Goal: Task Accomplishment & Management: Manage account settings

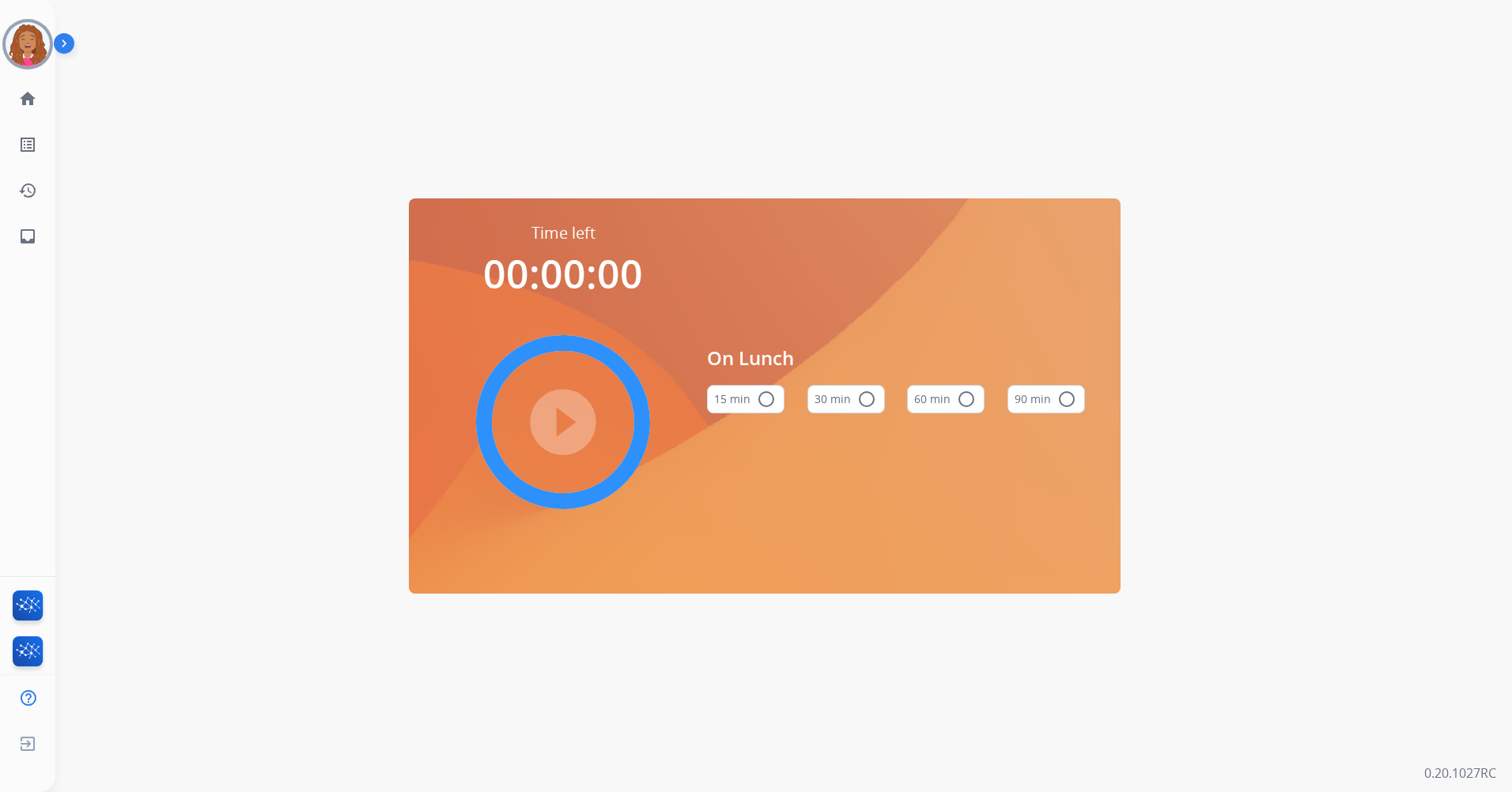
click at [26, 44] on img at bounding box center [28, 44] width 44 height 44
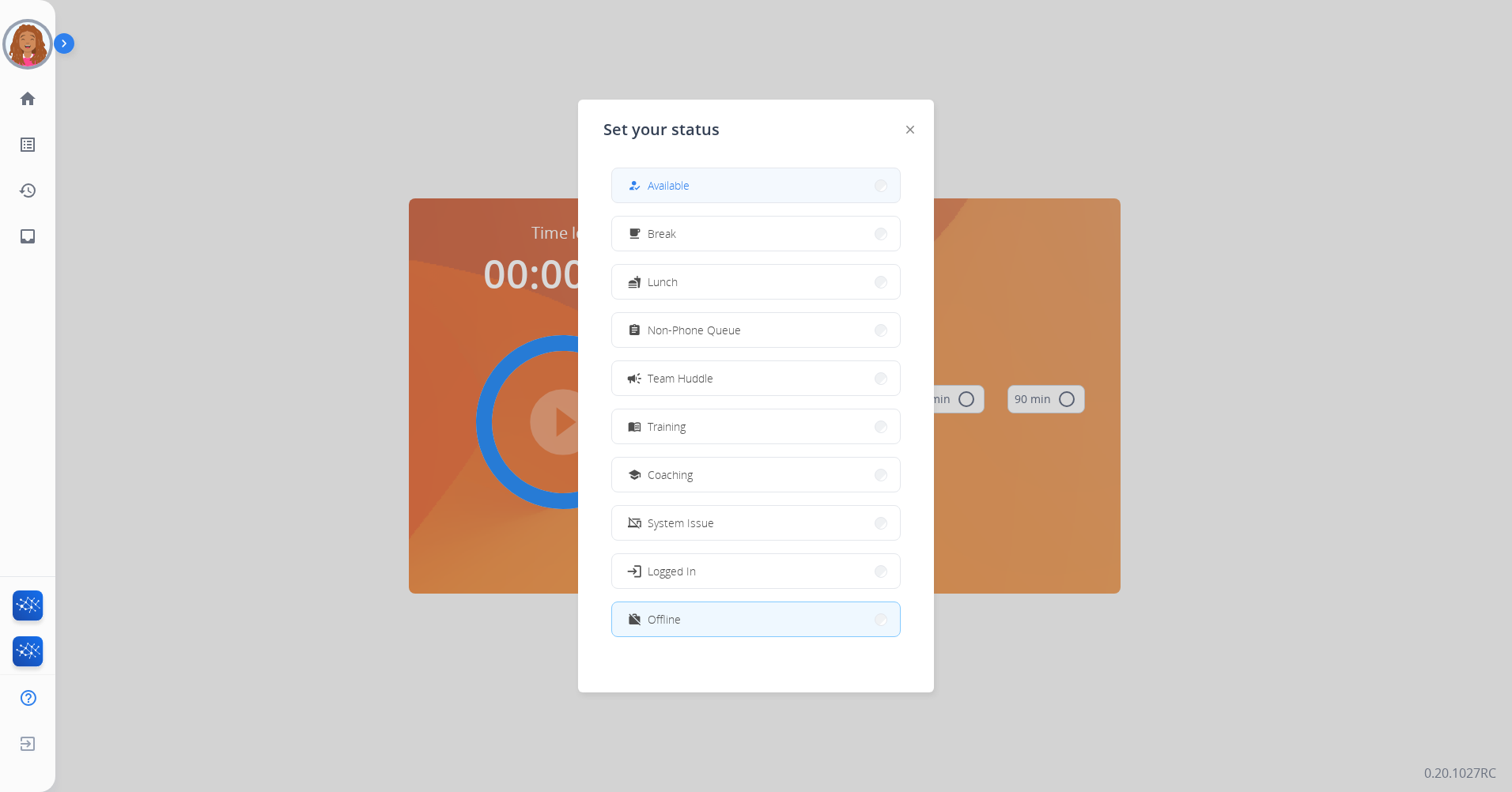
click at [694, 183] on button "how_to_reg Available" at bounding box center [756, 185] width 288 height 34
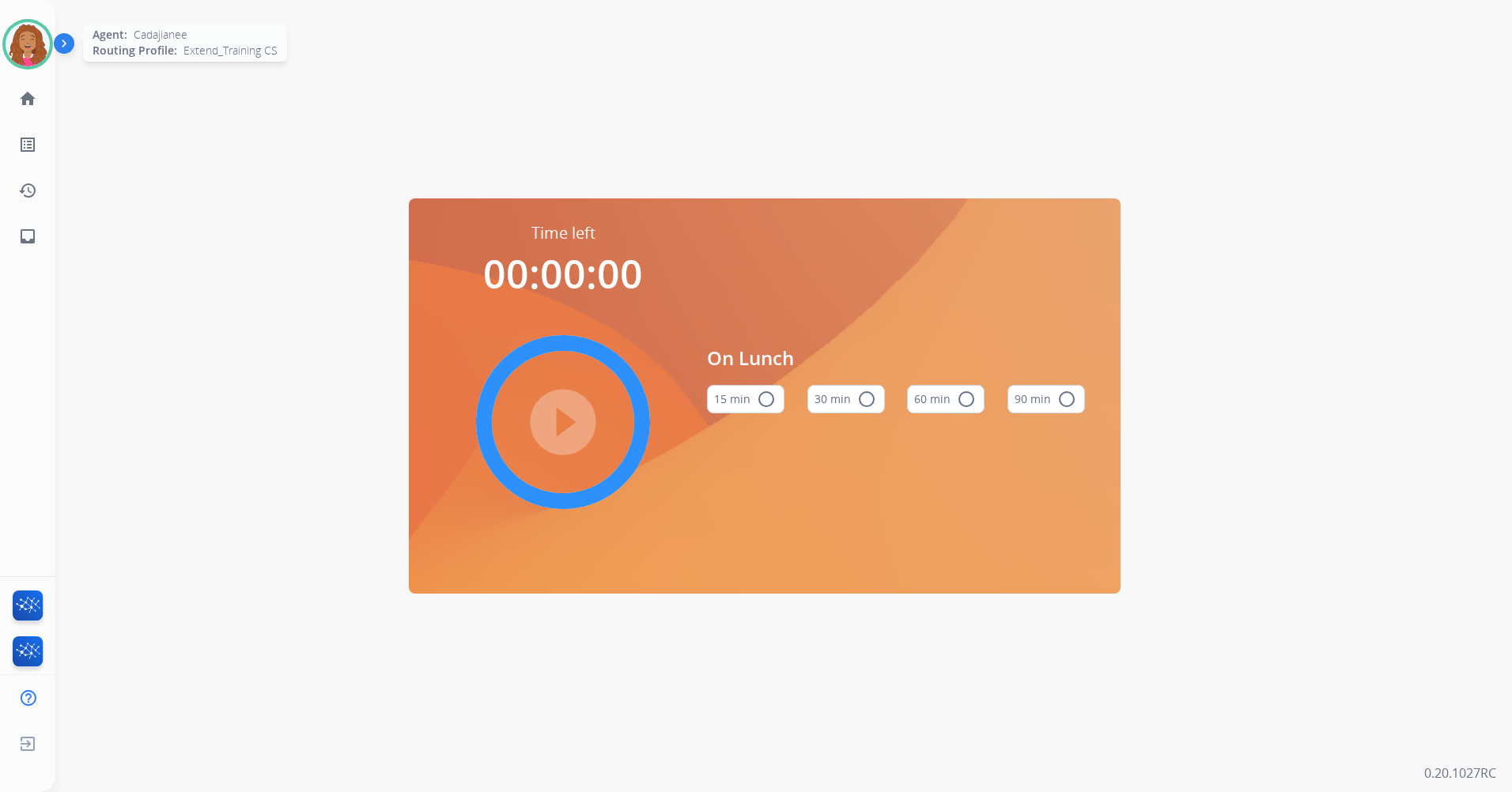
click at [37, 49] on img at bounding box center [28, 44] width 44 height 44
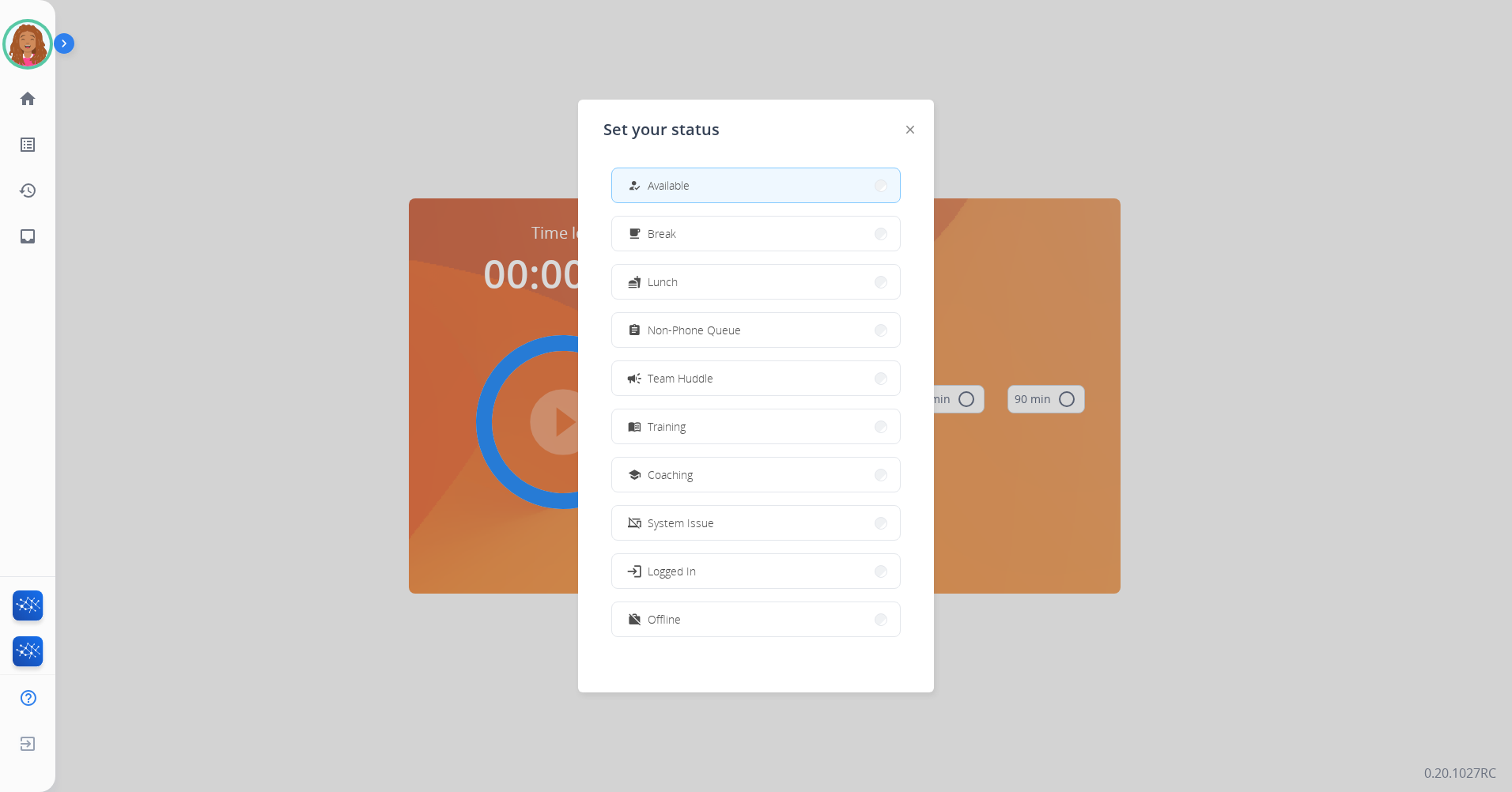
click at [687, 183] on span "Available" at bounding box center [668, 185] width 42 height 17
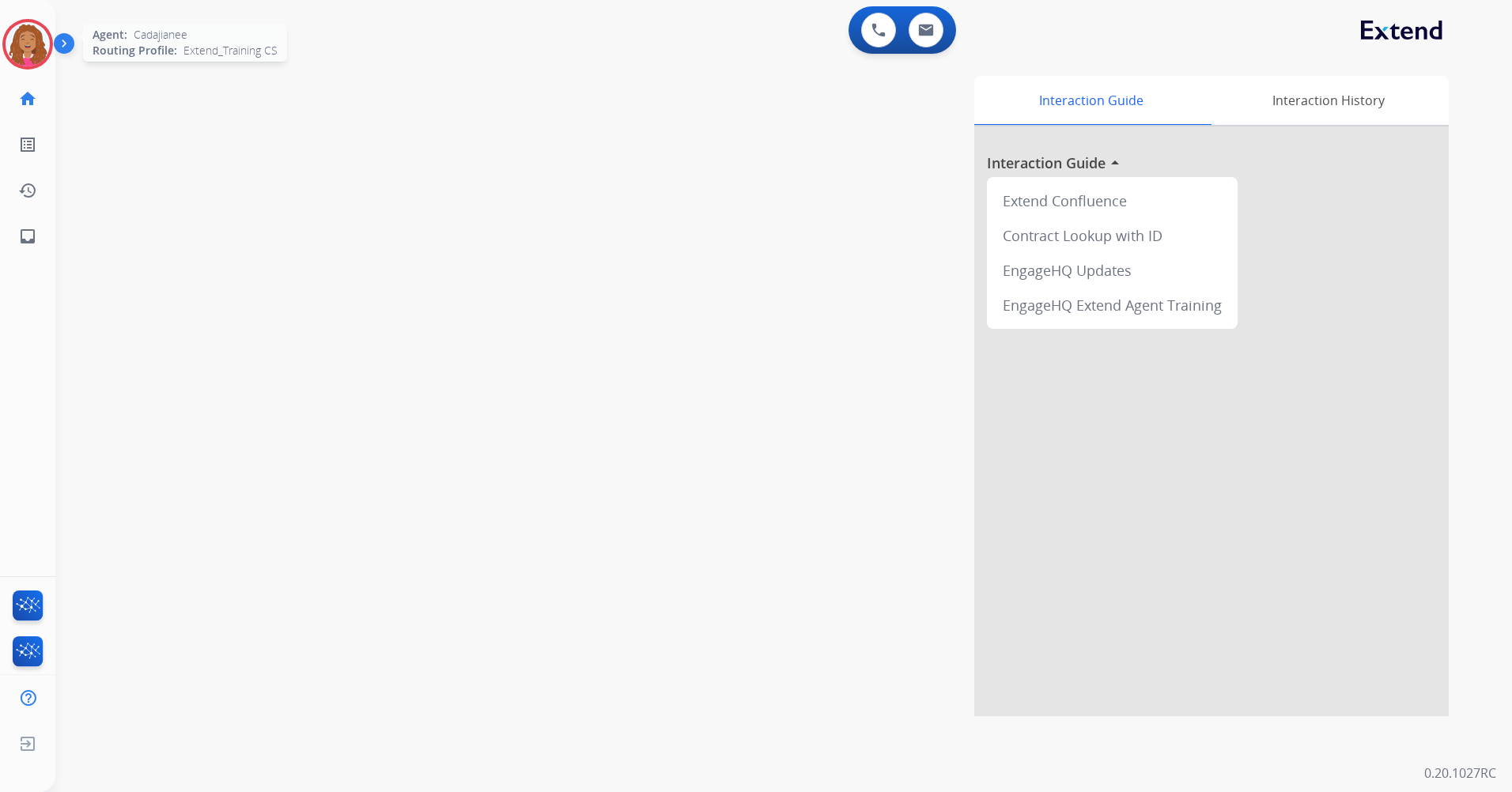
click at [39, 55] on img at bounding box center [28, 44] width 44 height 44
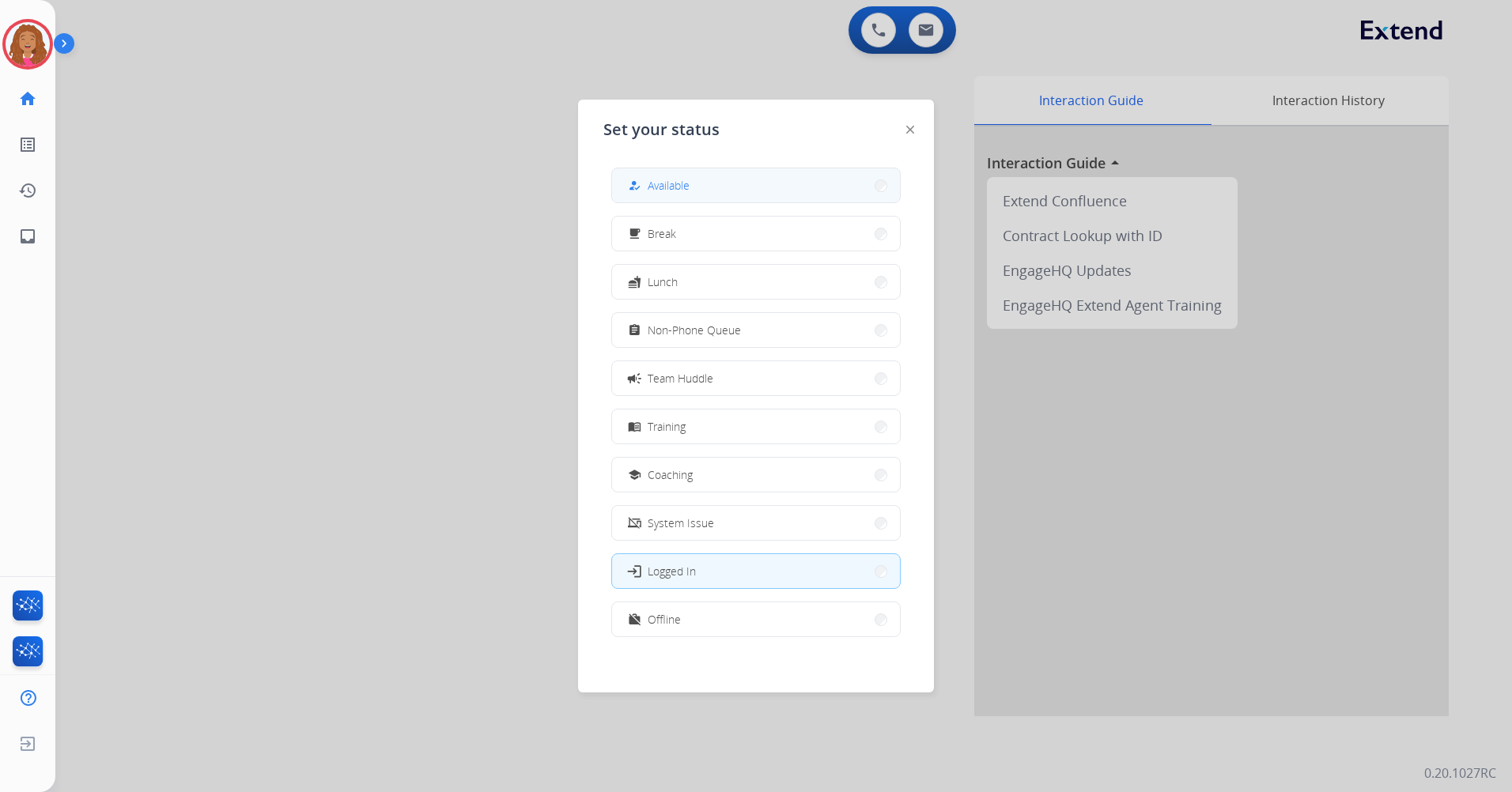
click at [717, 182] on button "how_to_reg Available" at bounding box center [756, 185] width 288 height 34
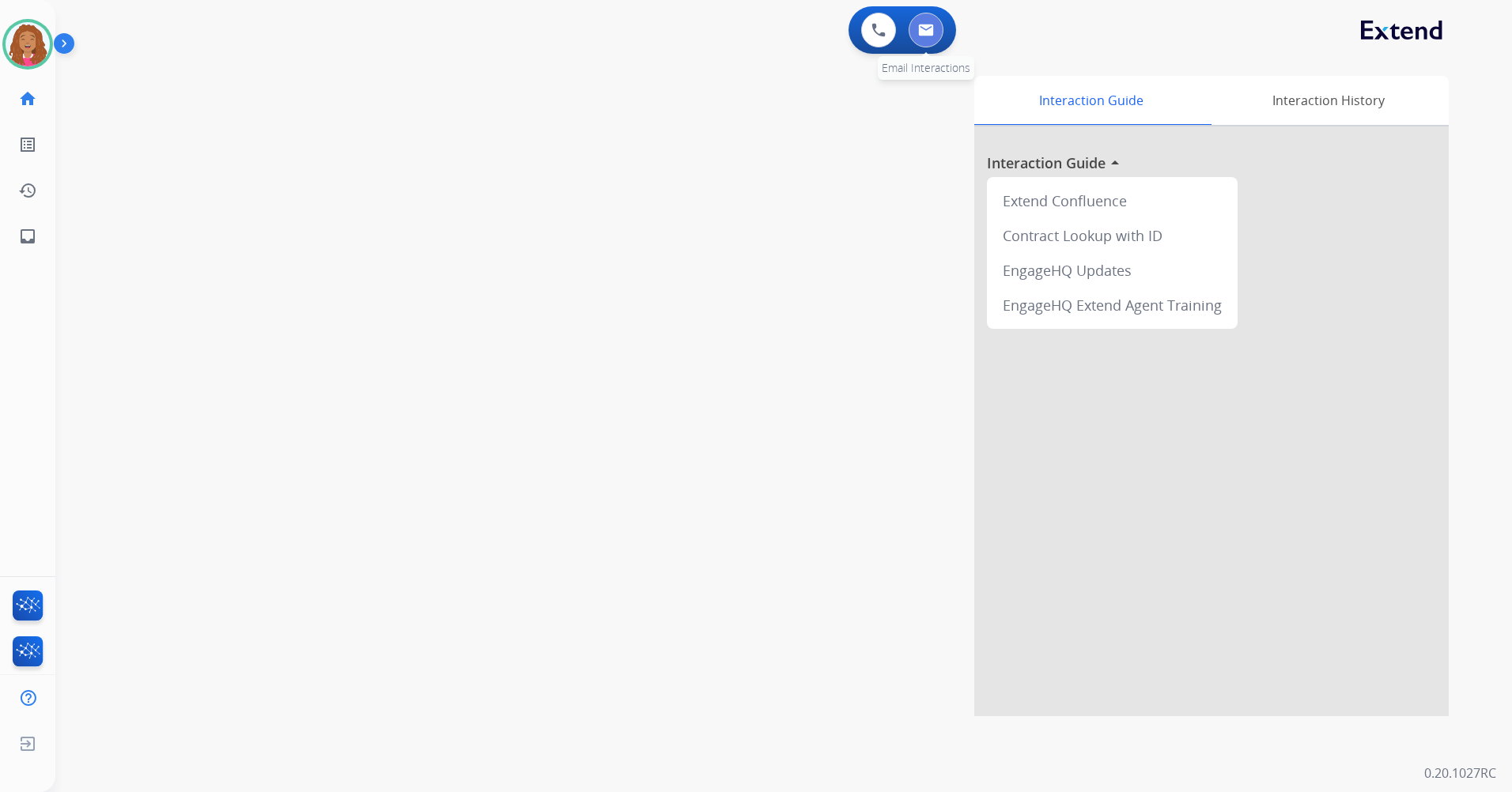
click at [943, 26] on button at bounding box center [926, 30] width 35 height 35
select select "**********"
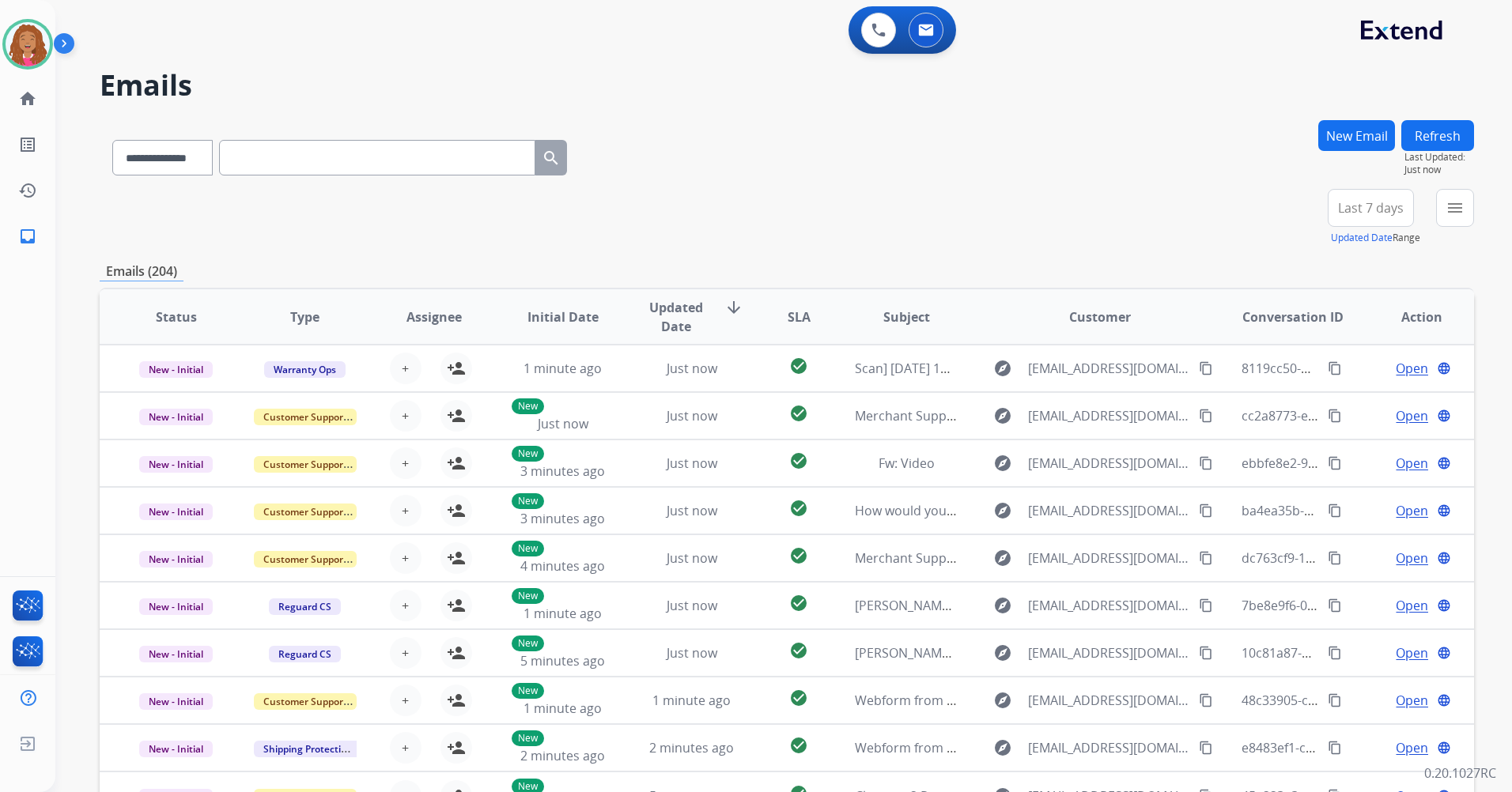
click at [1352, 211] on span "Last 7 days" at bounding box center [1371, 208] width 66 height 6
click at [1346, 406] on div "Last 90 days" at bounding box center [1366, 400] width 87 height 24
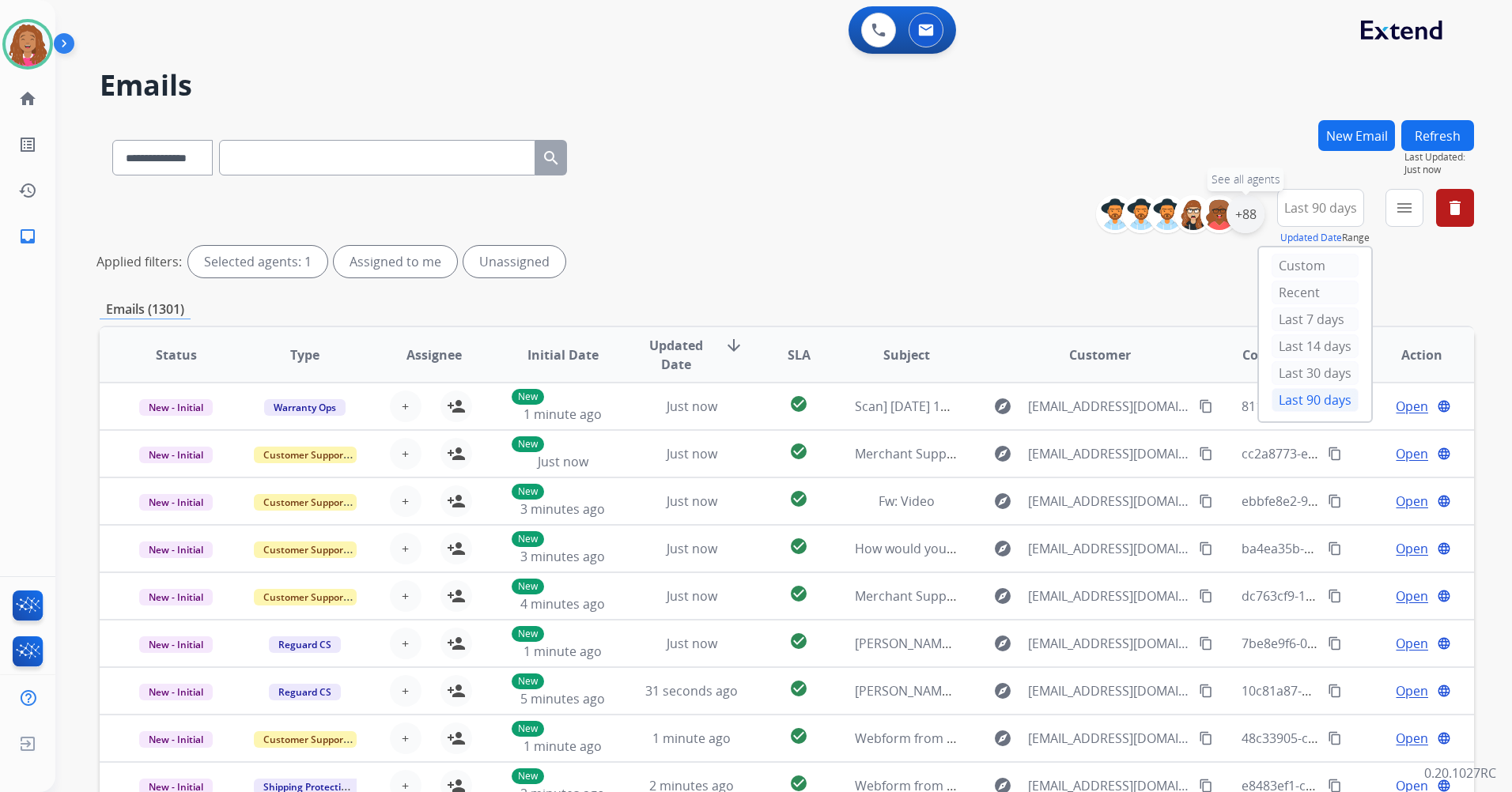
click at [1247, 225] on div "+88" at bounding box center [1245, 214] width 38 height 38
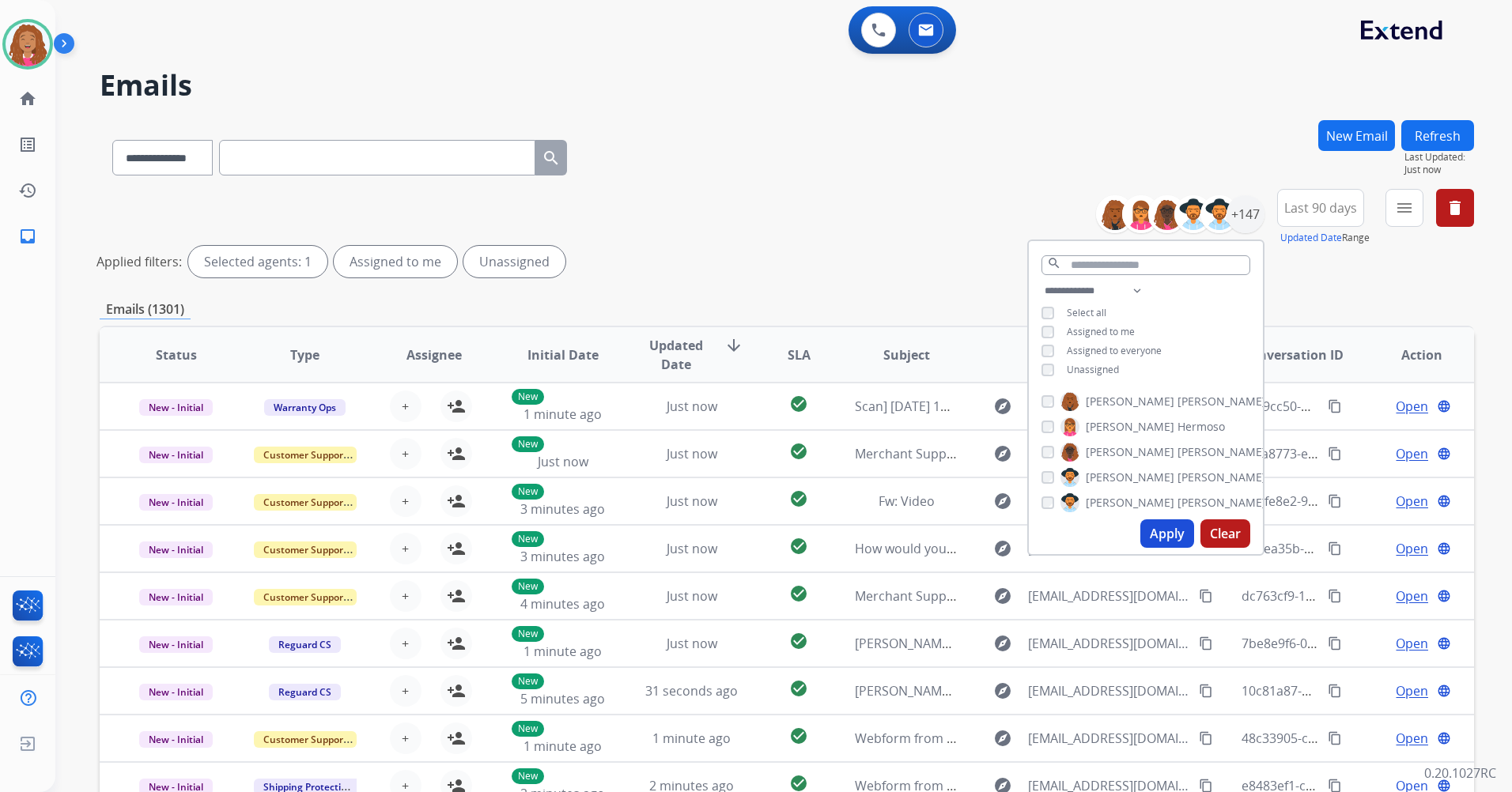
click at [1091, 363] on span "Unassigned" at bounding box center [1093, 369] width 52 height 13
click at [1151, 529] on button "Apply" at bounding box center [1168, 534] width 54 height 29
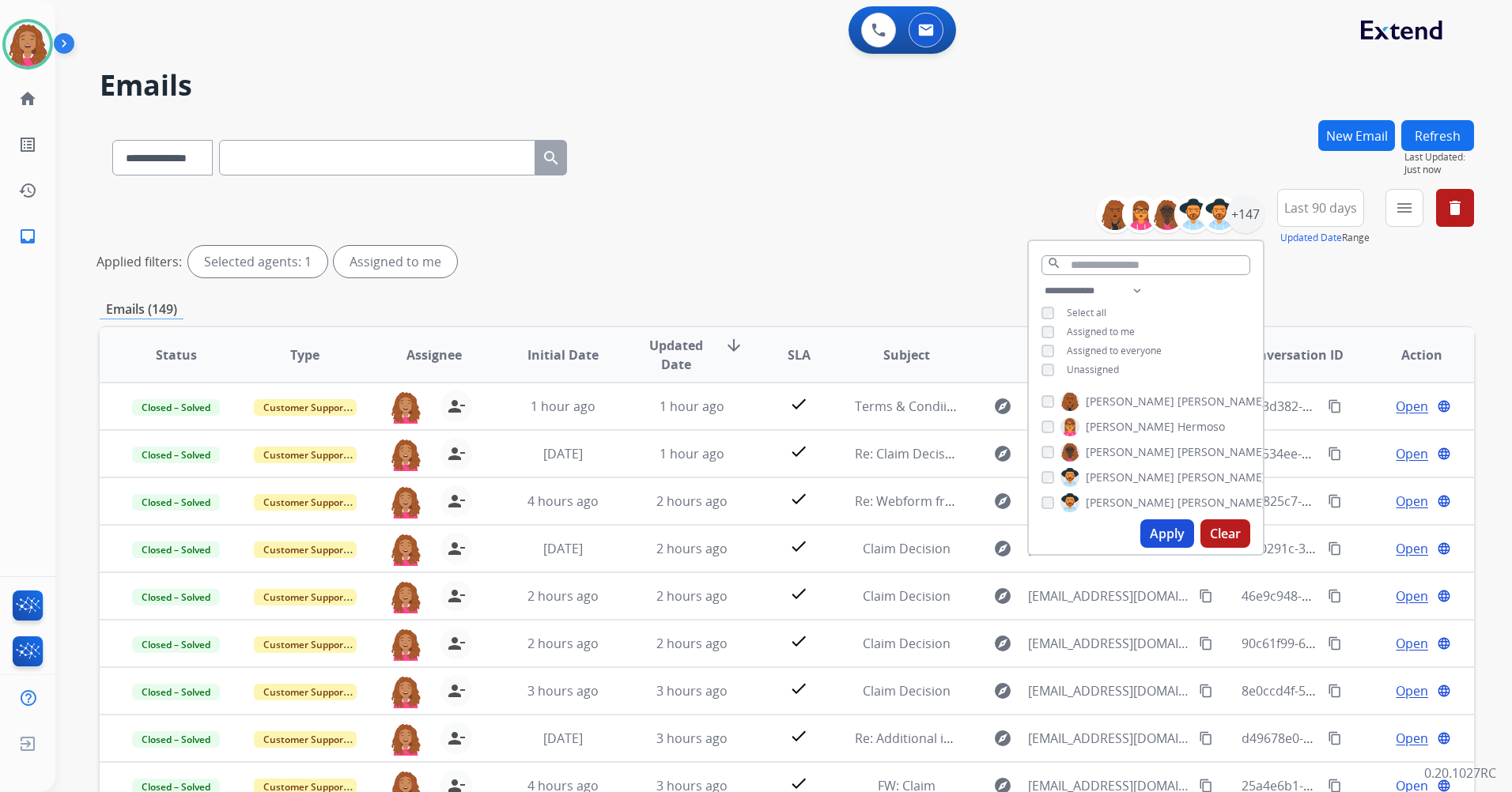
click at [1299, 275] on div "Applied filters: Selected agents: 1 Assigned to me" at bounding box center [784, 262] width 1375 height 32
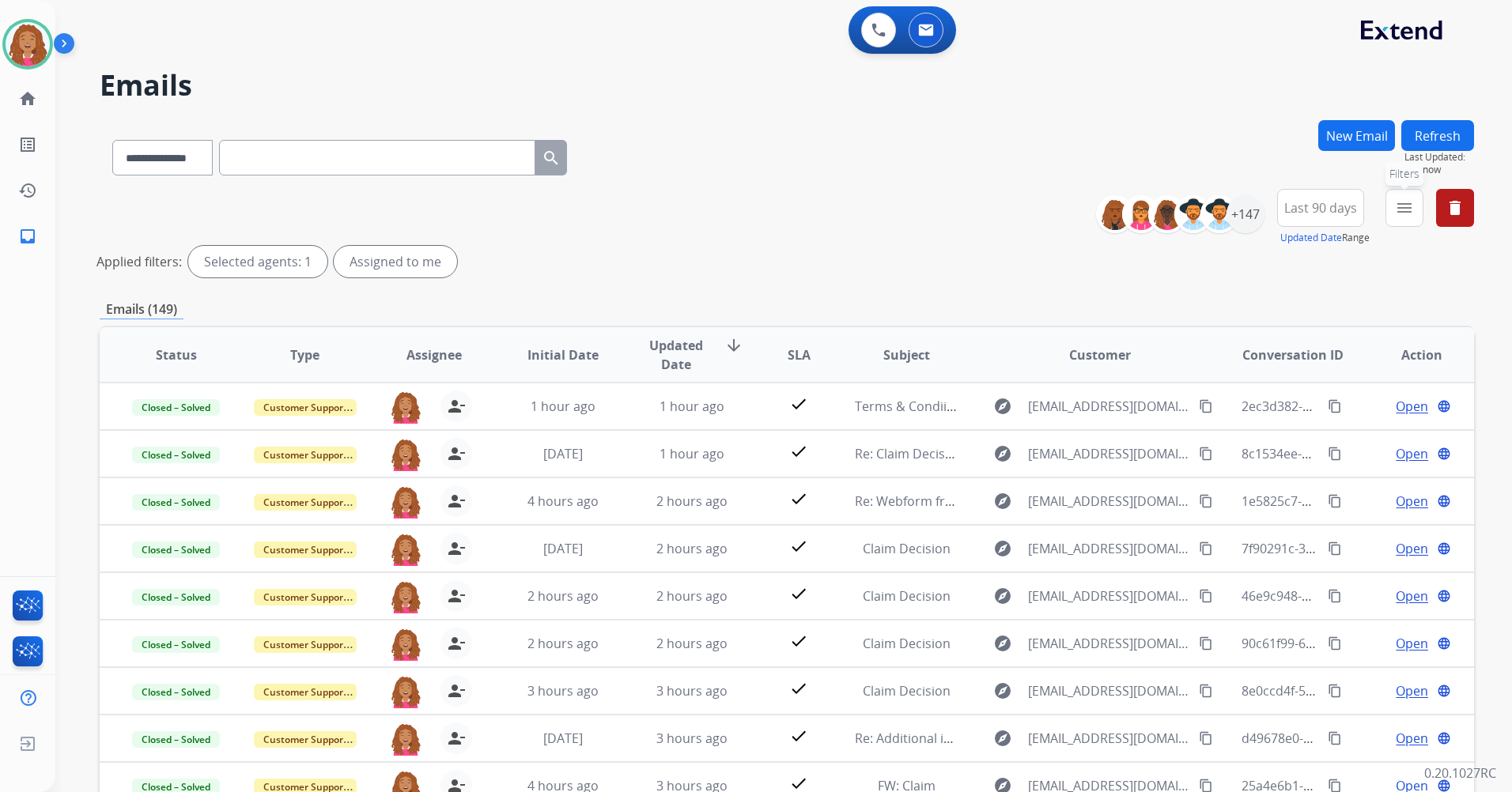
click at [1406, 208] on mat-icon "menu" at bounding box center [1405, 208] width 19 height 19
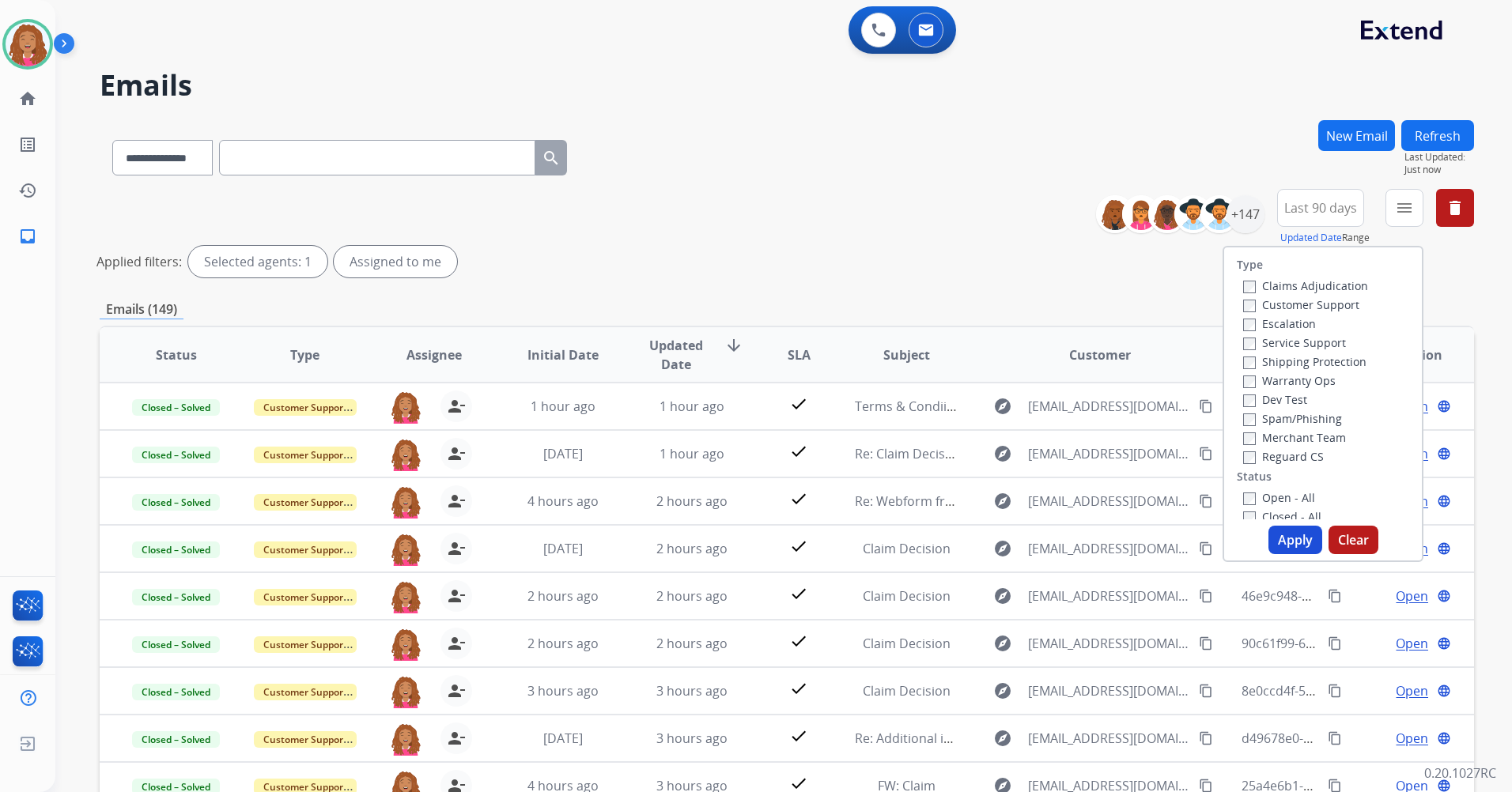
click at [1275, 303] on label "Customer Support" at bounding box center [1301, 305] width 116 height 15
click at [1252, 361] on label "Shipping Protection" at bounding box center [1304, 361] width 123 height 15
click at [1268, 454] on label "Reguard CS" at bounding box center [1283, 456] width 81 height 15
click at [1270, 495] on label "Open - All" at bounding box center [1279, 498] width 72 height 15
click at [1277, 533] on button "Apply" at bounding box center [1295, 540] width 54 height 29
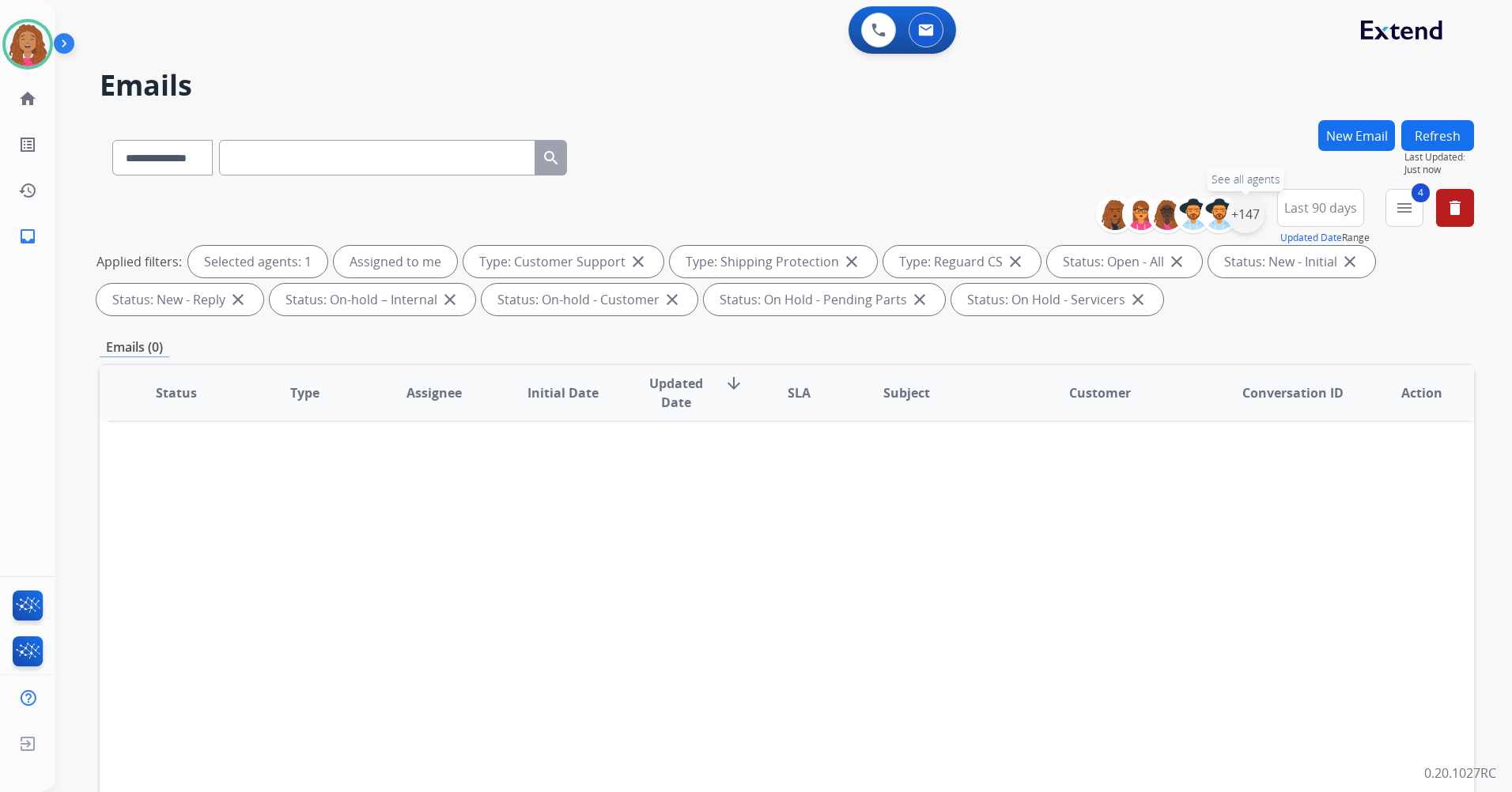
click at [1243, 213] on div "+147" at bounding box center [1245, 214] width 38 height 38
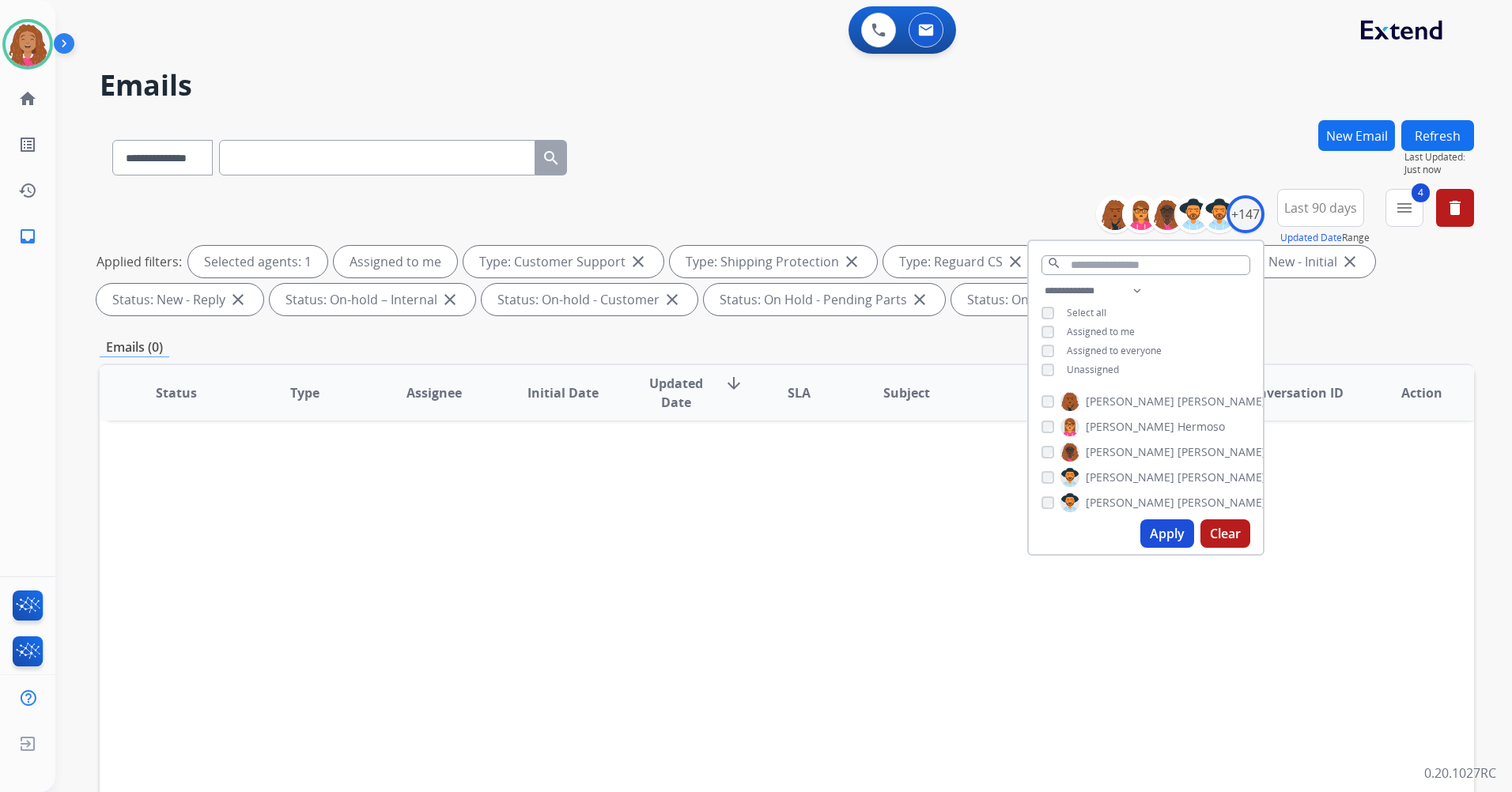
click at [1087, 363] on span "Unassigned" at bounding box center [1093, 369] width 52 height 13
click at [1108, 328] on span "Assigned to me" at bounding box center [1101, 332] width 68 height 13
click at [1181, 536] on button "Apply" at bounding box center [1168, 534] width 54 height 29
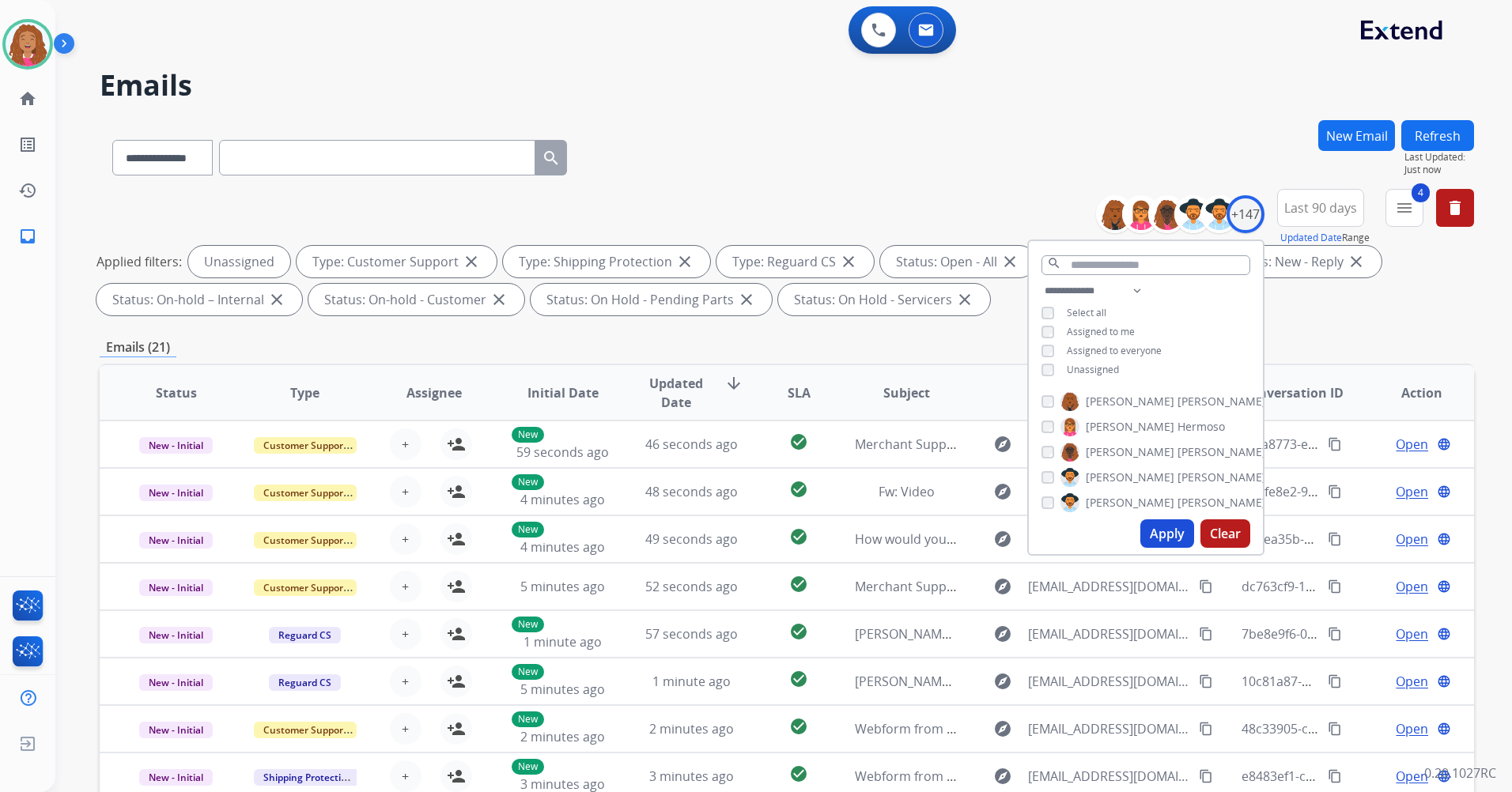
click at [1339, 306] on div "Applied filters: Unassigned Type: Customer Support close Type: Shipping Protect…" at bounding box center [784, 281] width 1375 height 70
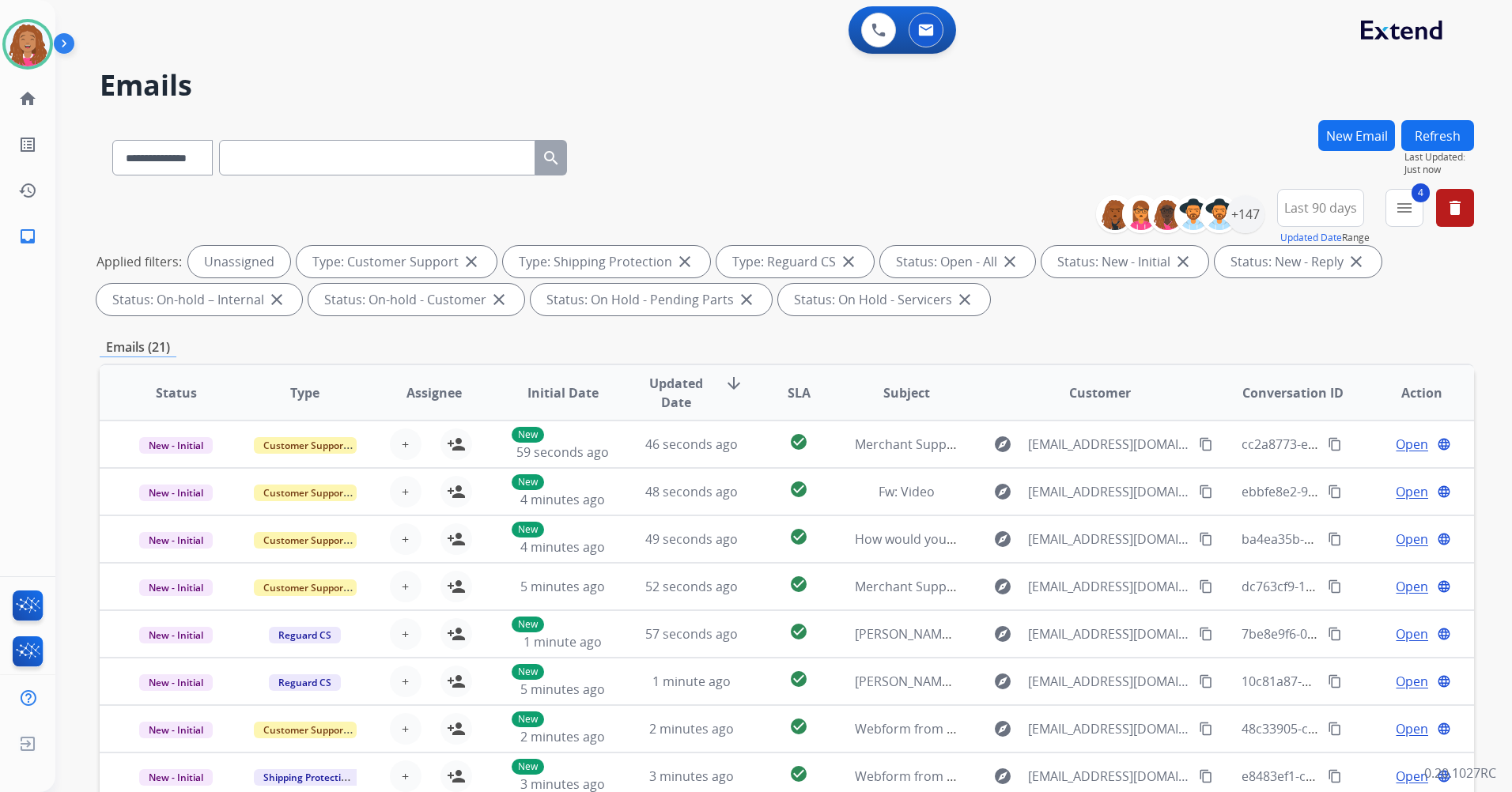
scroll to position [2, 0]
click at [1330, 189] on div "Last 90 days Updated Date Range Custom Recent Last 7 days Last 14 days Last 30 …" at bounding box center [1325, 217] width 96 height 57
click at [1323, 205] on span "Last 90 days" at bounding box center [1321, 208] width 73 height 6
click at [1318, 402] on div "Last 90 days" at bounding box center [1315, 400] width 87 height 24
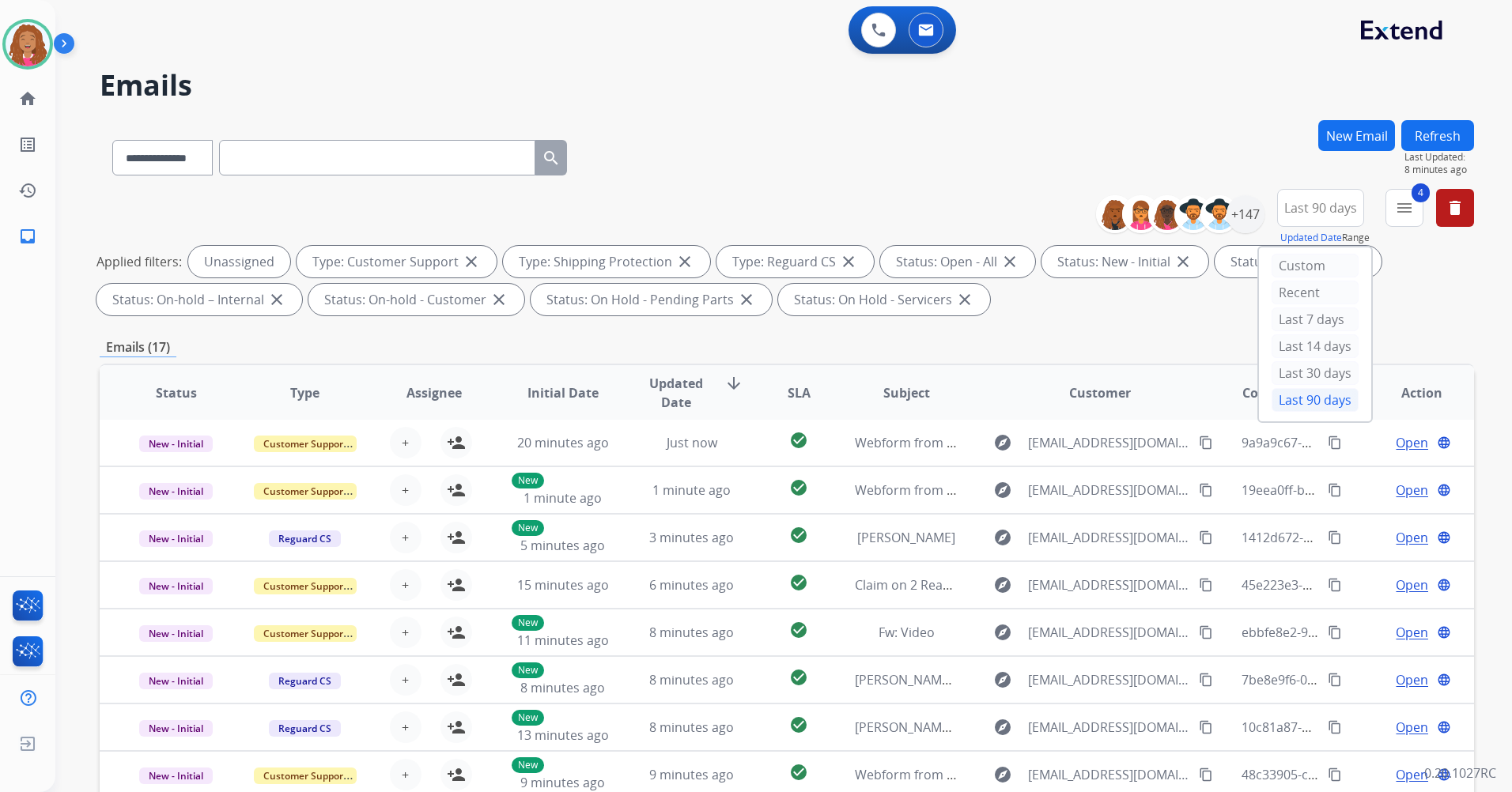
click at [1395, 236] on div "4 menu Type Claims Adjudication Customer Support Escalation Service Support Shi…" at bounding box center [1405, 217] width 38 height 57
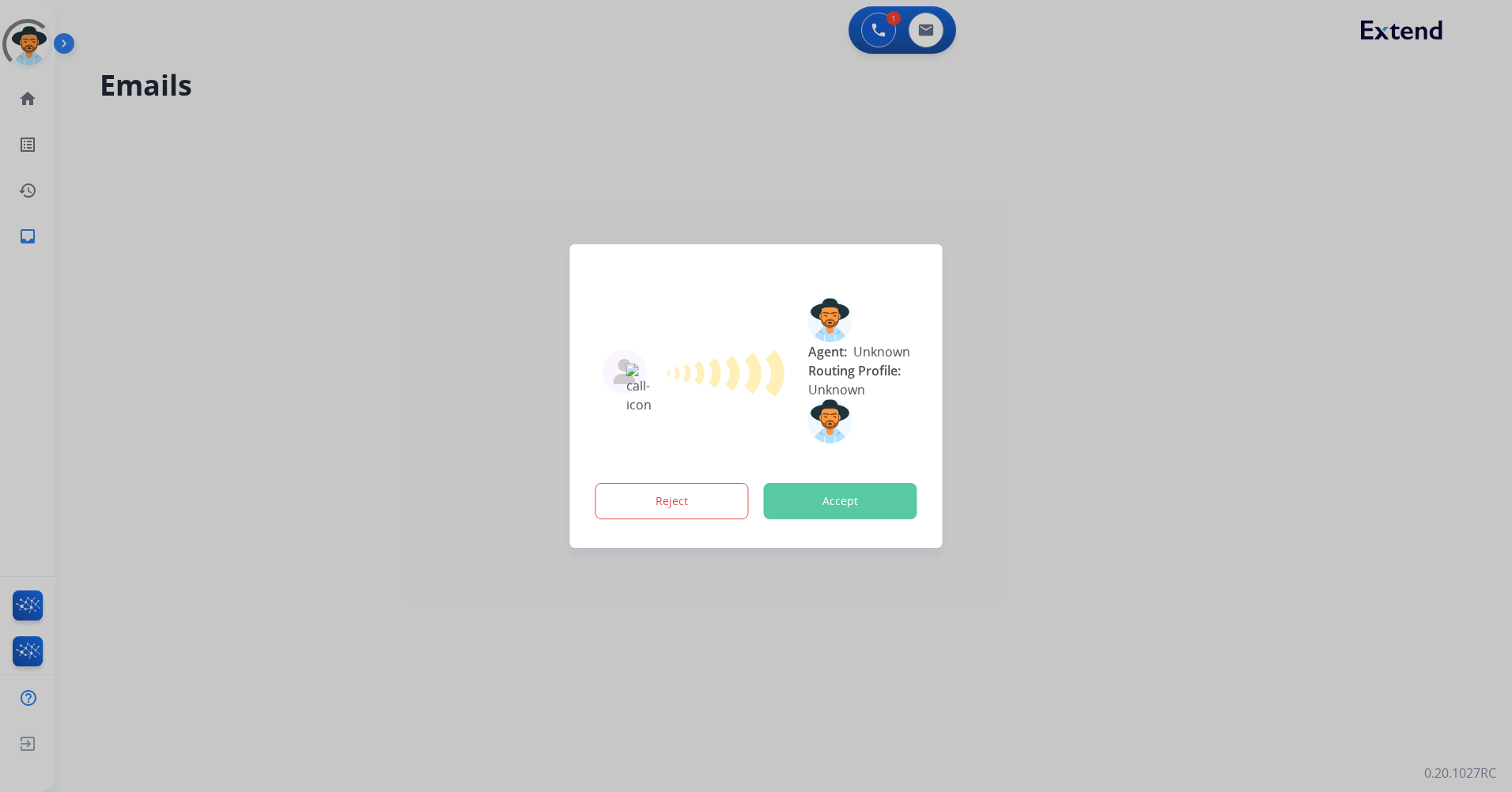
select select "**********"
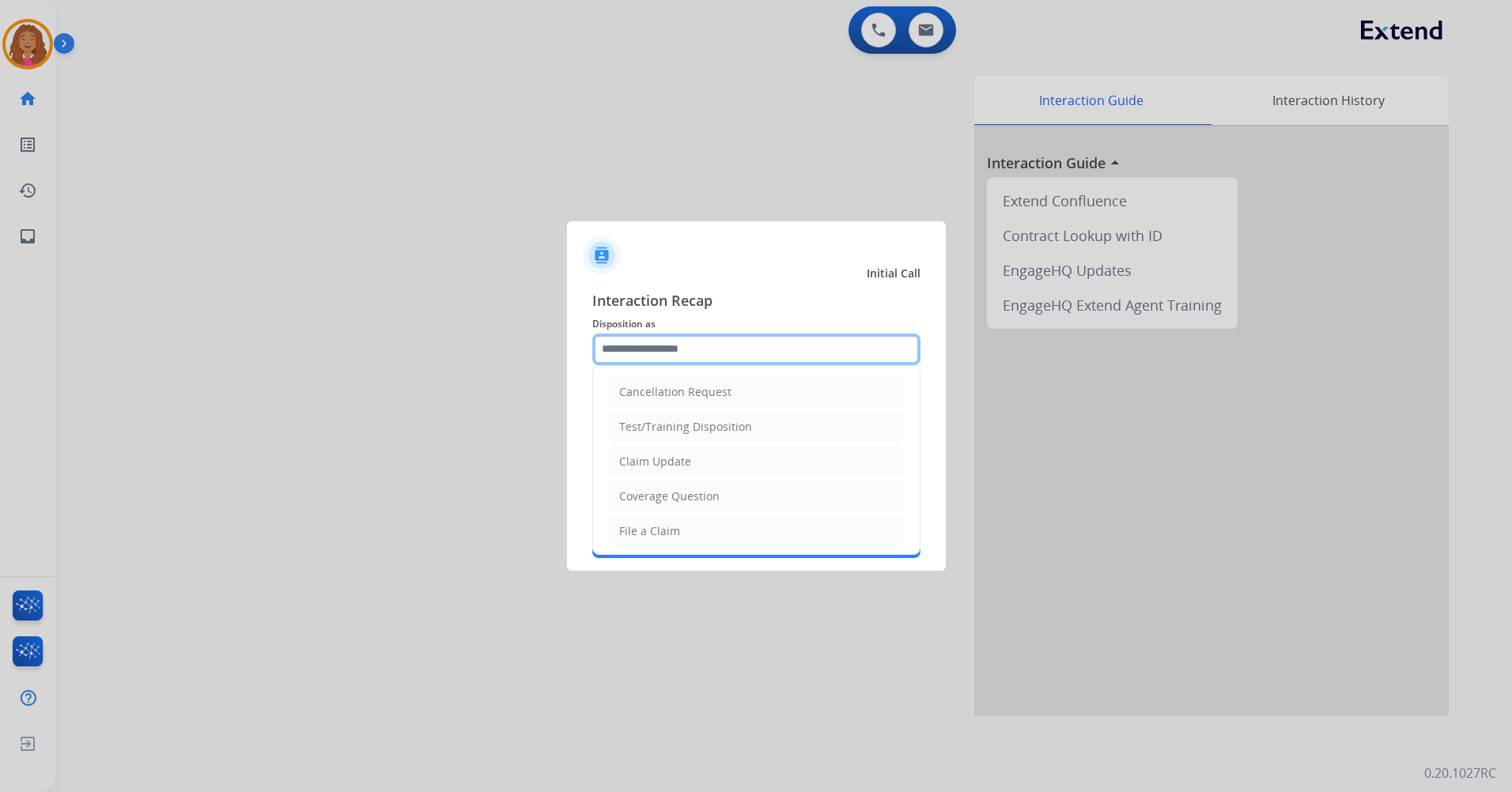
click at [798, 359] on input "text" at bounding box center [756, 349] width 329 height 32
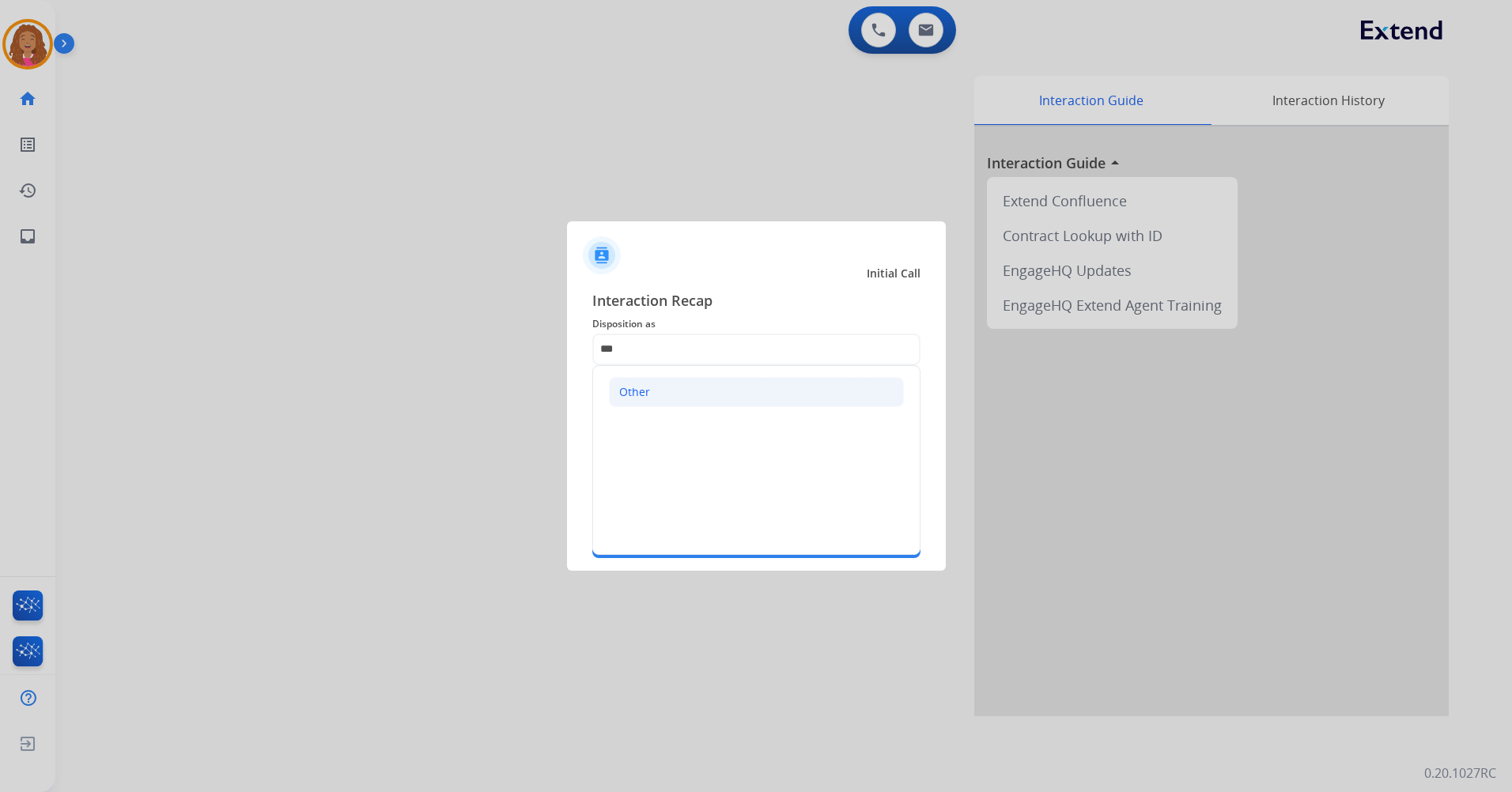
click at [805, 398] on li "Other" at bounding box center [756, 392] width 295 height 30
type input "*****"
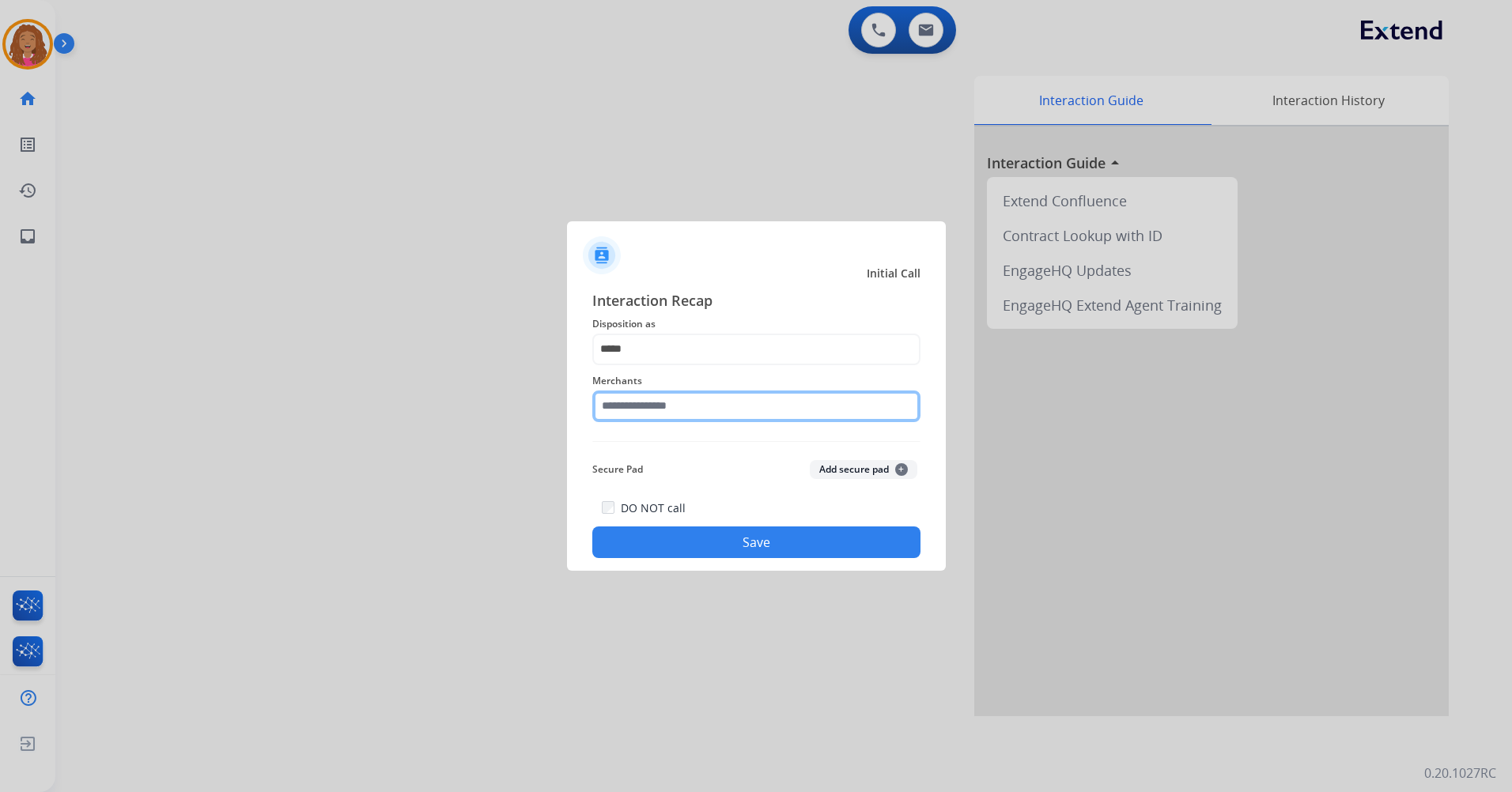
click at [754, 418] on input "text" at bounding box center [756, 406] width 329 height 32
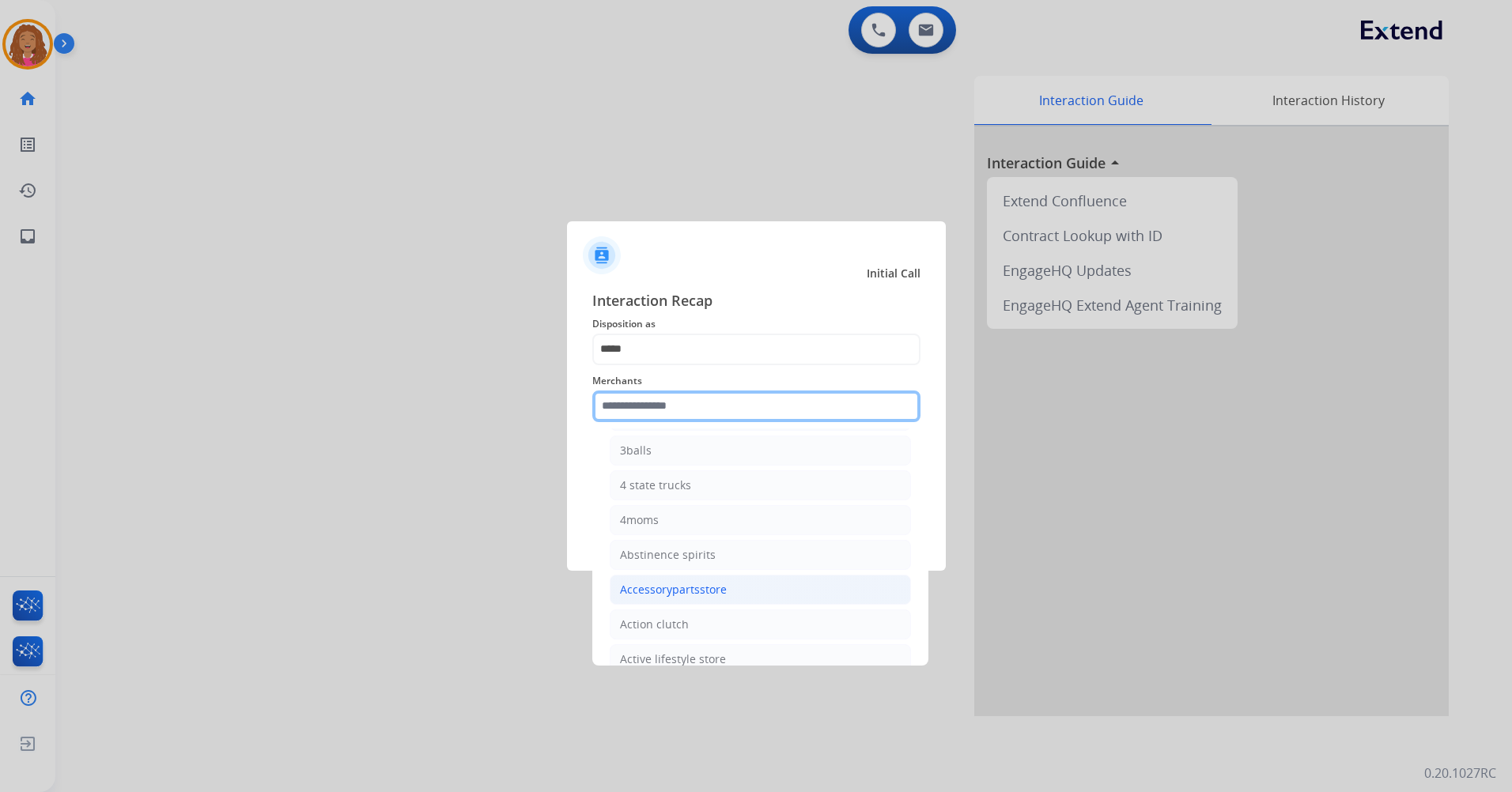
scroll to position [237, 0]
click at [776, 413] on input "text" at bounding box center [756, 406] width 329 height 32
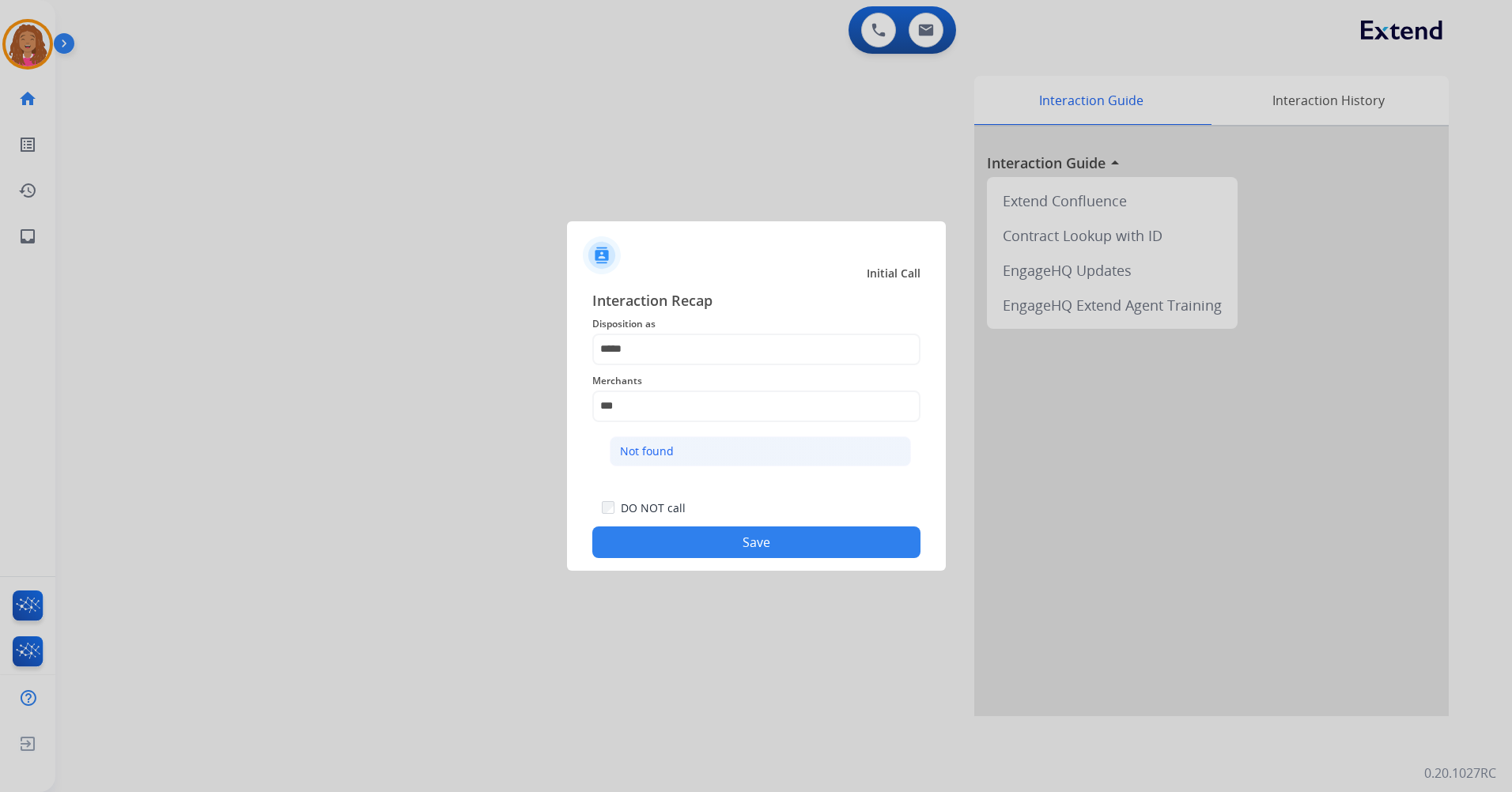
click at [756, 444] on li "Not found" at bounding box center [760, 452] width 302 height 30
type input "*********"
click at [717, 540] on button "Save" at bounding box center [756, 543] width 329 height 32
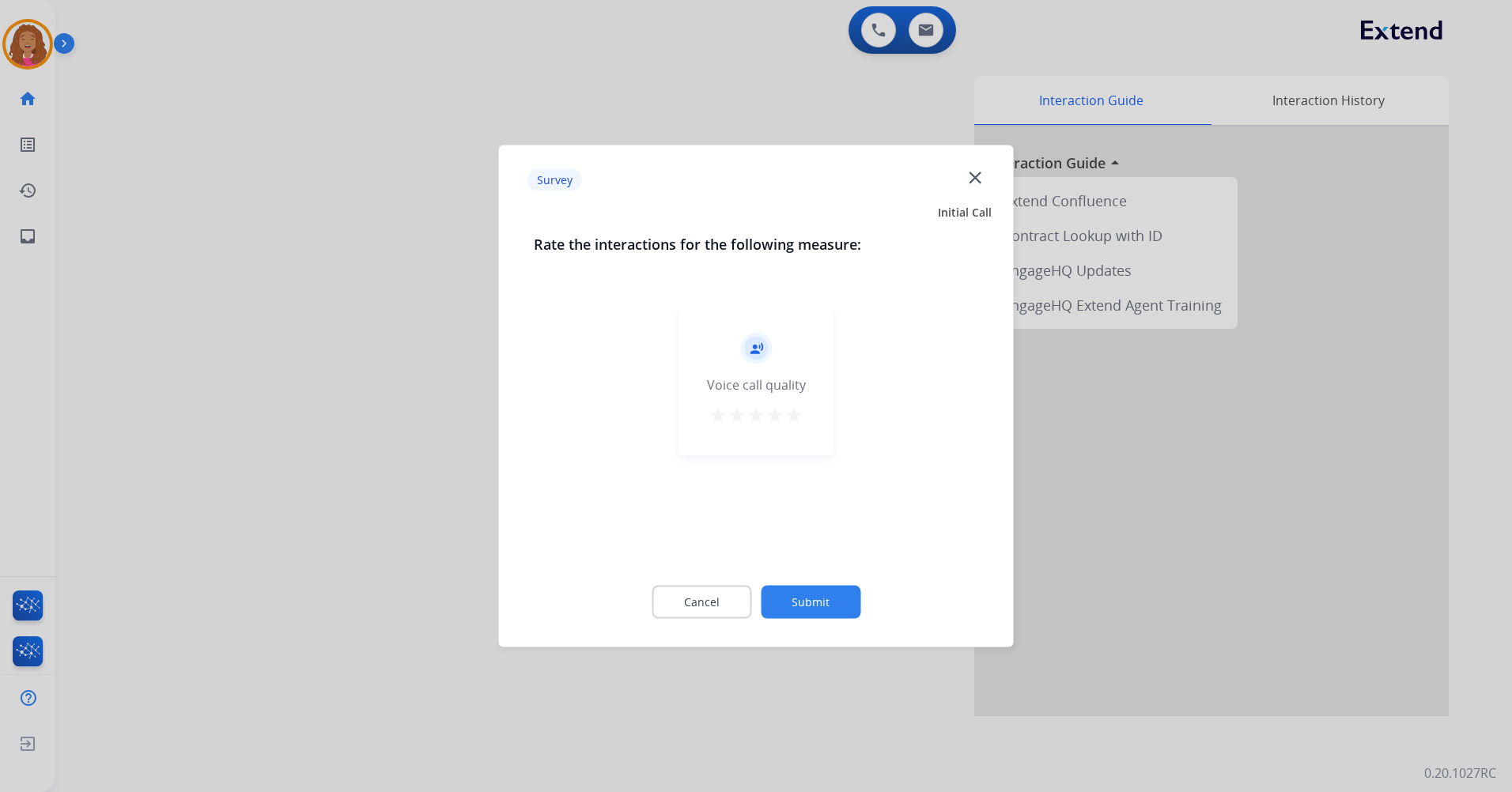
click at [721, 416] on mat-icon "star" at bounding box center [718, 415] width 19 height 19
click at [798, 594] on button "Submit" at bounding box center [811, 602] width 100 height 33
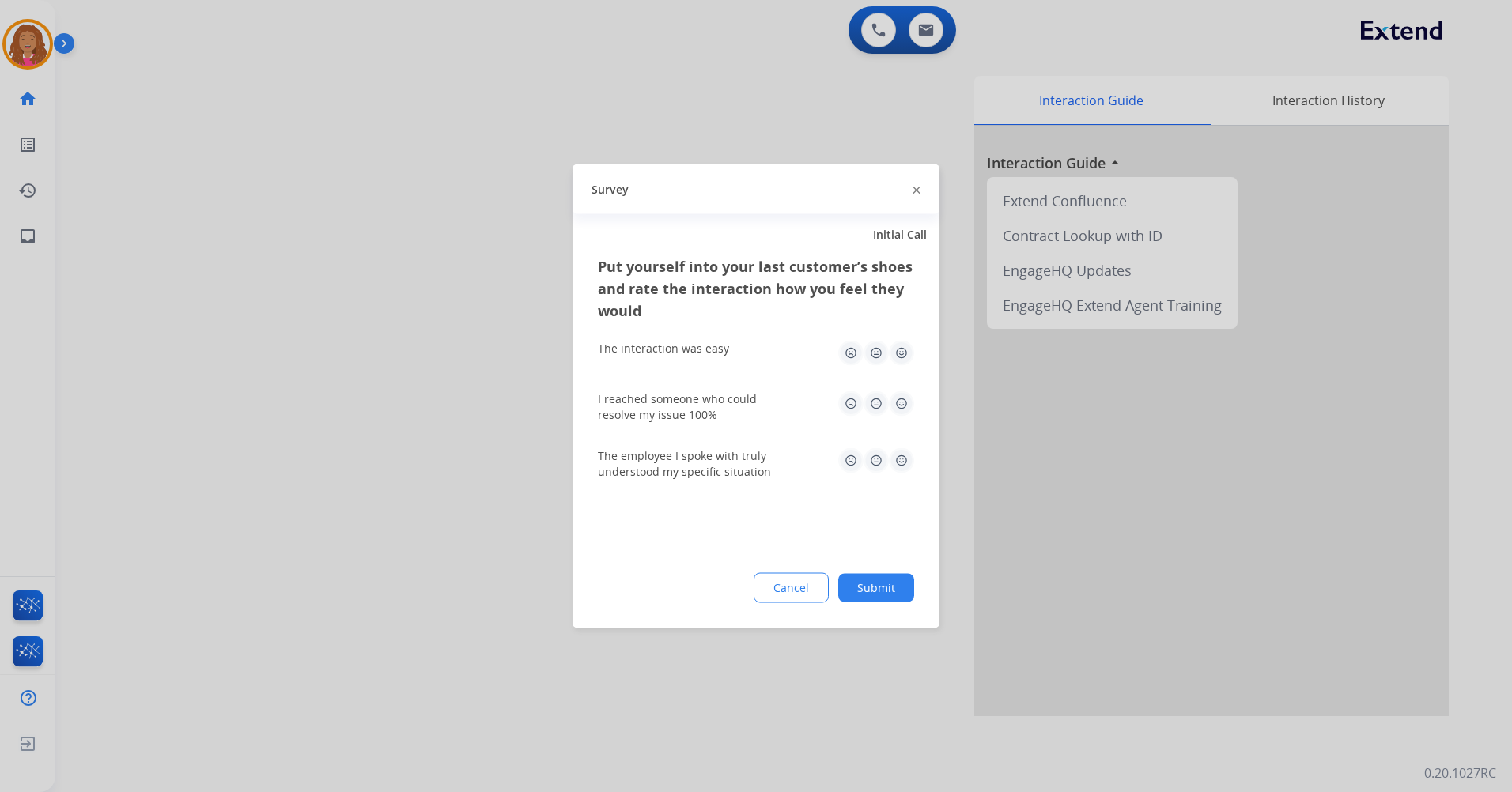
click at [899, 353] on img at bounding box center [902, 353] width 25 height 25
click at [902, 409] on img at bounding box center [902, 404] width 25 height 25
click at [898, 459] on img at bounding box center [902, 461] width 25 height 25
click at [870, 590] on button "Submit" at bounding box center [876, 588] width 76 height 29
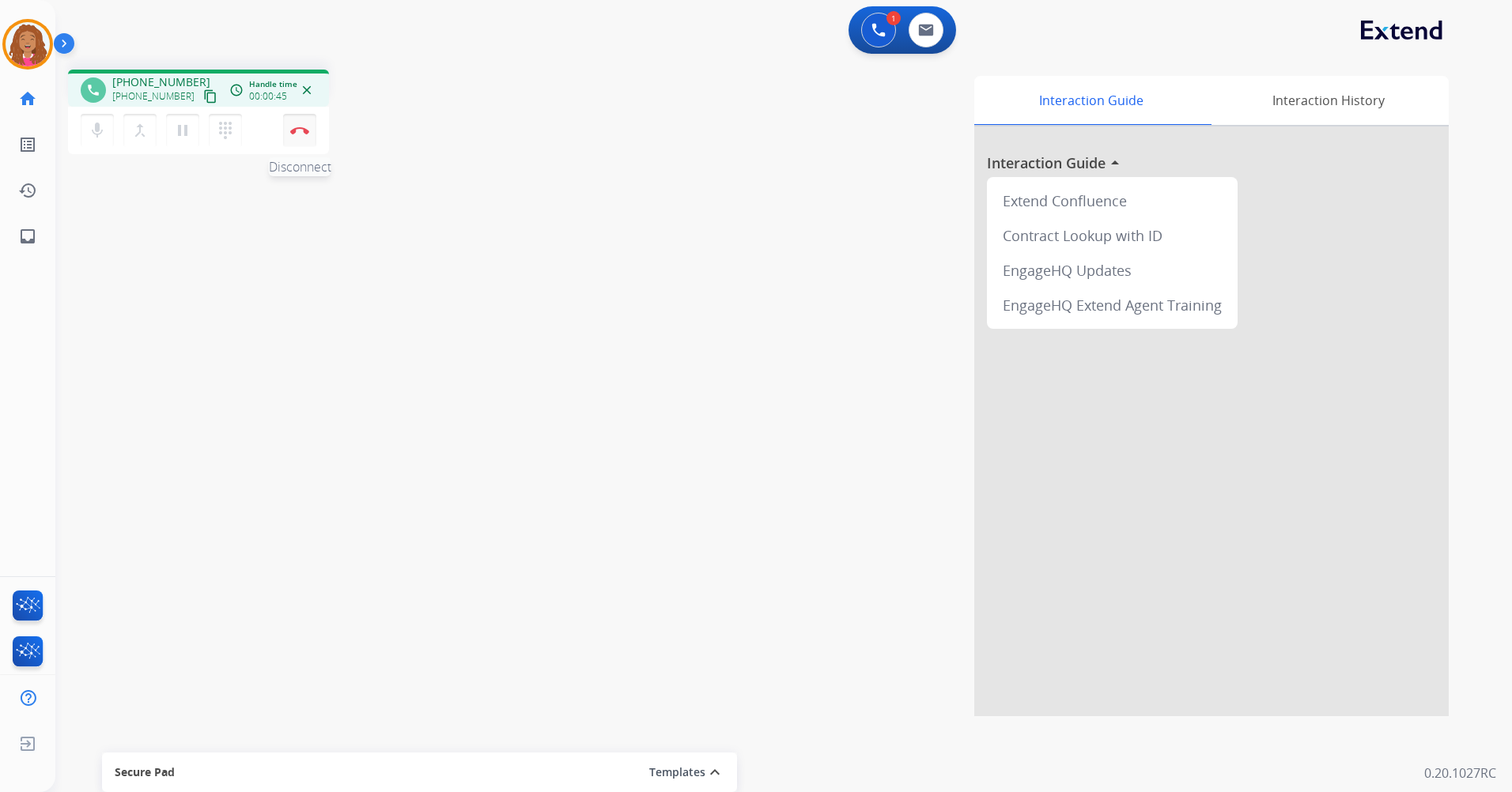
click at [307, 125] on button "Disconnect" at bounding box center [300, 130] width 33 height 33
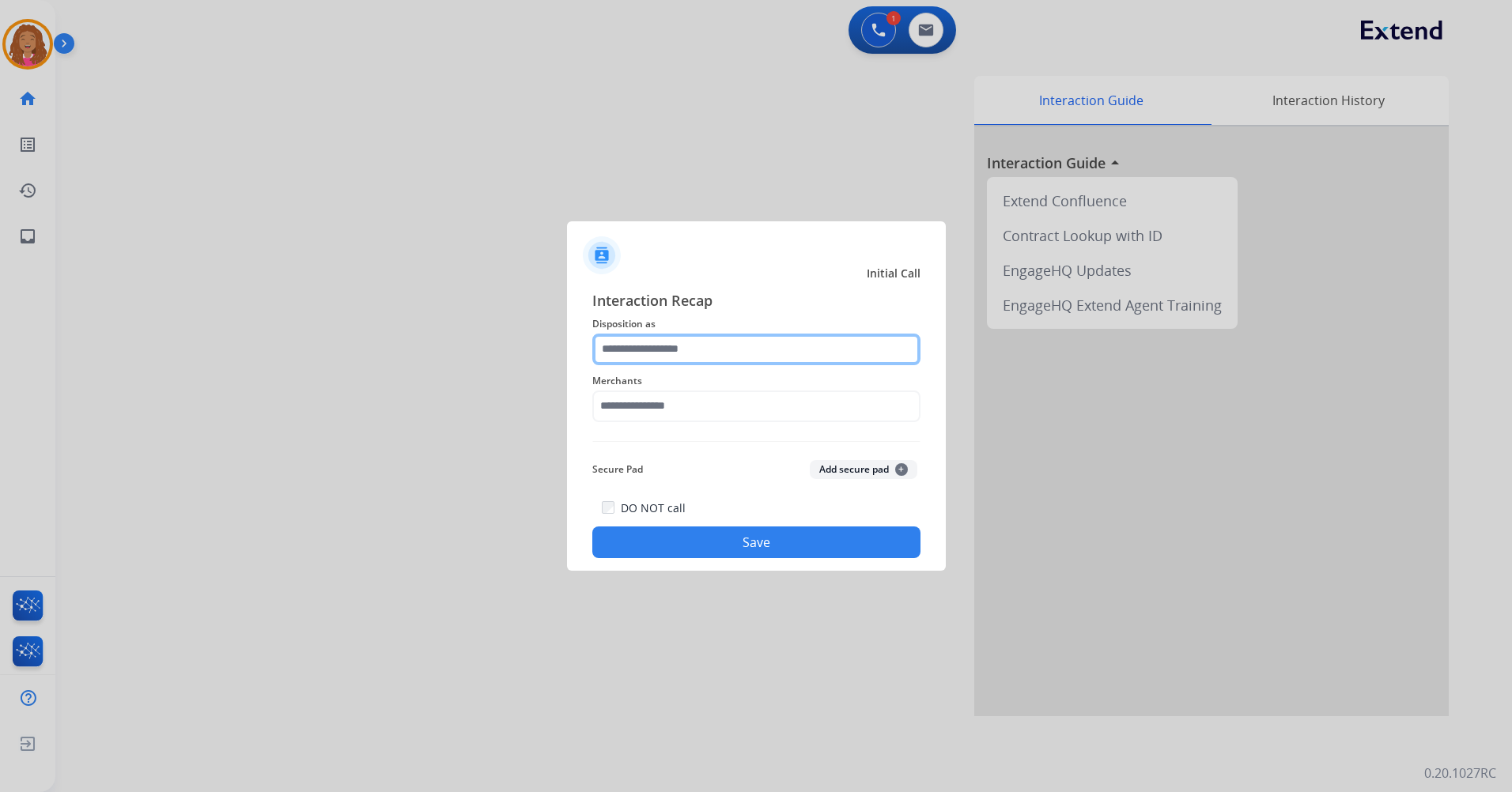
click at [687, 344] on input "text" at bounding box center [756, 349] width 329 height 32
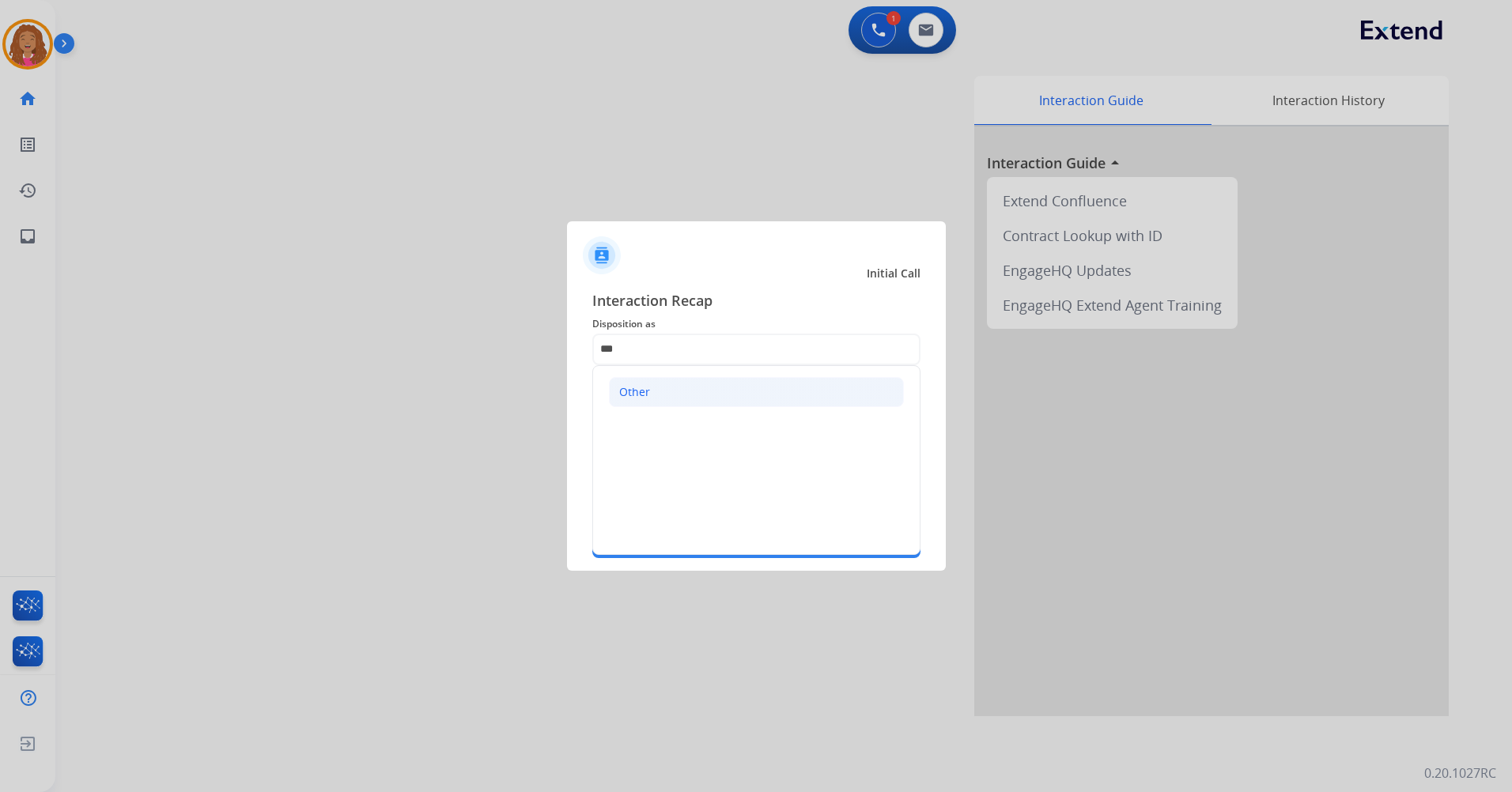
click at [700, 384] on li "Other" at bounding box center [756, 392] width 295 height 30
type input "*****"
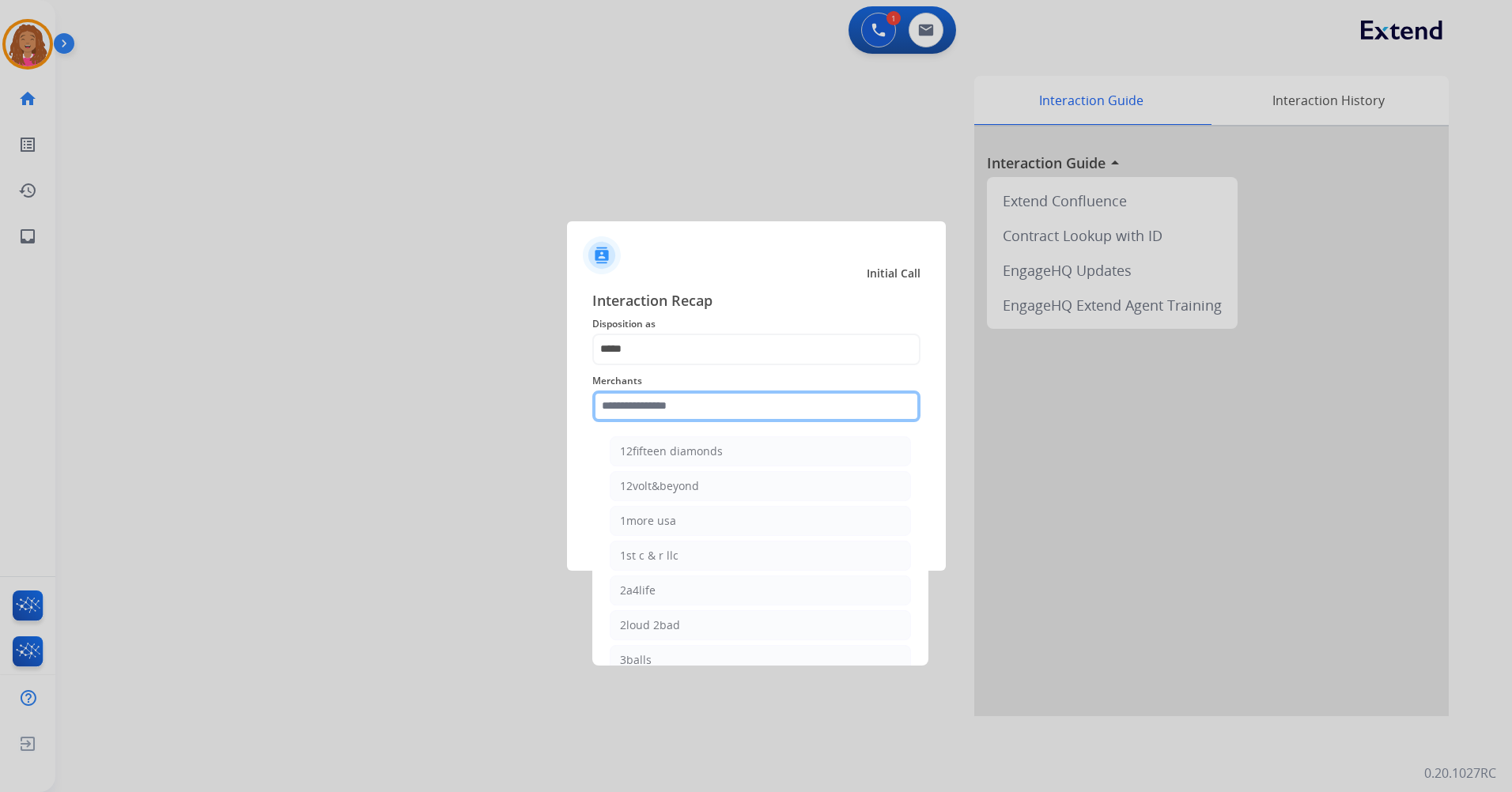
click at [672, 397] on input "text" at bounding box center [756, 406] width 329 height 32
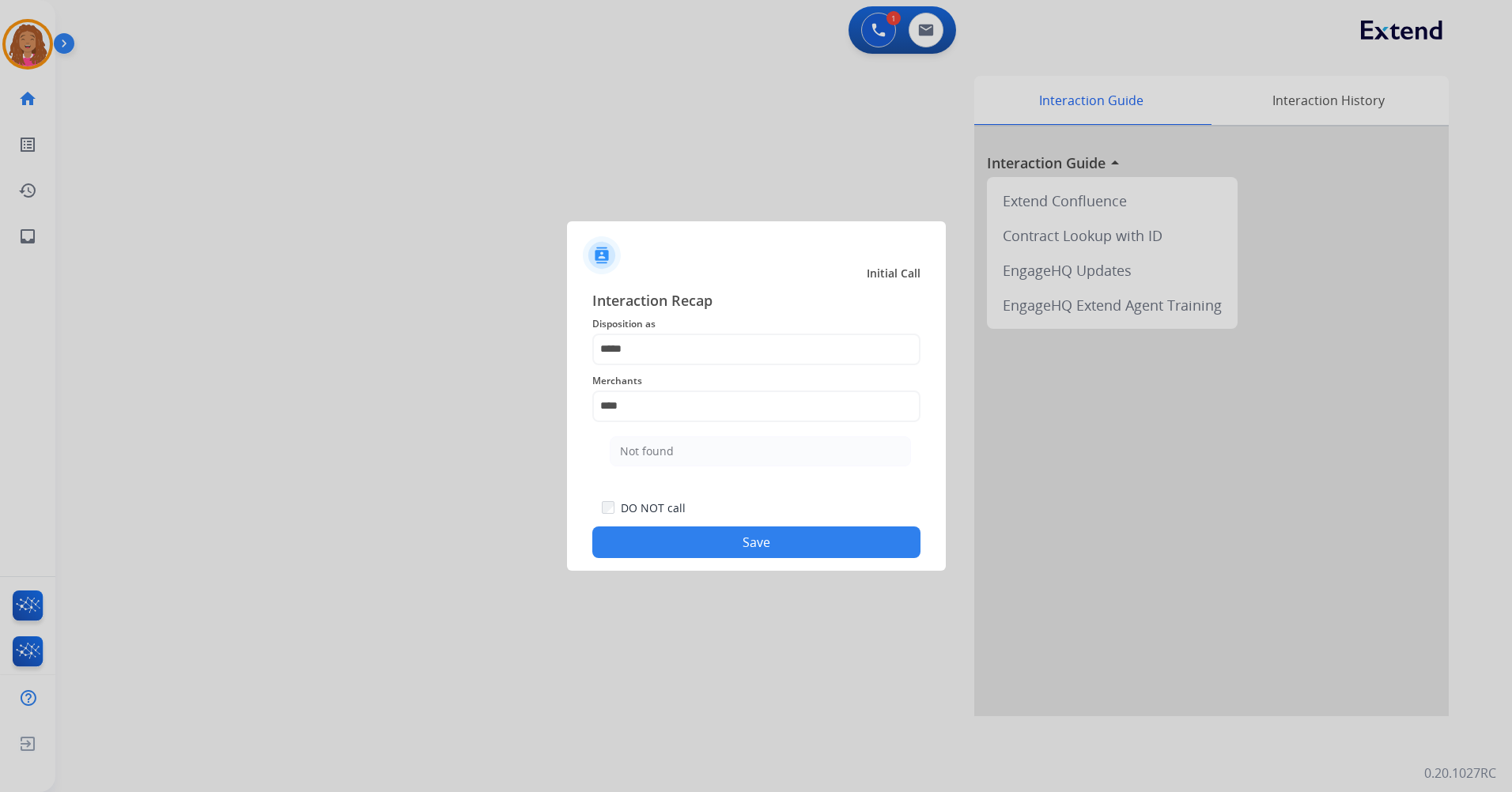
click at [726, 467] on ul "Not found" at bounding box center [760, 456] width 311 height 54
click at [729, 459] on li "Not found" at bounding box center [760, 452] width 302 height 30
type input "*********"
click at [718, 539] on button "Save" at bounding box center [756, 543] width 329 height 32
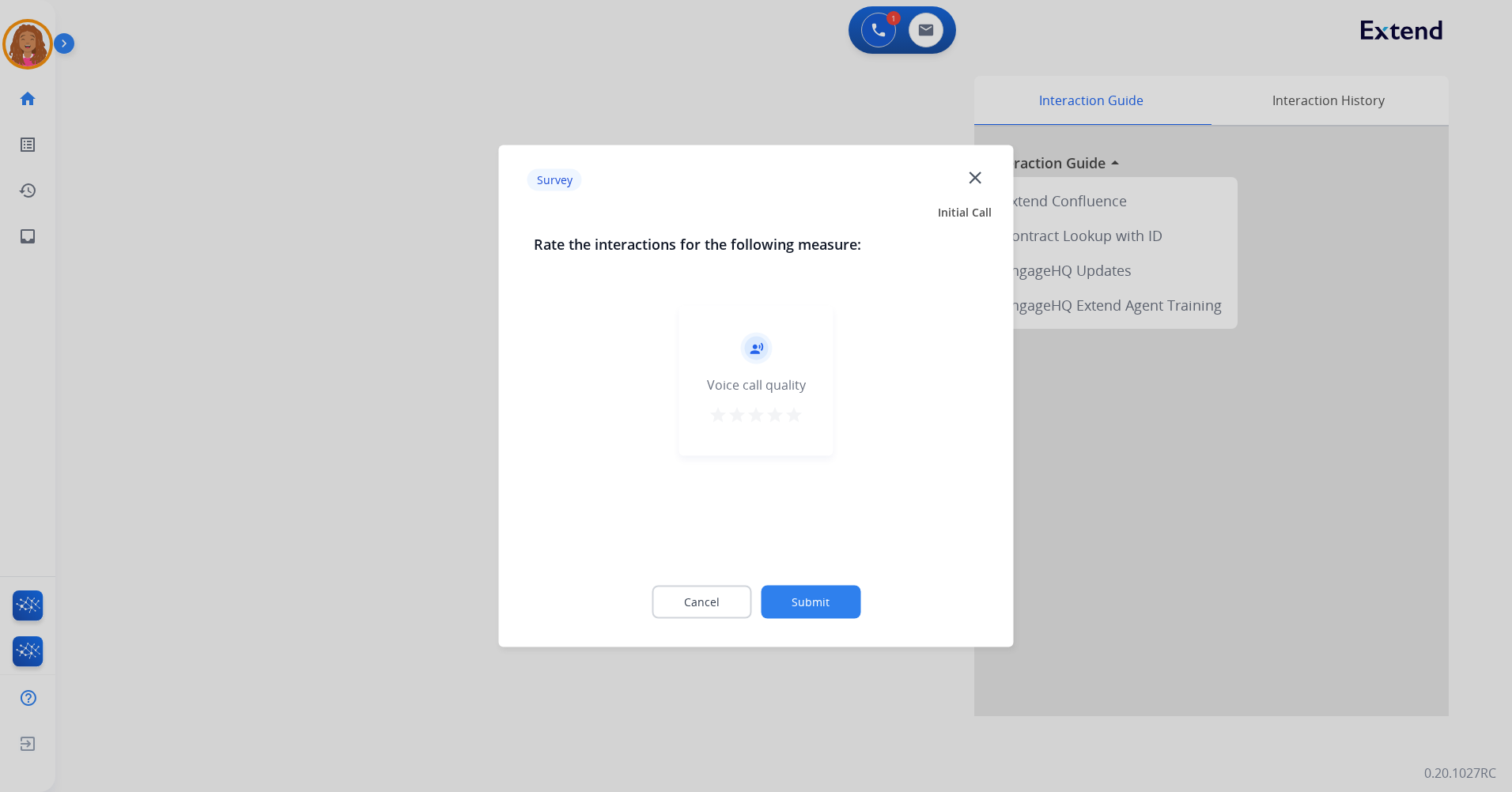
click at [727, 412] on div "star star star star star" at bounding box center [756, 417] width 95 height 24
click at [724, 413] on mat-icon "star" at bounding box center [718, 415] width 19 height 19
click at [805, 594] on button "Submit" at bounding box center [811, 602] width 100 height 33
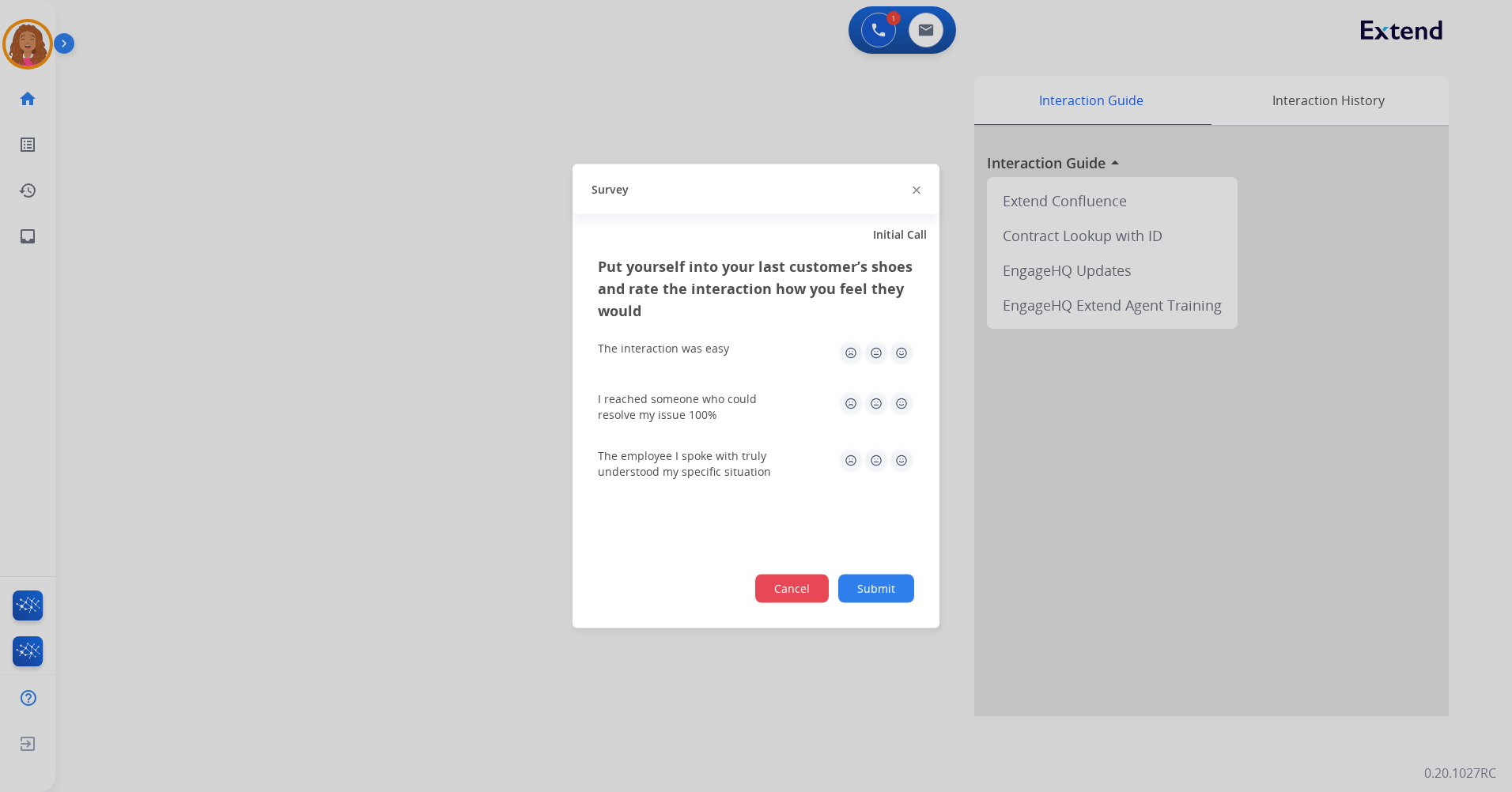
click at [776, 580] on button "Cancel" at bounding box center [792, 589] width 74 height 29
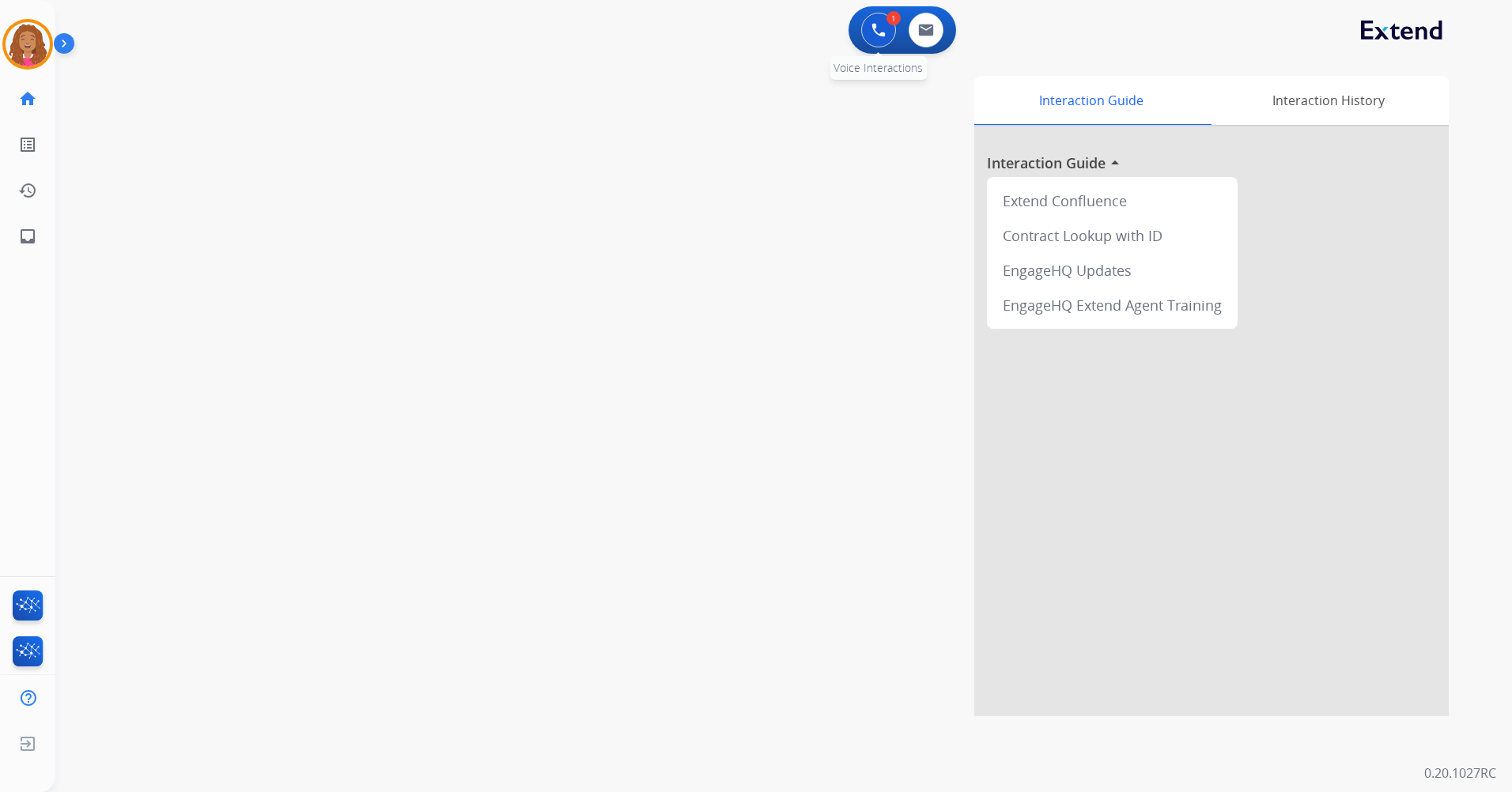
click at [883, 34] on img at bounding box center [879, 30] width 14 height 14
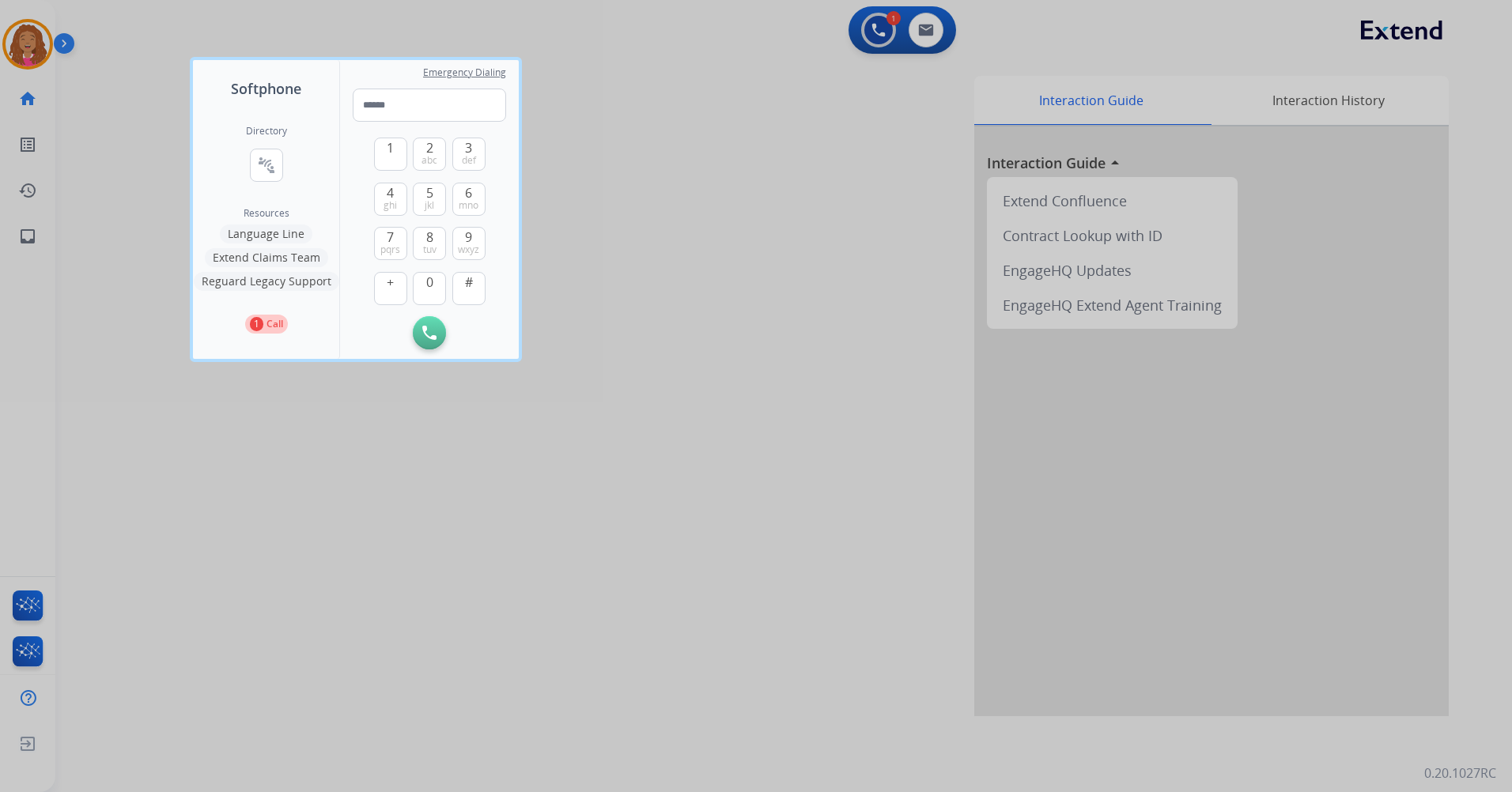
click at [272, 319] on p "Call" at bounding box center [275, 325] width 17 height 14
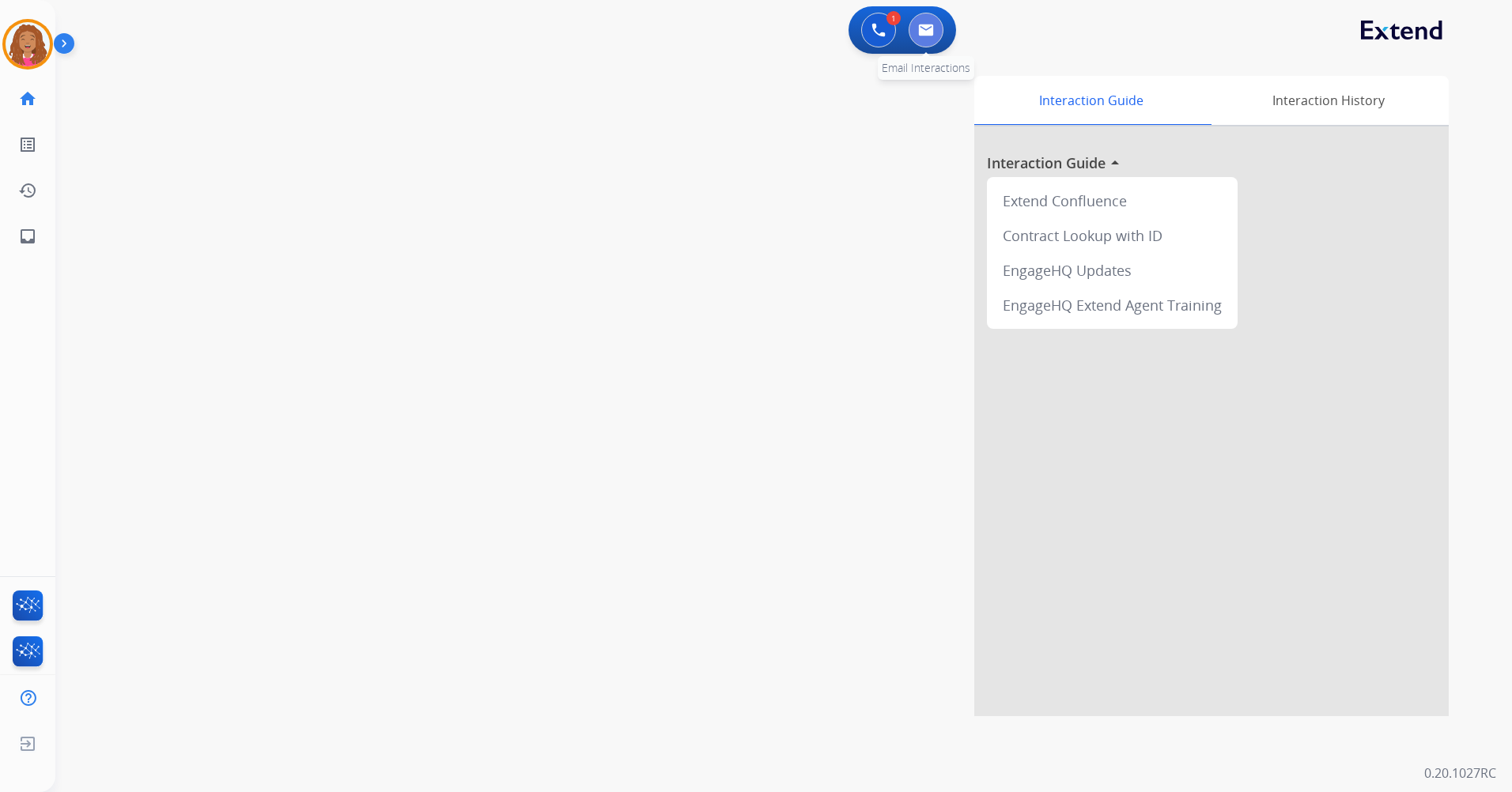
click at [931, 28] on img at bounding box center [926, 30] width 16 height 13
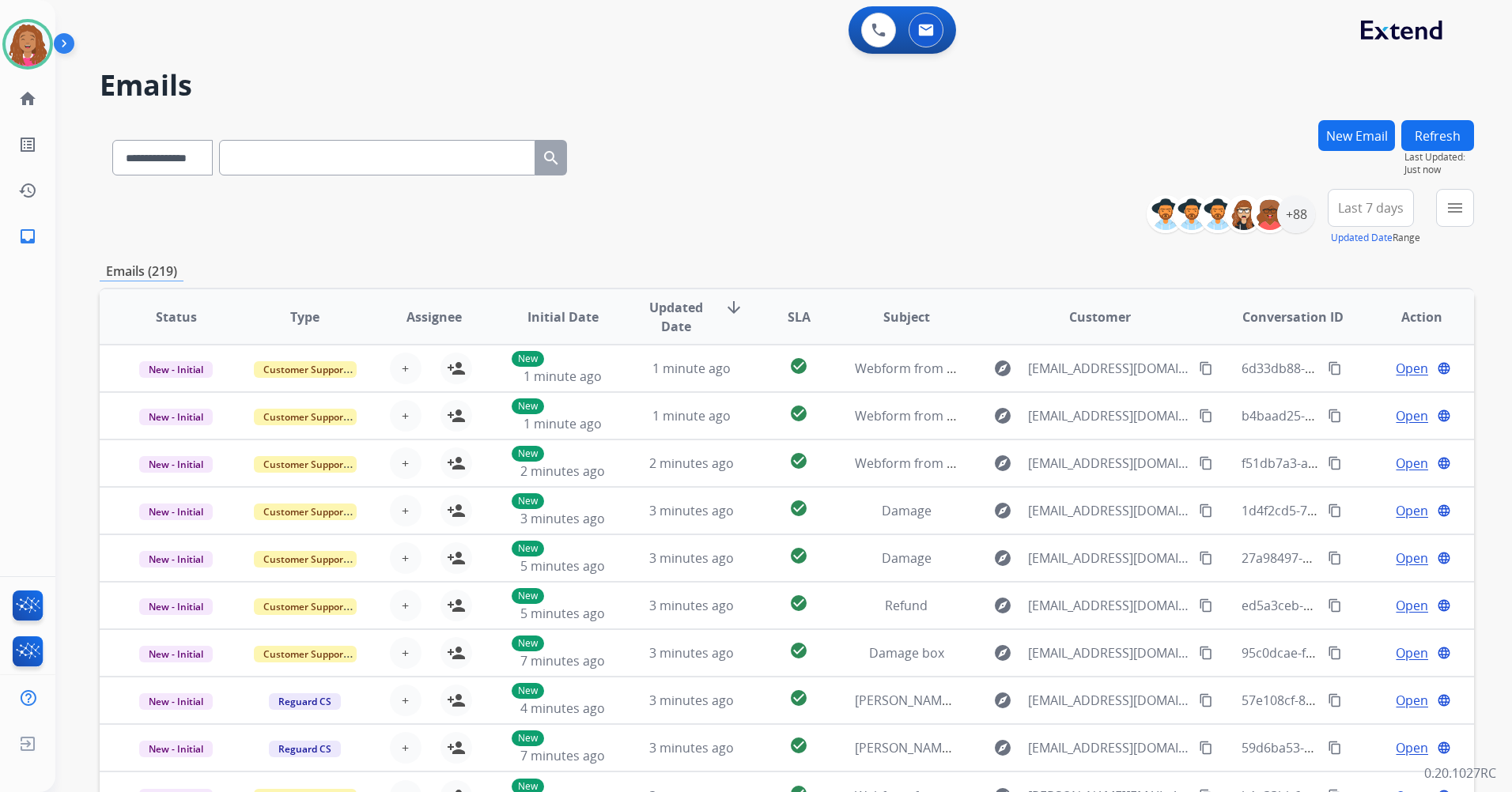
click at [663, 143] on div "**********" at bounding box center [787, 154] width 1375 height 69
click at [31, 37] on img at bounding box center [28, 44] width 44 height 44
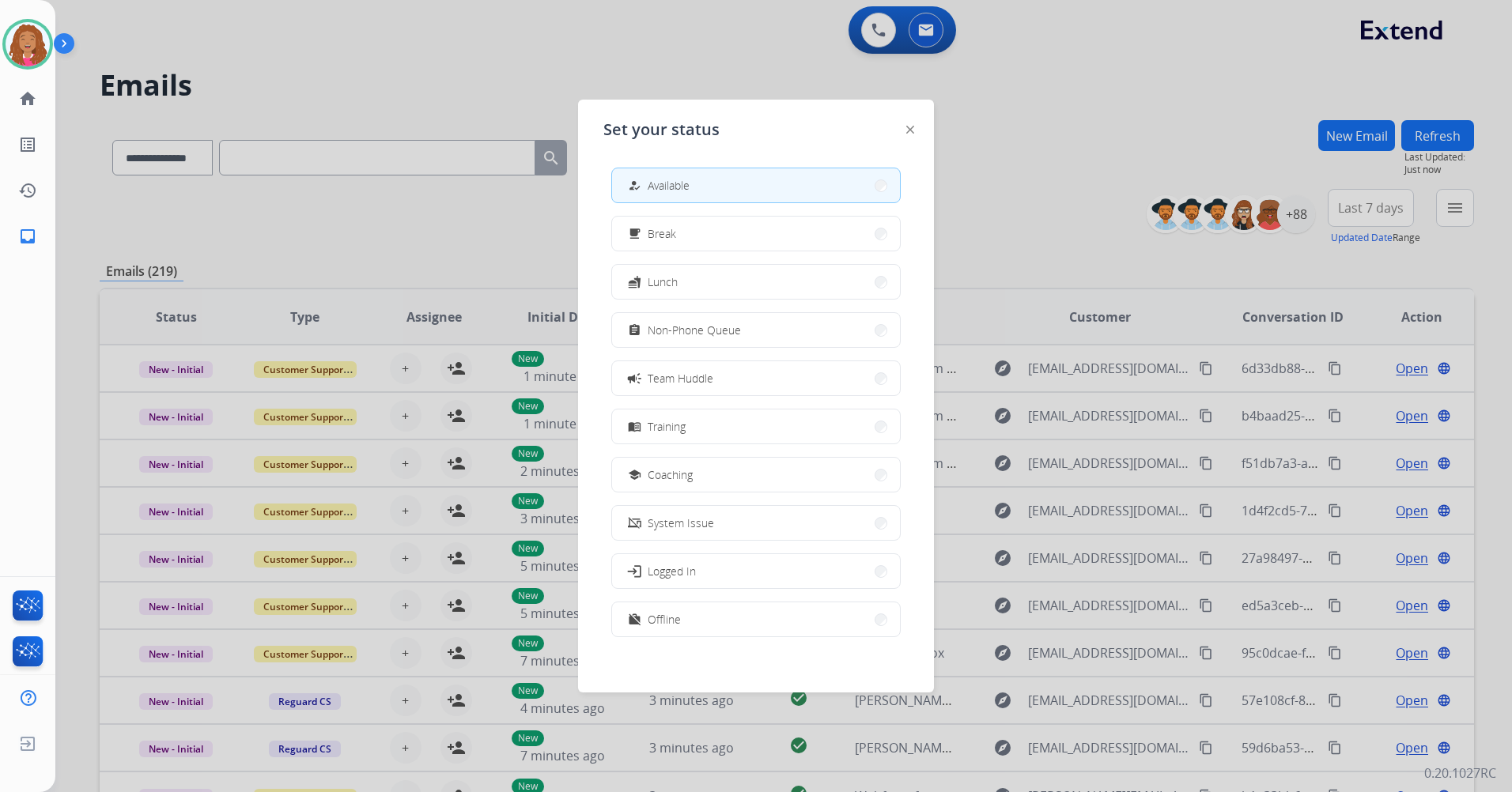
click at [904, 122] on div "Set your status how_to_reg Available free_breakfast Break fastfood Lunch assign…" at bounding box center [756, 396] width 356 height 593
click at [907, 125] on img at bounding box center [910, 129] width 8 height 8
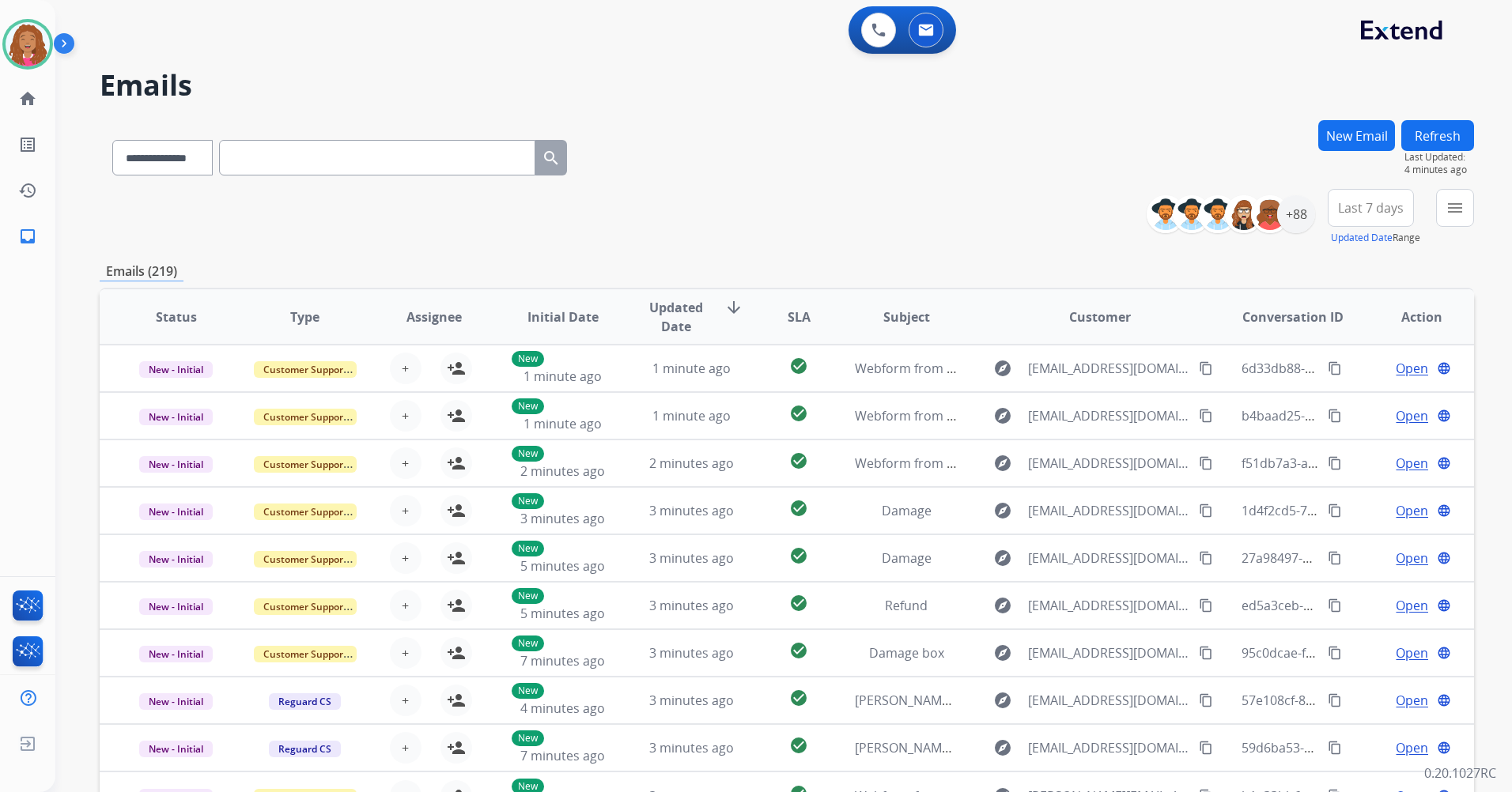
click at [29, 791] on html "**********" at bounding box center [756, 396] width 1512 height 792
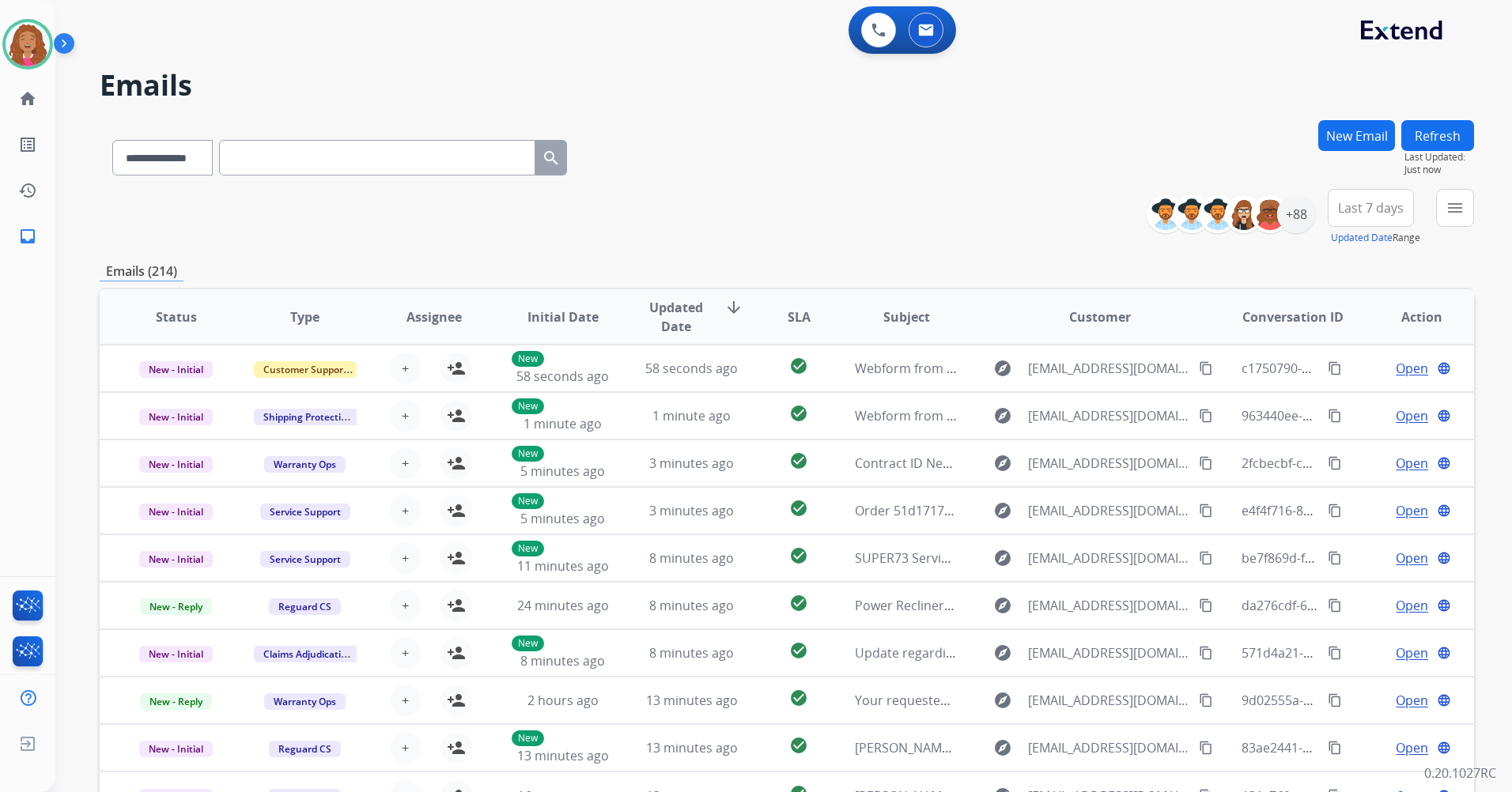
click at [1190, 49] on div "0 Voice Interactions 0 Email Interactions" at bounding box center [775, 32] width 1400 height 51
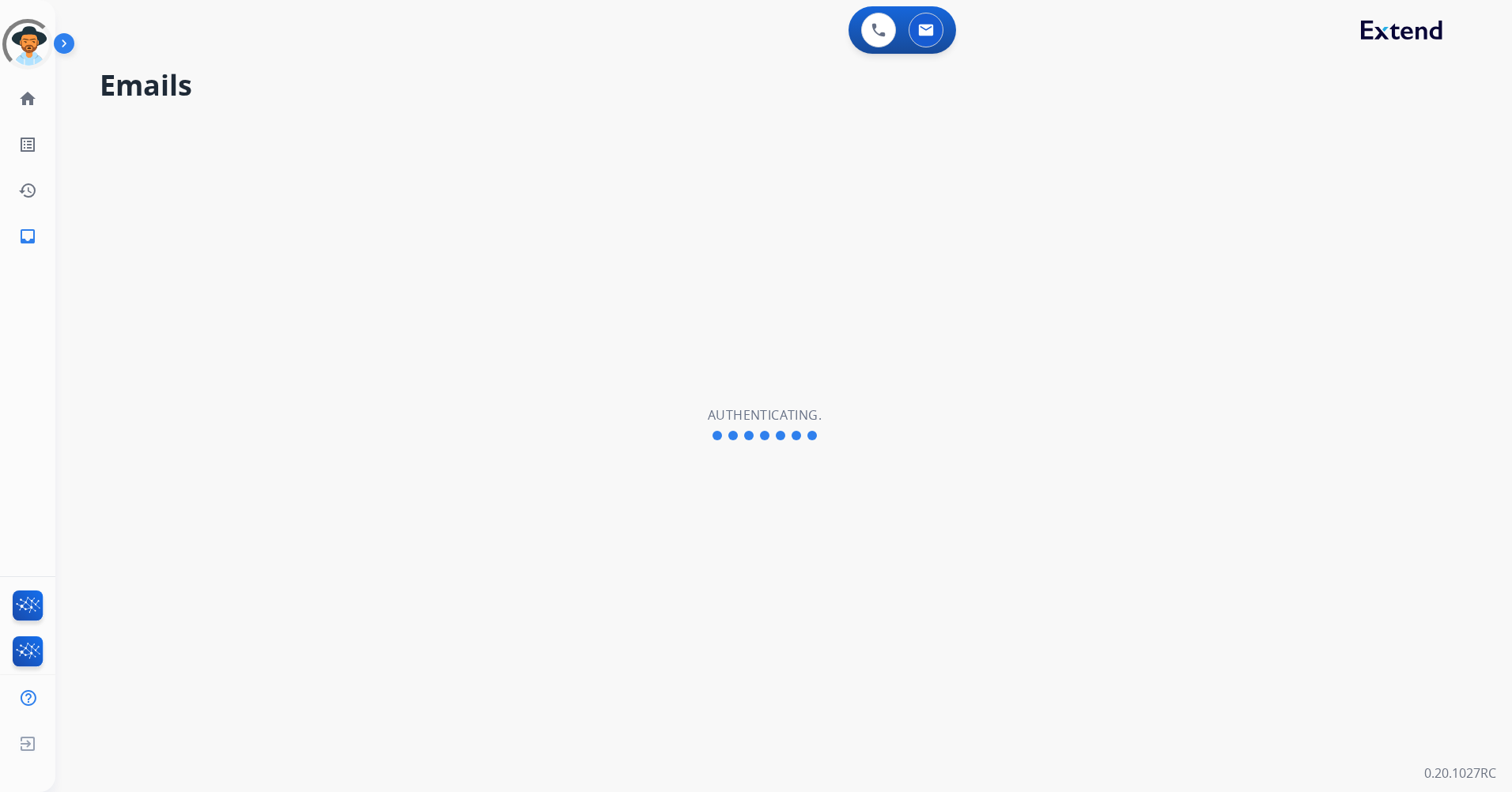
select select "**********"
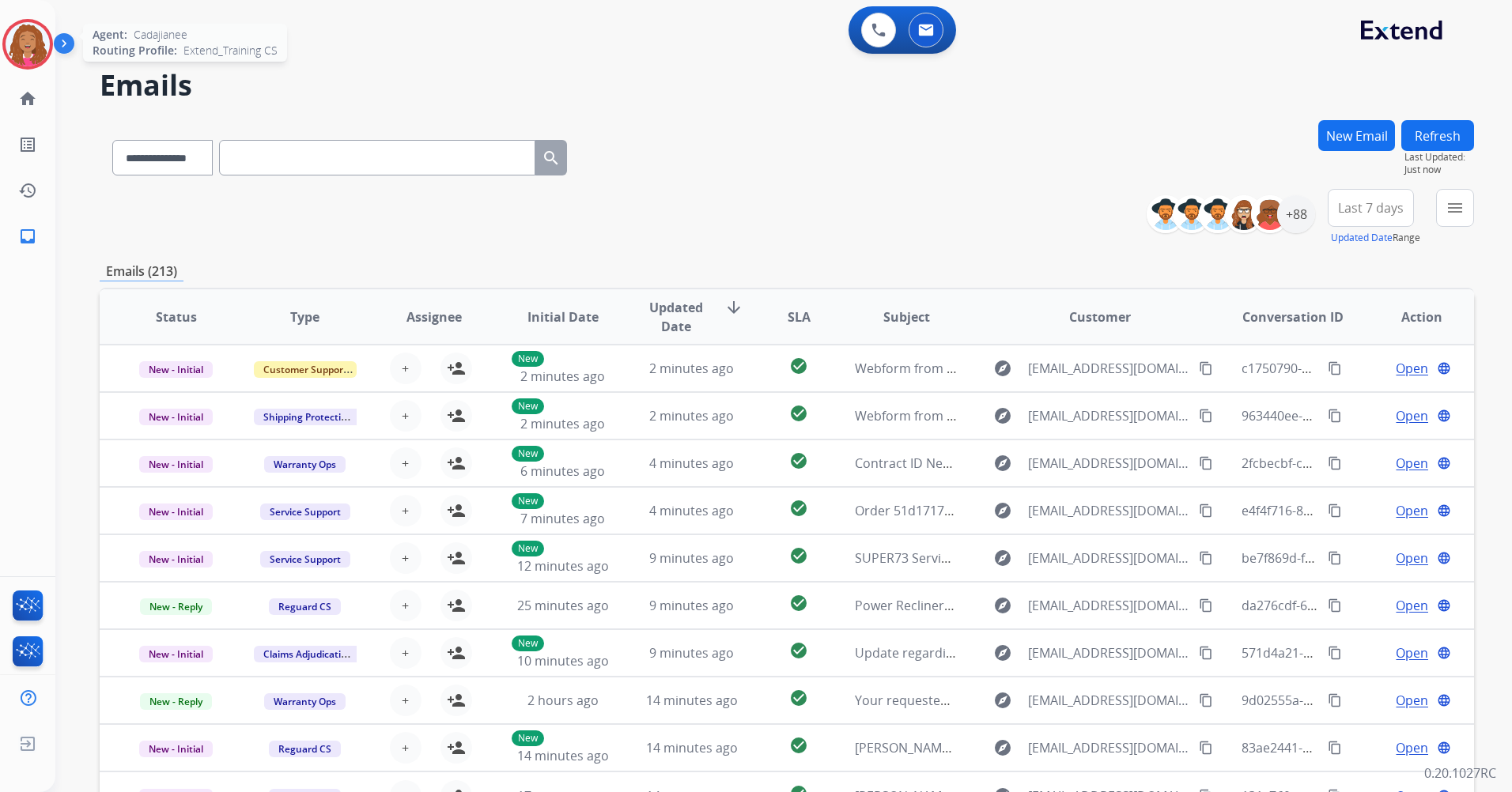
click at [45, 58] on img at bounding box center [28, 44] width 44 height 44
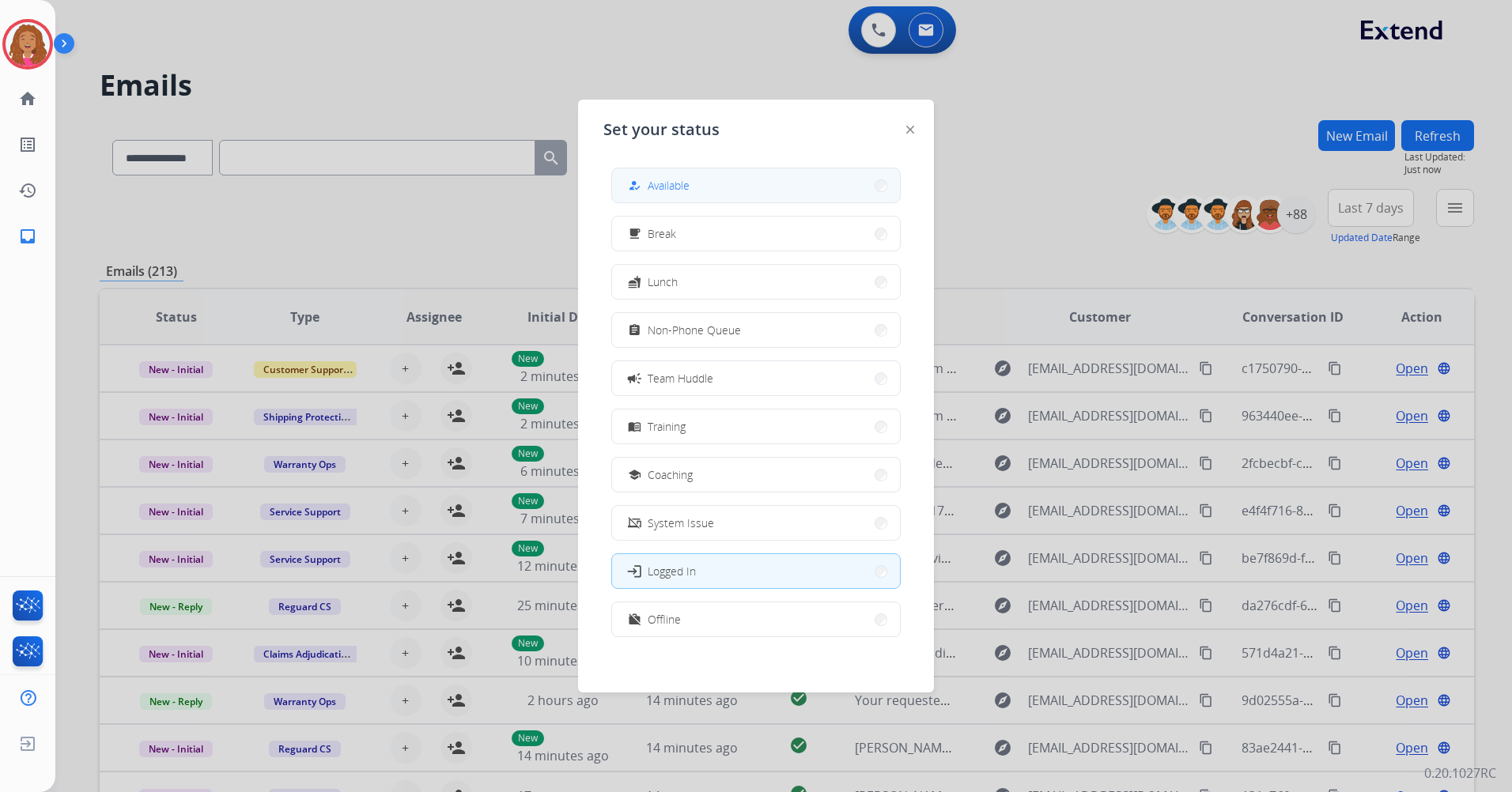
click at [862, 175] on button "how_to_reg Available" at bounding box center [756, 185] width 288 height 34
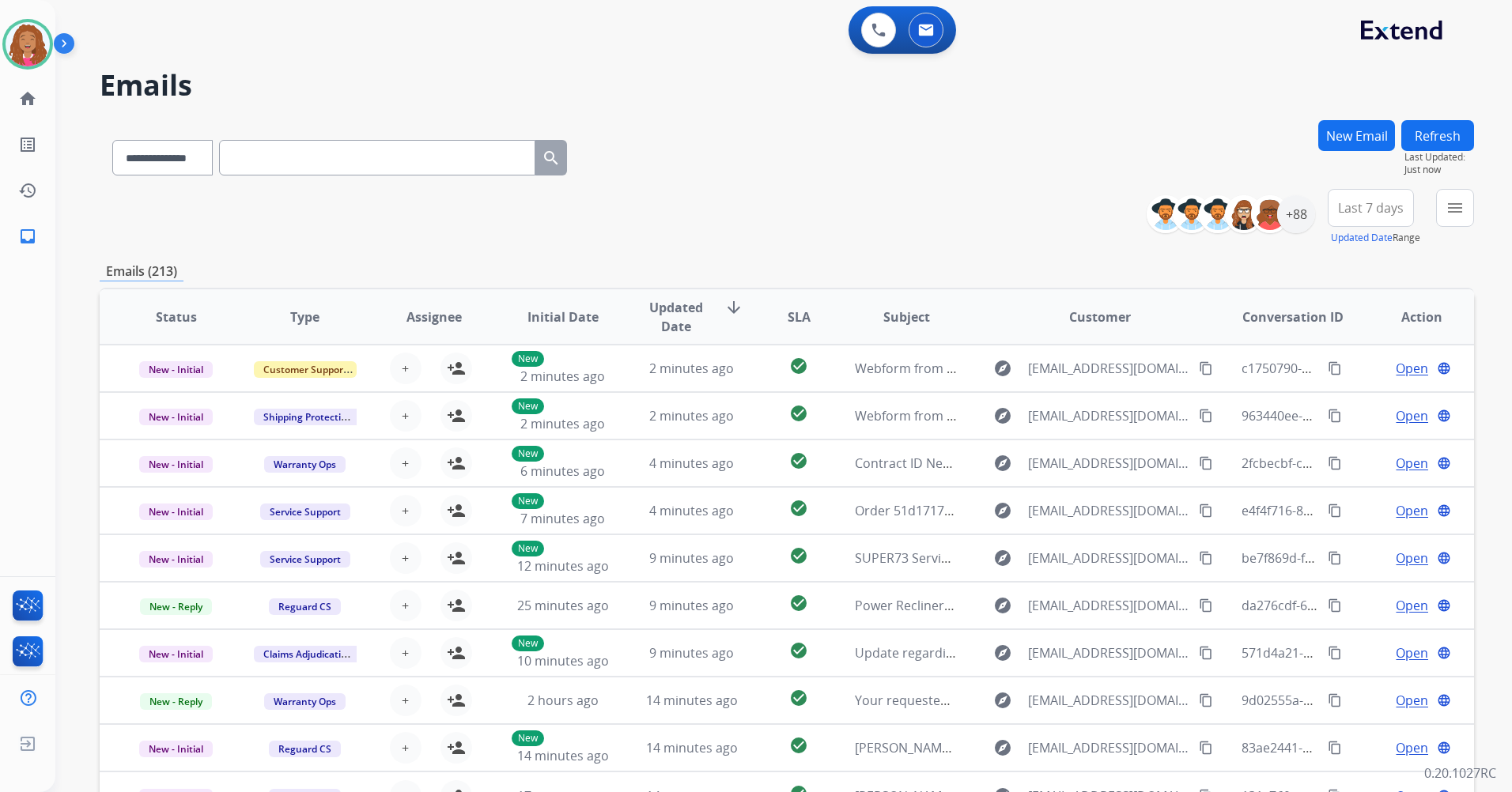
click at [868, 141] on div "**********" at bounding box center [787, 154] width 1375 height 69
click at [821, 201] on div "**********" at bounding box center [787, 217] width 1375 height 57
click at [1301, 231] on div "+88" at bounding box center [1296, 214] width 38 height 38
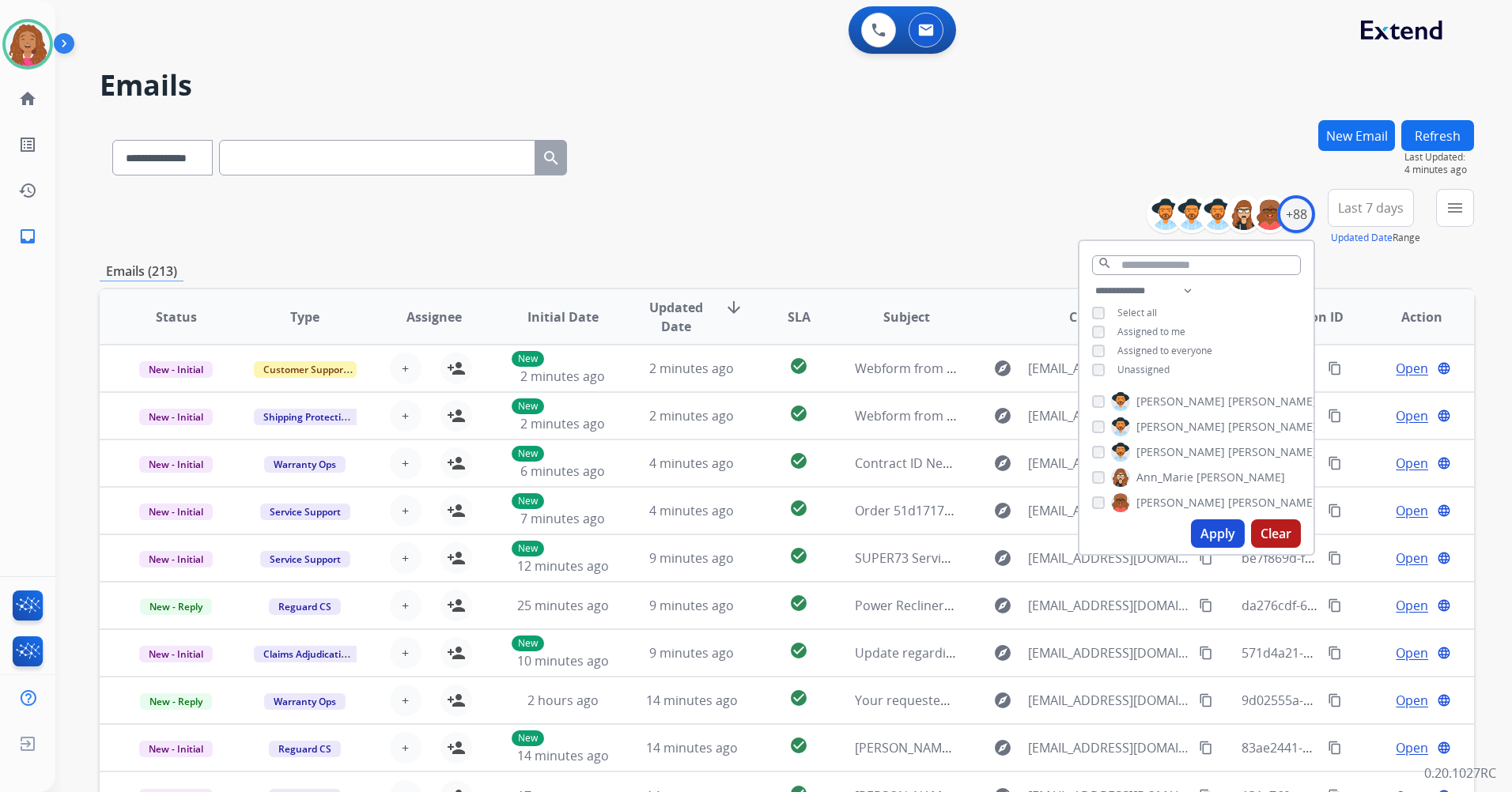
click at [1160, 336] on div "**********" at bounding box center [1196, 333] width 234 height 102
click at [1157, 329] on span "Assigned to me" at bounding box center [1152, 332] width 68 height 13
click at [1139, 363] on span "Unassigned" at bounding box center [1144, 369] width 52 height 13
click at [1202, 529] on button "Apply" at bounding box center [1218, 534] width 54 height 29
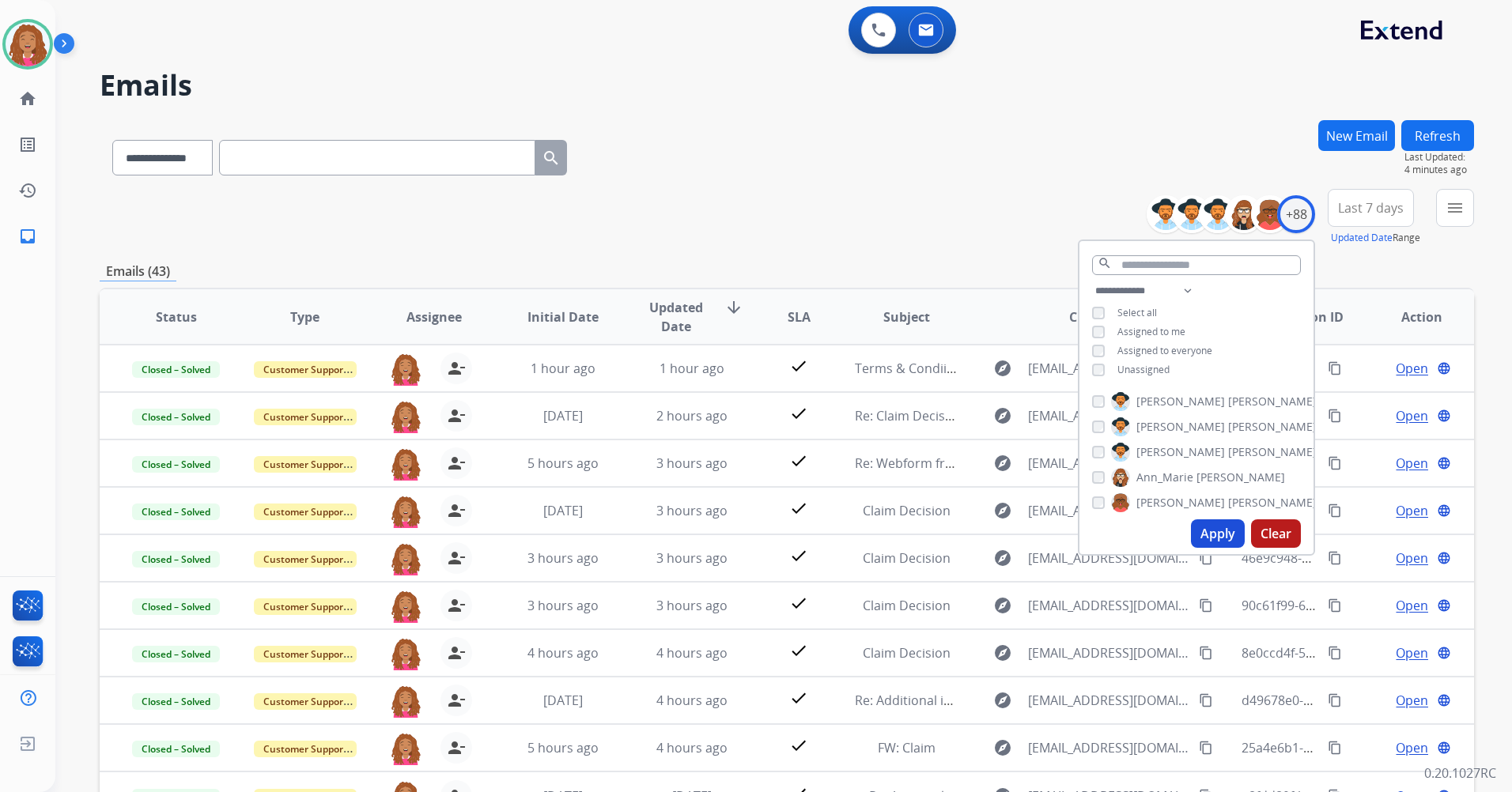
click at [998, 234] on div "**********" at bounding box center [787, 217] width 1375 height 57
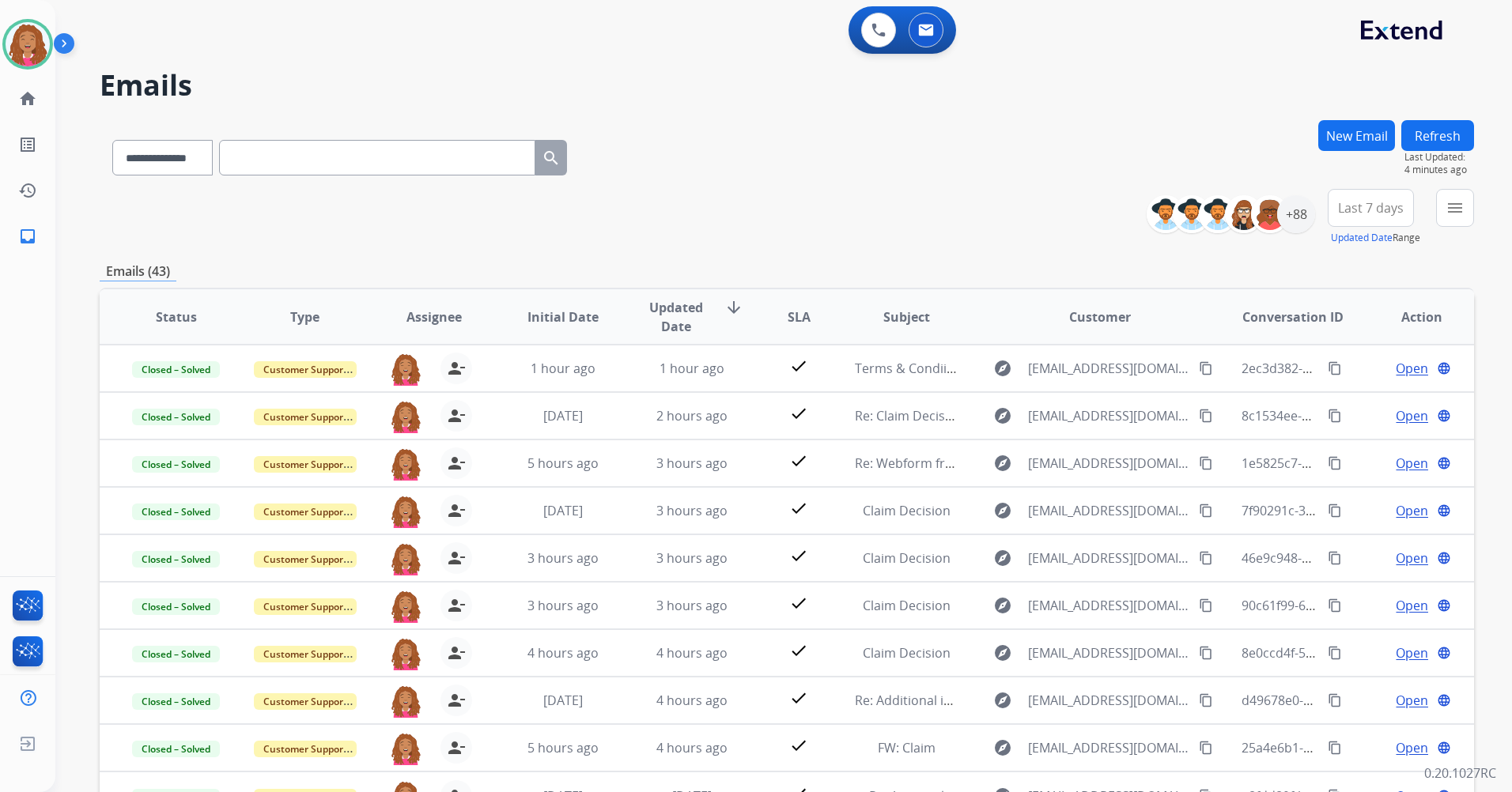
click at [1401, 207] on button "Last 7 days" at bounding box center [1371, 208] width 87 height 38
click at [1341, 394] on div "Last 90 days" at bounding box center [1366, 400] width 87 height 24
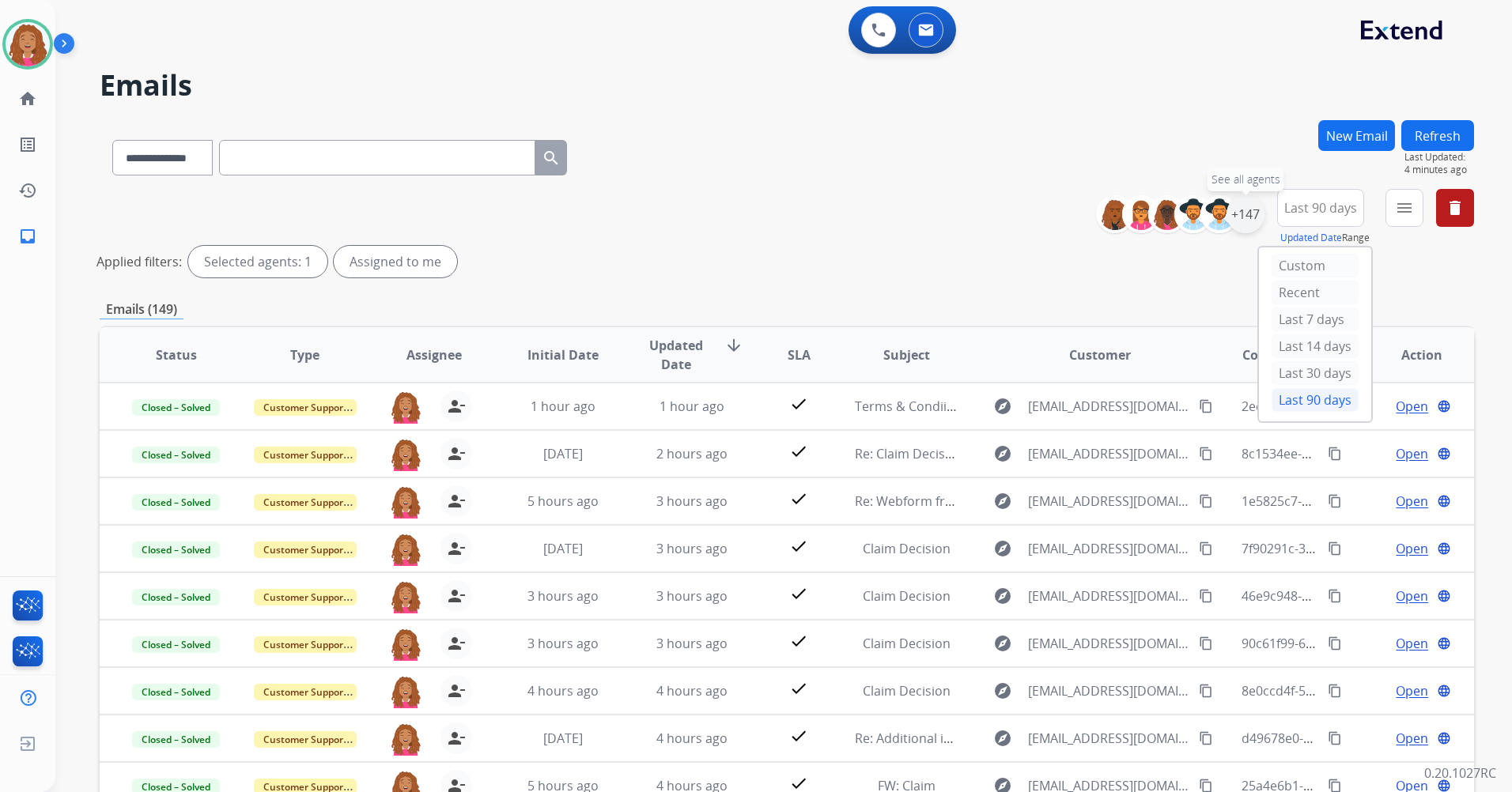
click at [1250, 208] on div "+147" at bounding box center [1245, 214] width 38 height 38
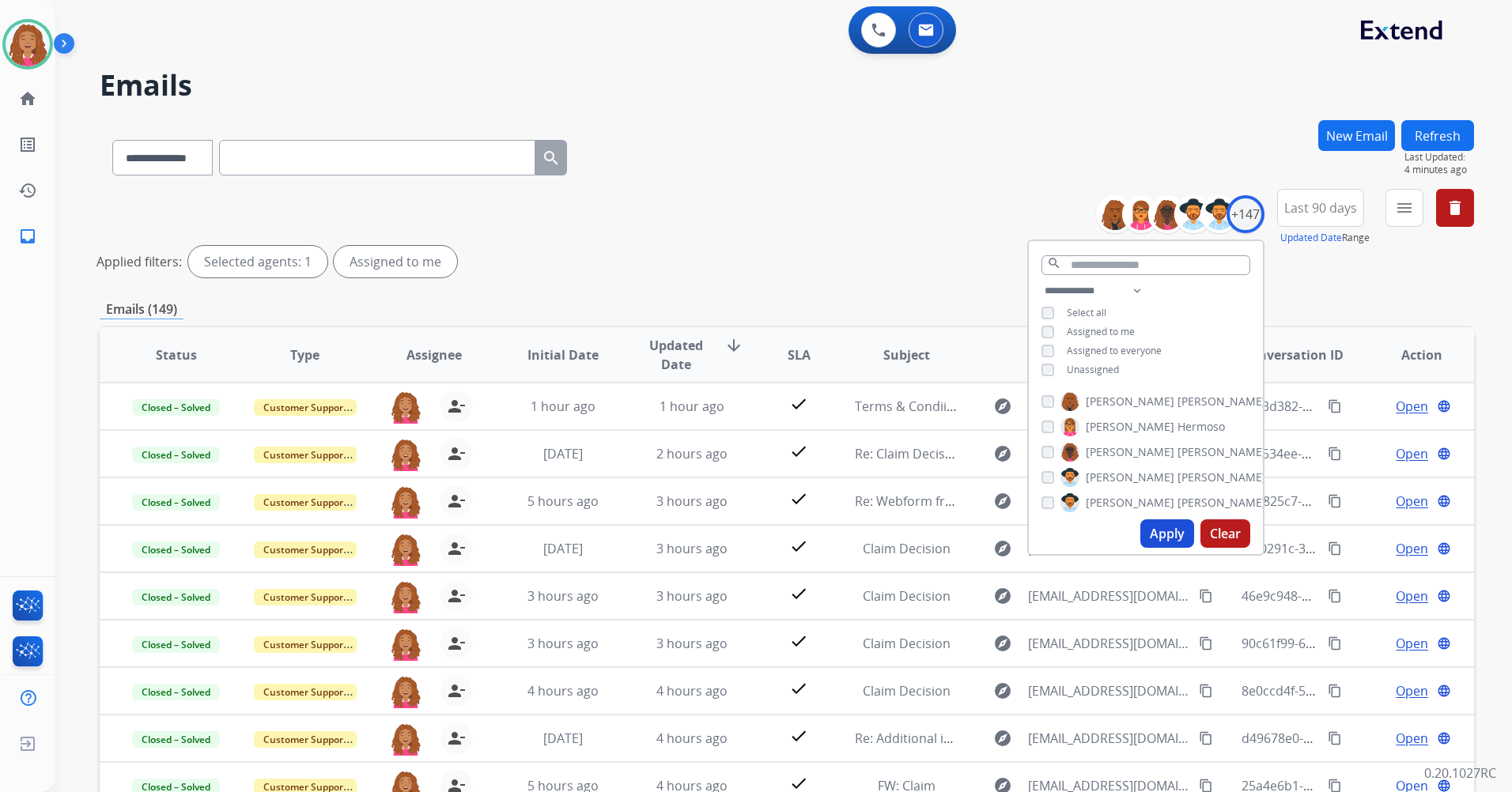
click at [1155, 530] on button "Apply" at bounding box center [1168, 534] width 54 height 29
click at [1260, 316] on div "**********" at bounding box center [1145, 398] width 237 height 317
click at [1296, 205] on span "Last 90 days" at bounding box center [1321, 208] width 73 height 6
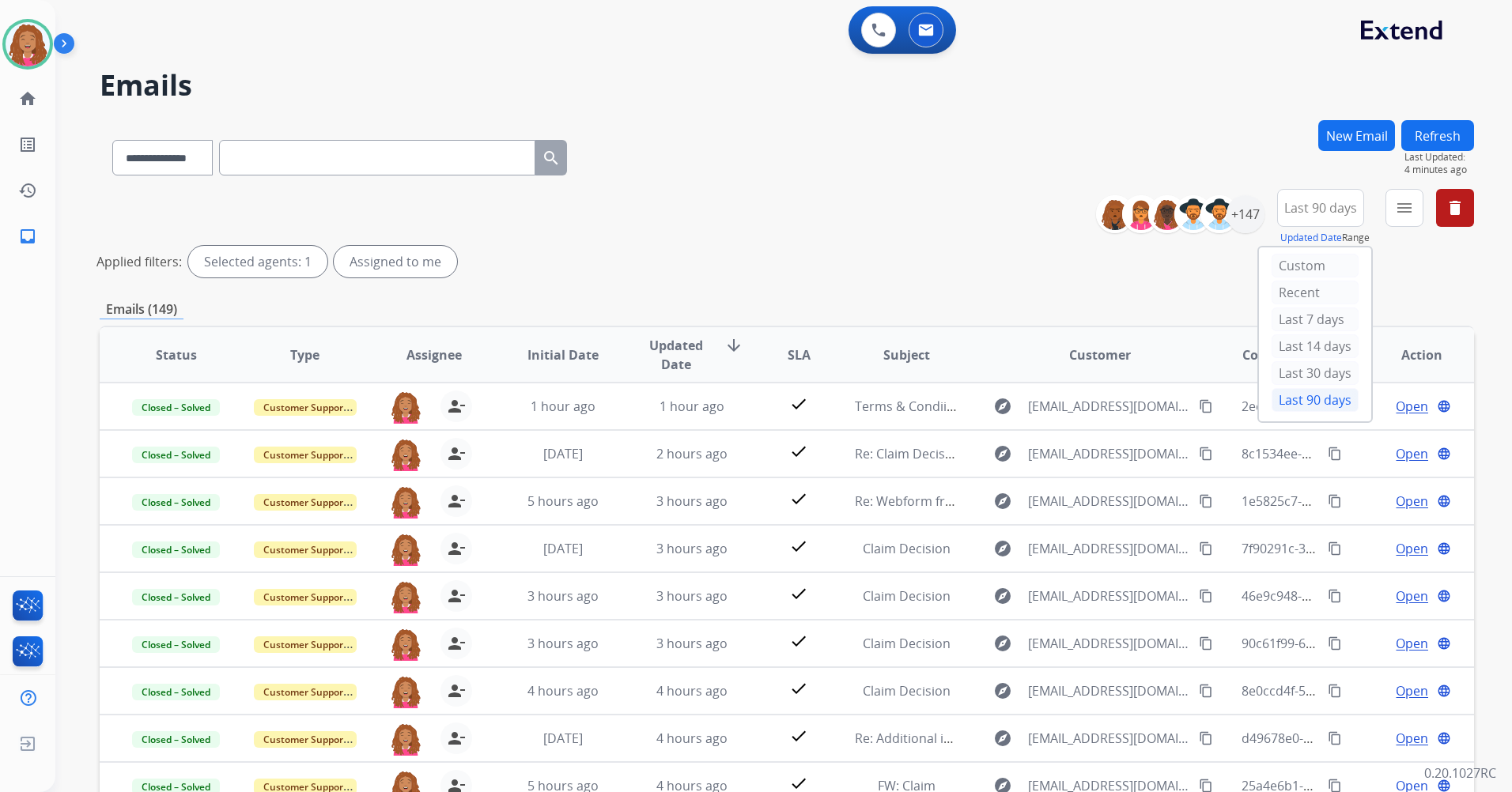
click at [1280, 394] on div "Last 90 days" at bounding box center [1315, 400] width 87 height 24
click at [1401, 226] on div "menu Type Claims Adjudication Customer Support Escalation Service Support Shipp…" at bounding box center [1405, 217] width 38 height 57
click at [1398, 220] on button "menu" at bounding box center [1405, 208] width 38 height 38
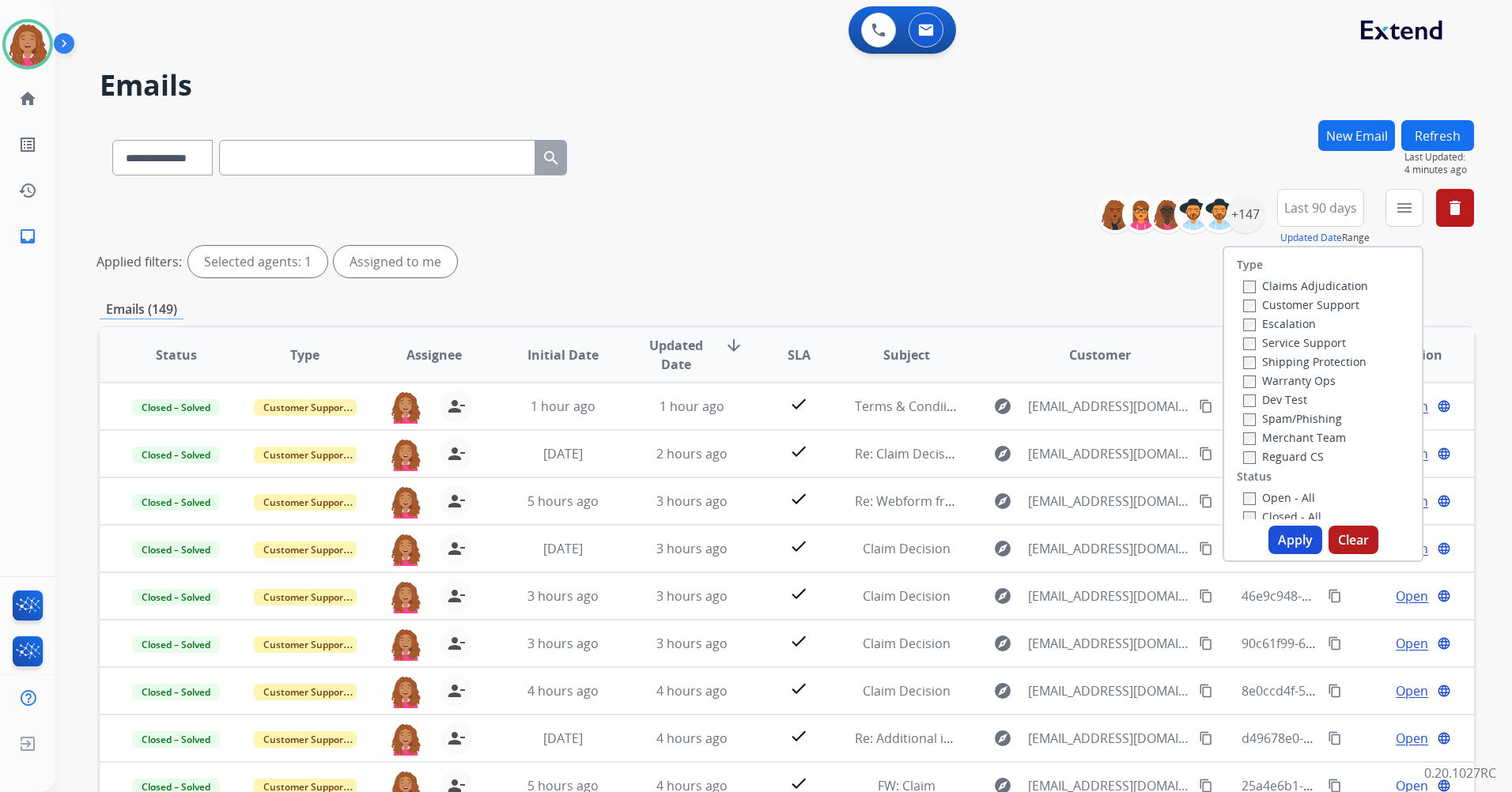
click at [1293, 305] on label "Customer Support" at bounding box center [1301, 305] width 116 height 15
click at [1297, 361] on label "Shipping Protection" at bounding box center [1304, 361] width 123 height 15
click at [1290, 459] on label "Reguard CS" at bounding box center [1283, 456] width 81 height 15
click at [1273, 502] on label "Open - All" at bounding box center [1279, 498] width 72 height 15
click at [1285, 529] on button "Apply" at bounding box center [1295, 540] width 54 height 29
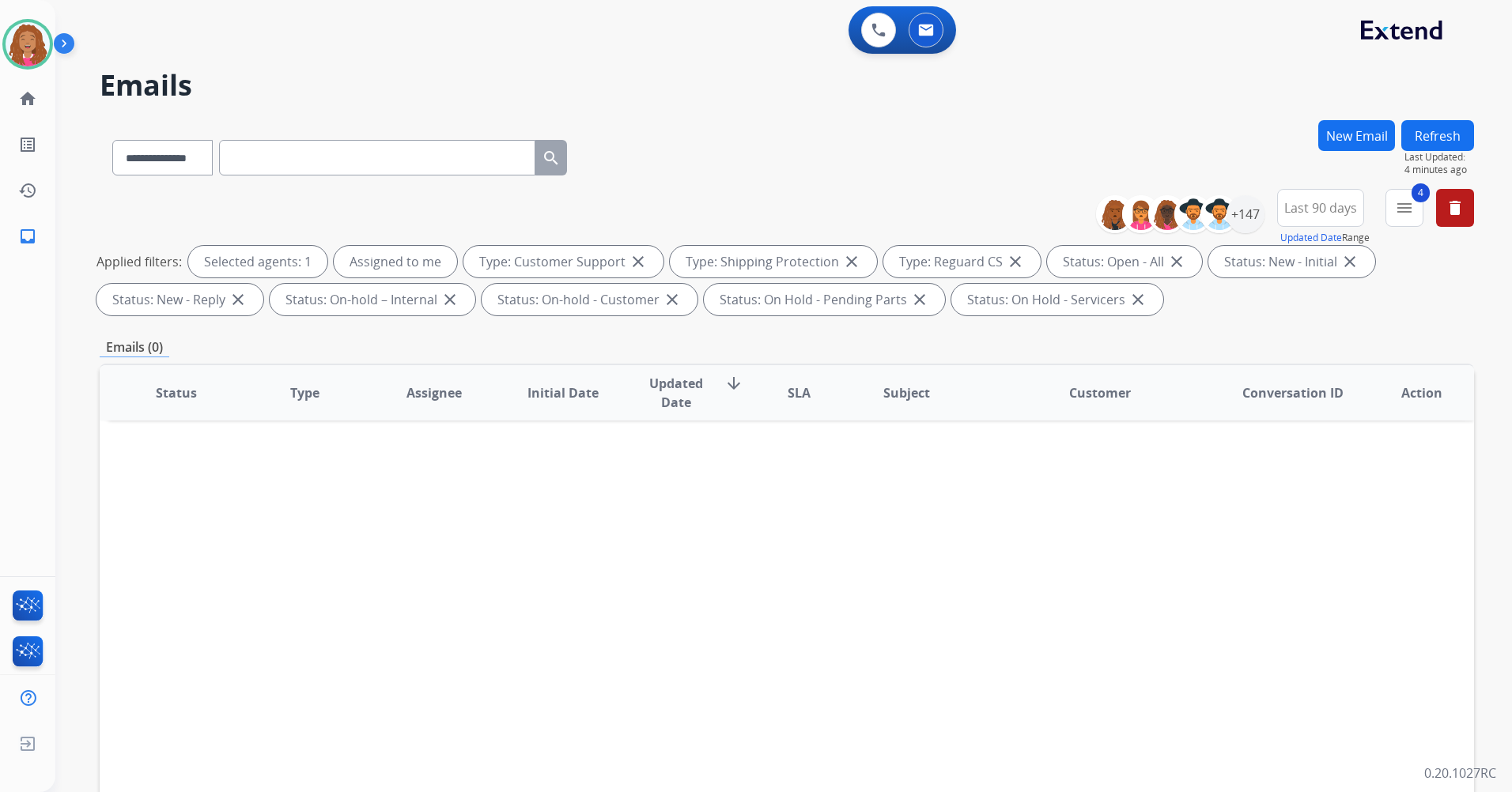
click at [1264, 213] on div "**********" at bounding box center [1291, 217] width 366 height 57
click at [1254, 213] on div "+147" at bounding box center [1245, 214] width 38 height 38
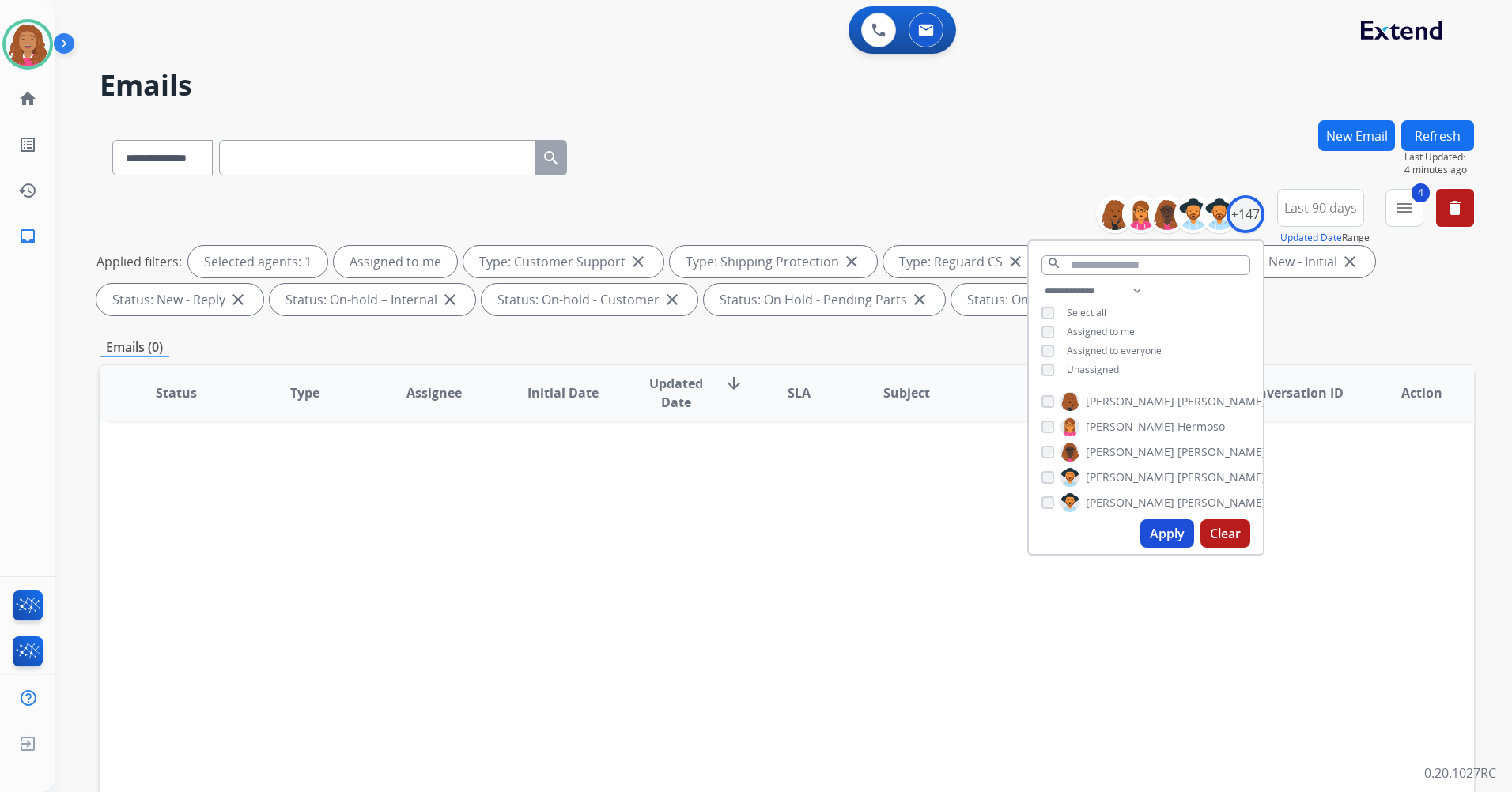
click at [1098, 336] on span "Assigned to me" at bounding box center [1101, 332] width 68 height 13
click at [1091, 365] on span "Unassigned" at bounding box center [1093, 369] width 52 height 13
click at [1145, 532] on button "Apply" at bounding box center [1168, 534] width 54 height 29
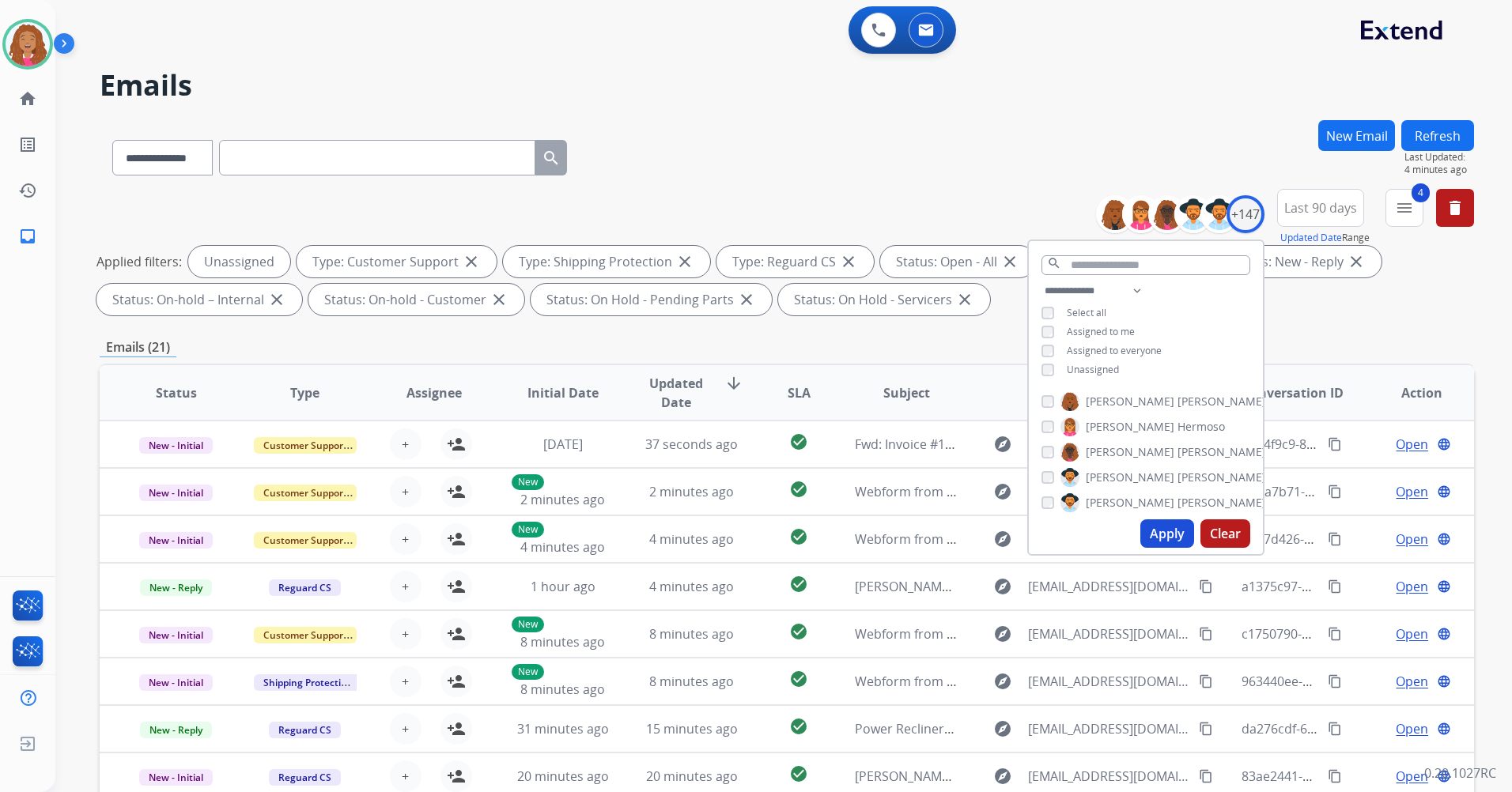
click at [1054, 57] on div "**********" at bounding box center [765, 453] width 1419 height 792
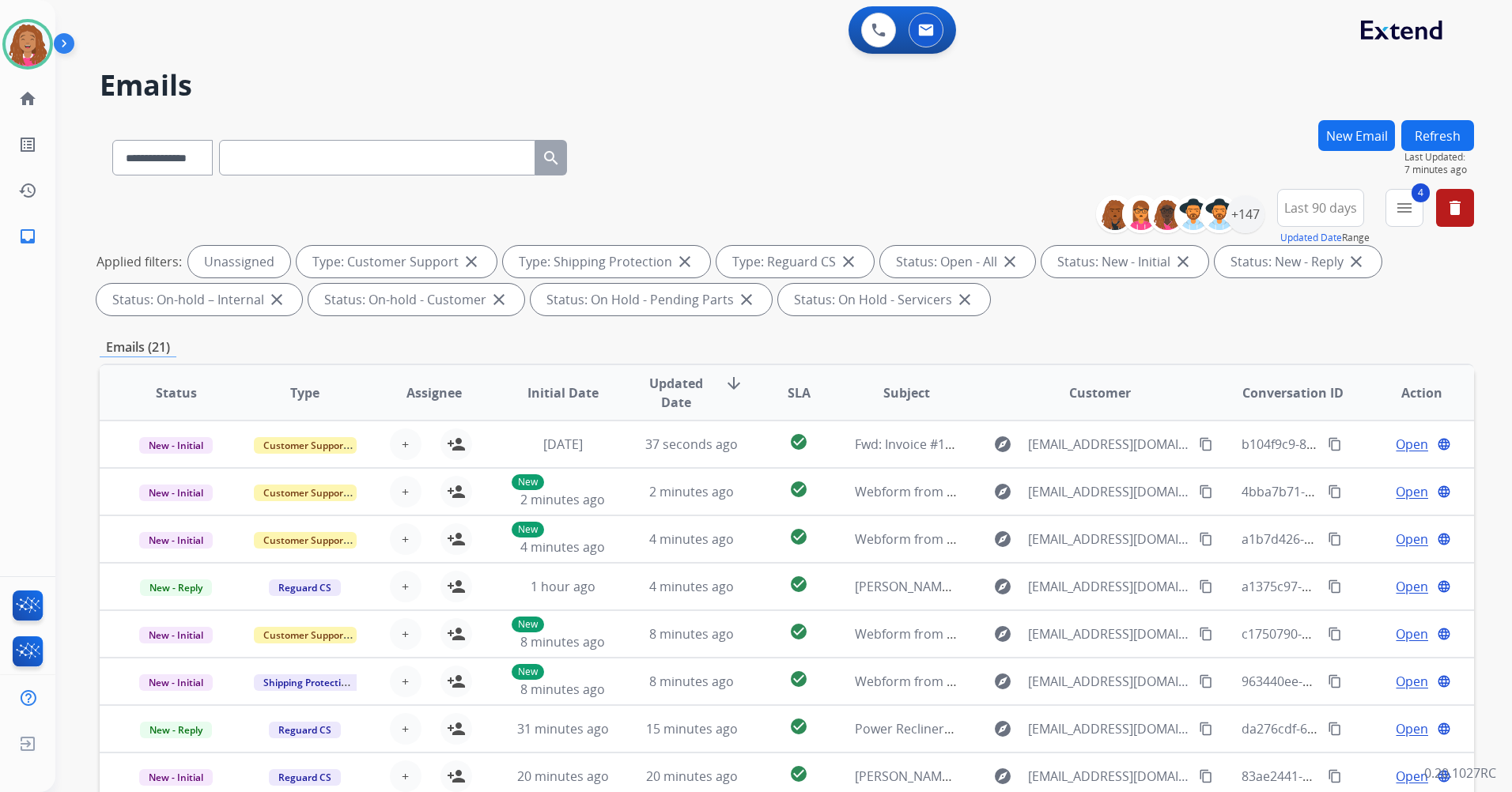
click at [996, 166] on div "**********" at bounding box center [787, 154] width 1375 height 69
click at [1076, 79] on h2 "Emails" at bounding box center [787, 86] width 1375 height 32
click at [1112, 23] on div "0 Voice Interactions 0 Email Interactions" at bounding box center [775, 32] width 1400 height 51
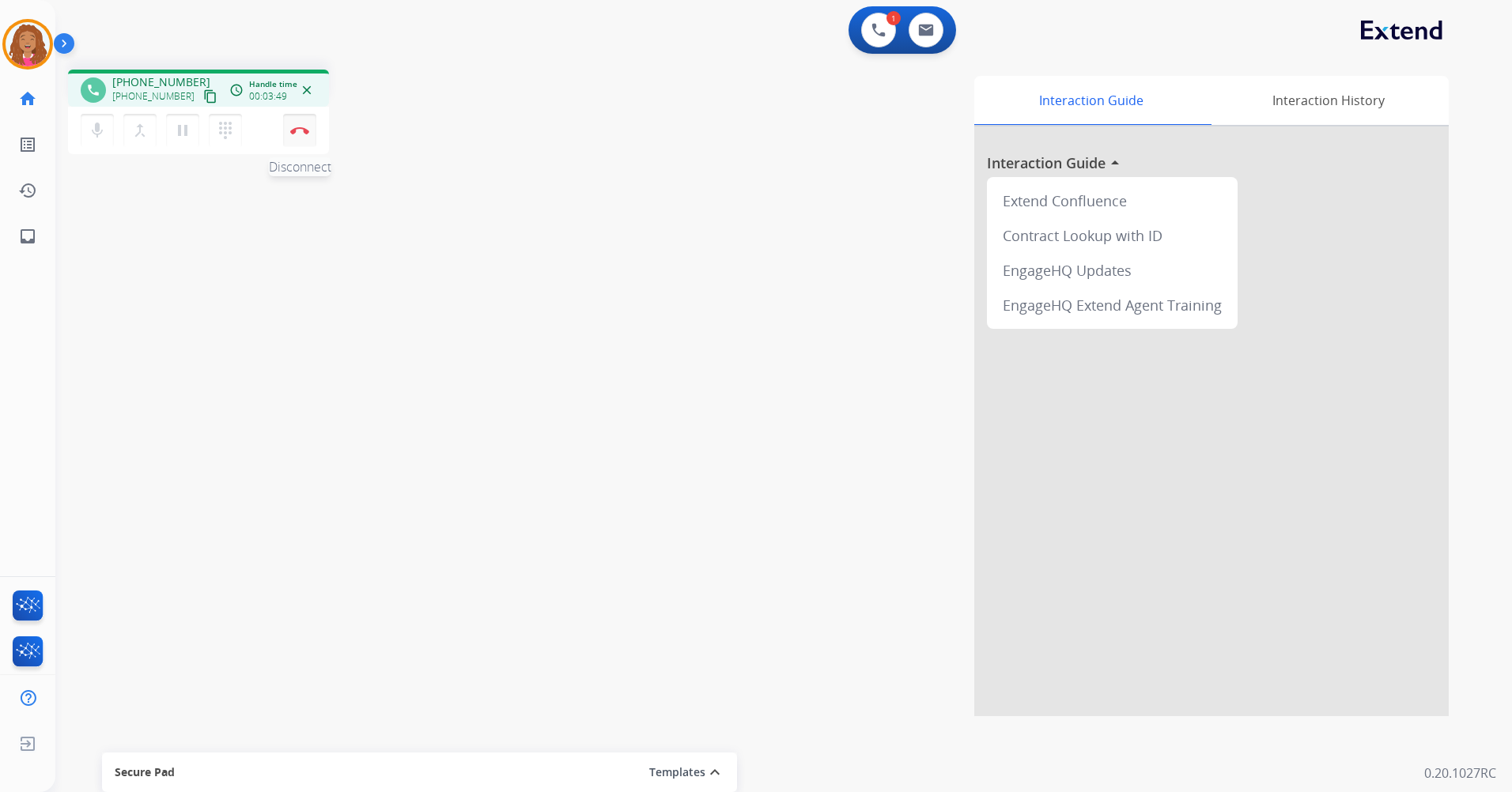
click at [306, 137] on button "Disconnect" at bounding box center [300, 130] width 33 height 33
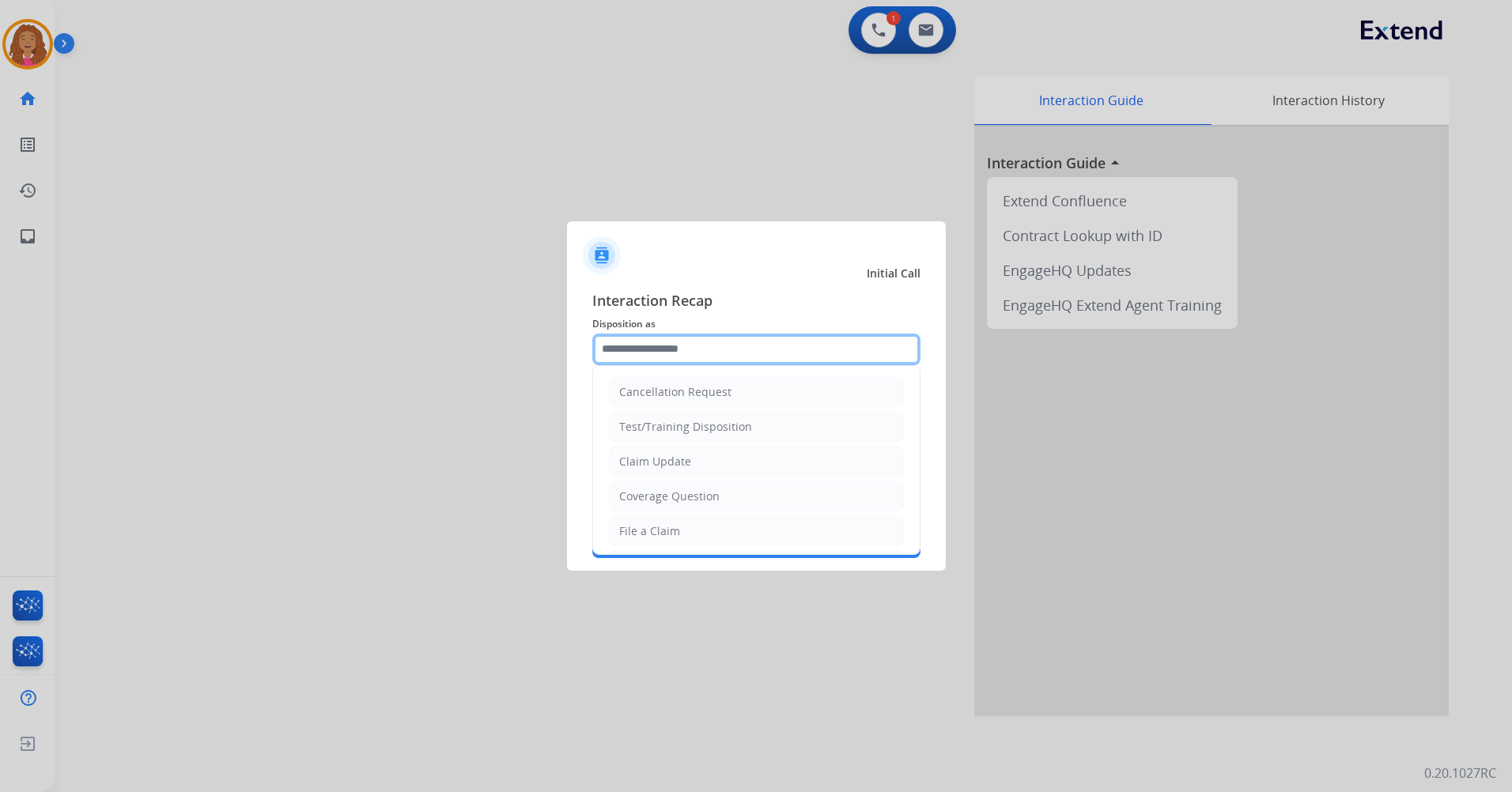
click at [790, 347] on input "text" at bounding box center [756, 349] width 329 height 32
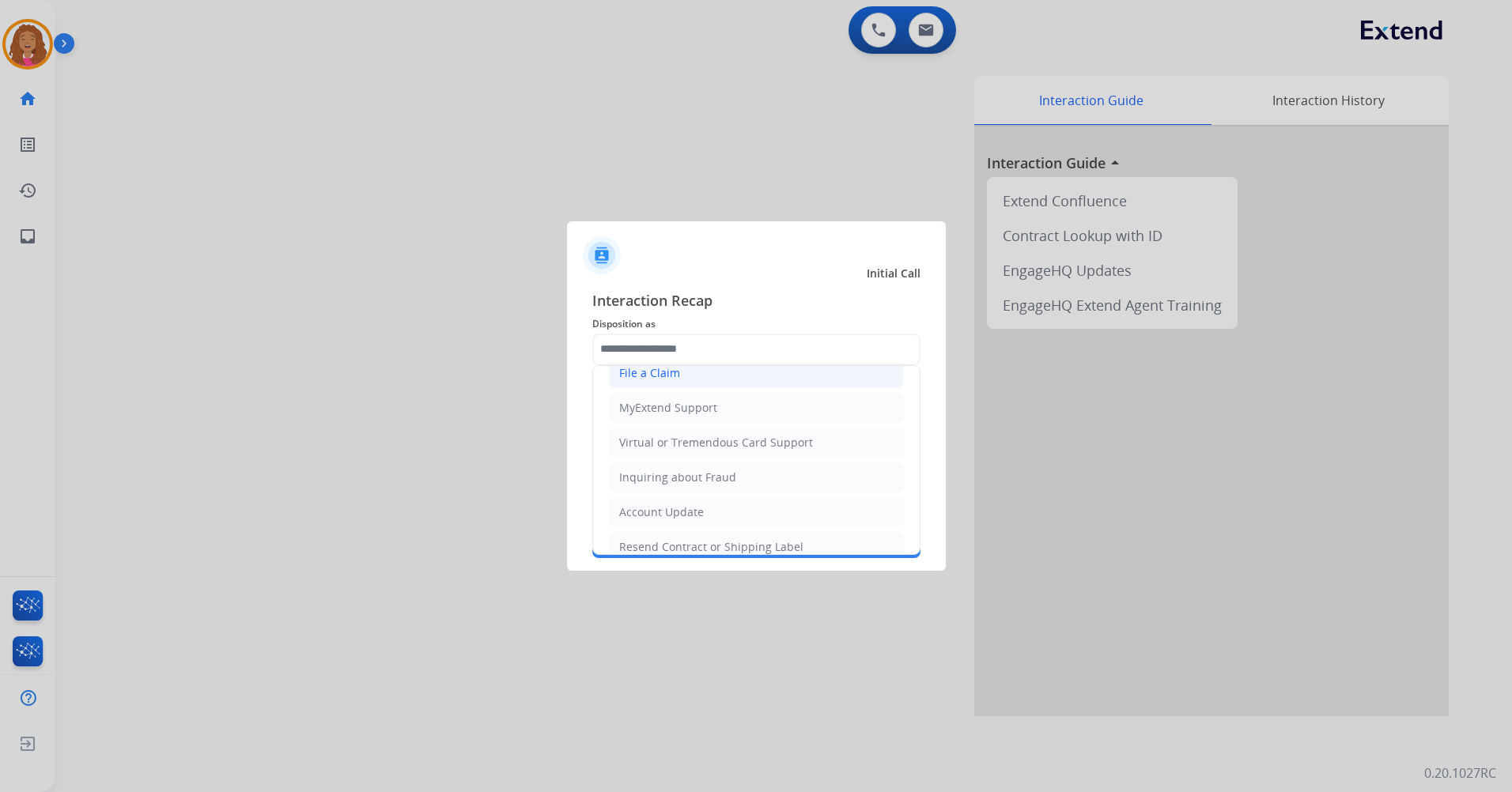
click at [711, 378] on li "File a Claim" at bounding box center [756, 373] width 295 height 30
type input "**********"
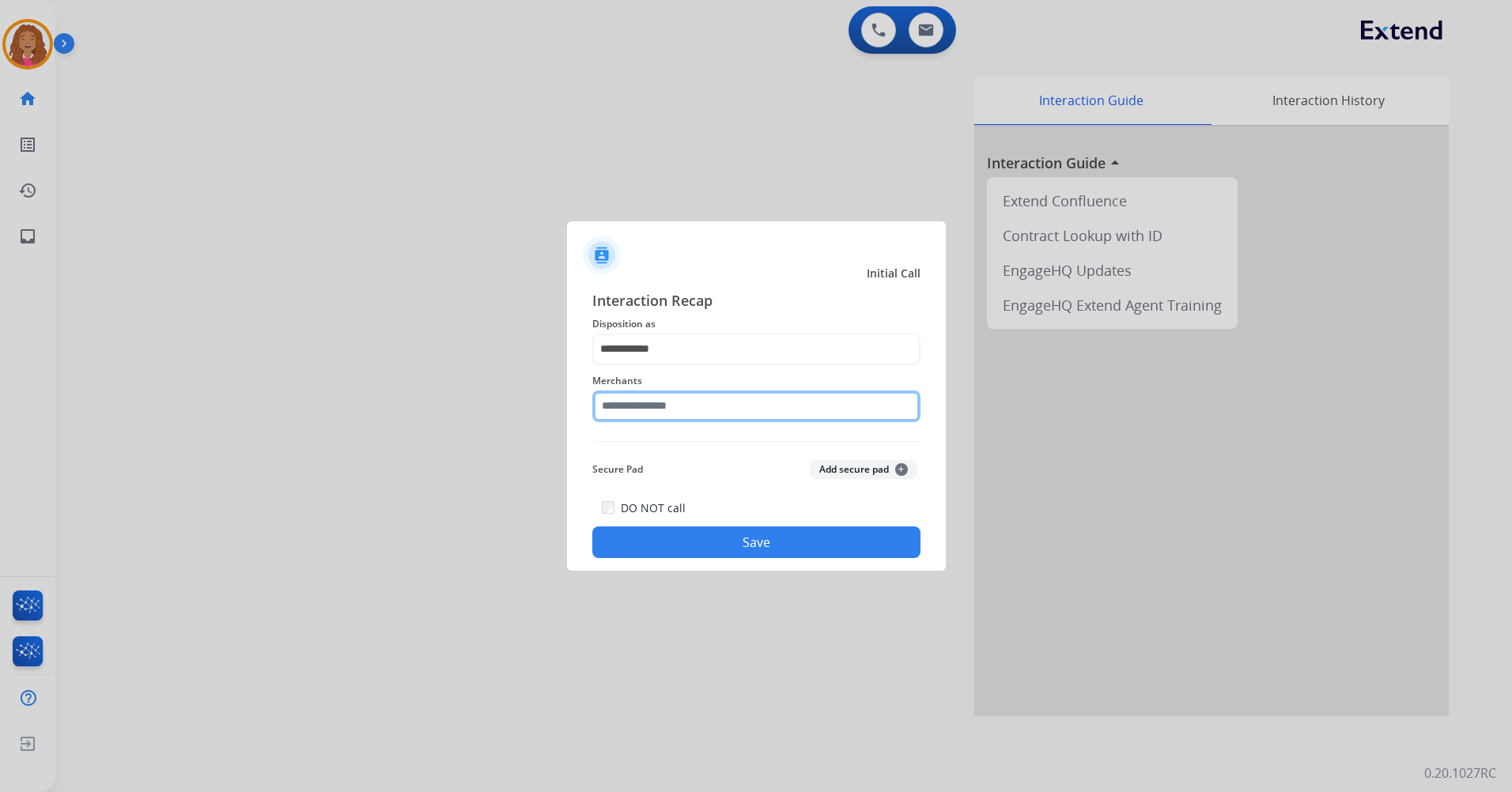
click at [694, 401] on input "text" at bounding box center [756, 406] width 329 height 32
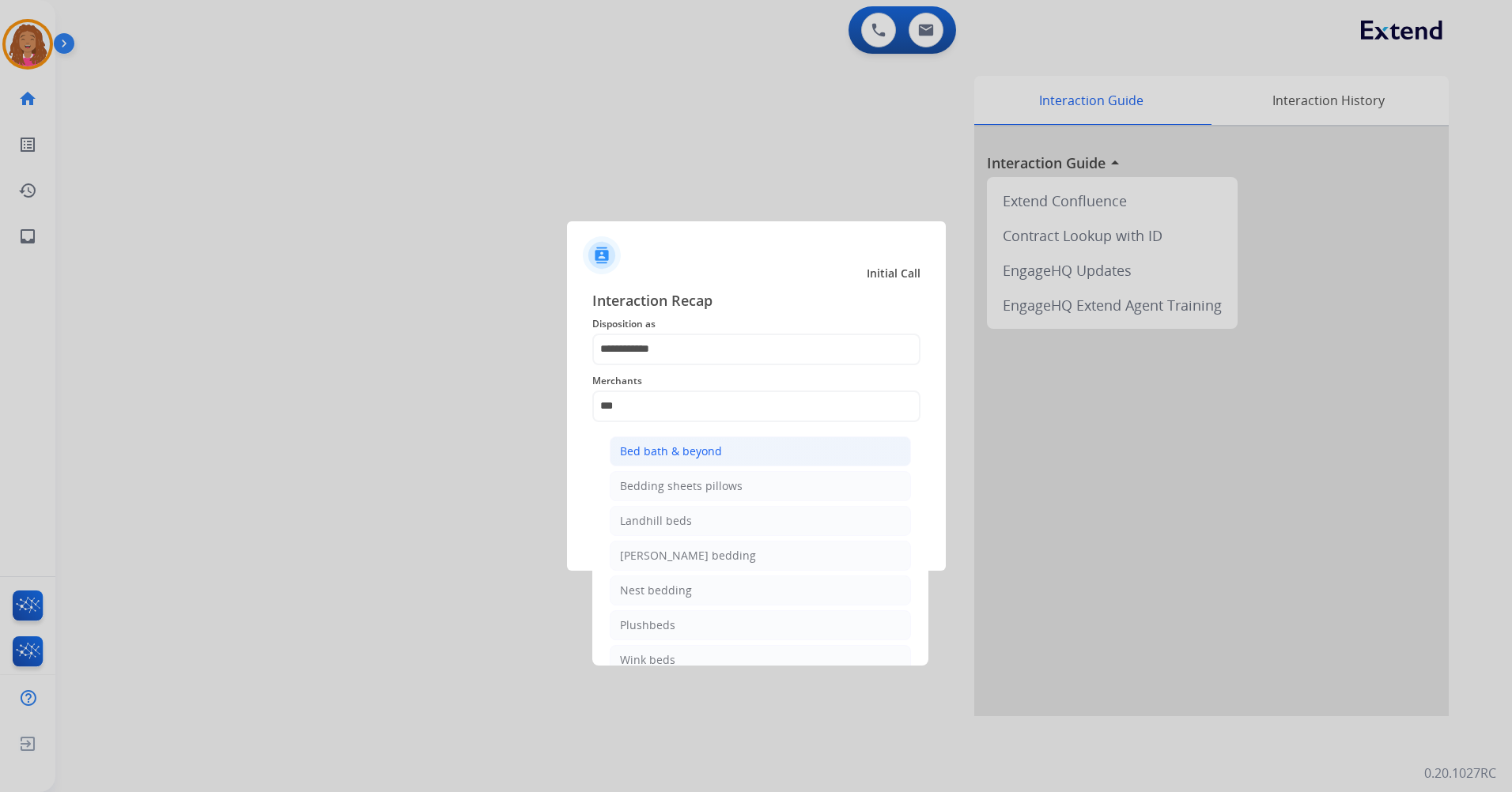
click at [693, 444] on div "Bed bath & beyond" at bounding box center [671, 452] width 102 height 16
type input "**********"
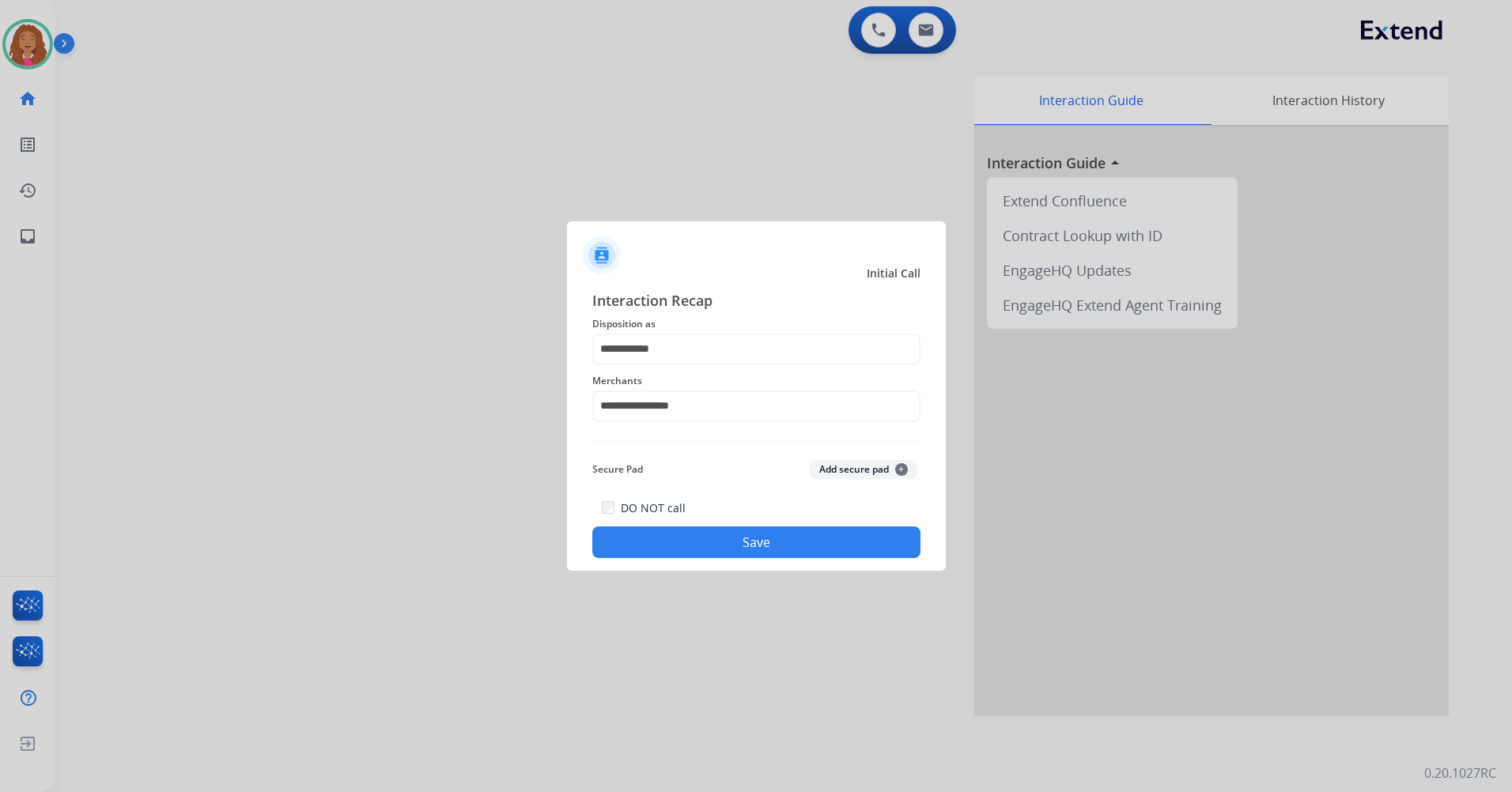
click at [679, 539] on button "Save" at bounding box center [756, 543] width 329 height 32
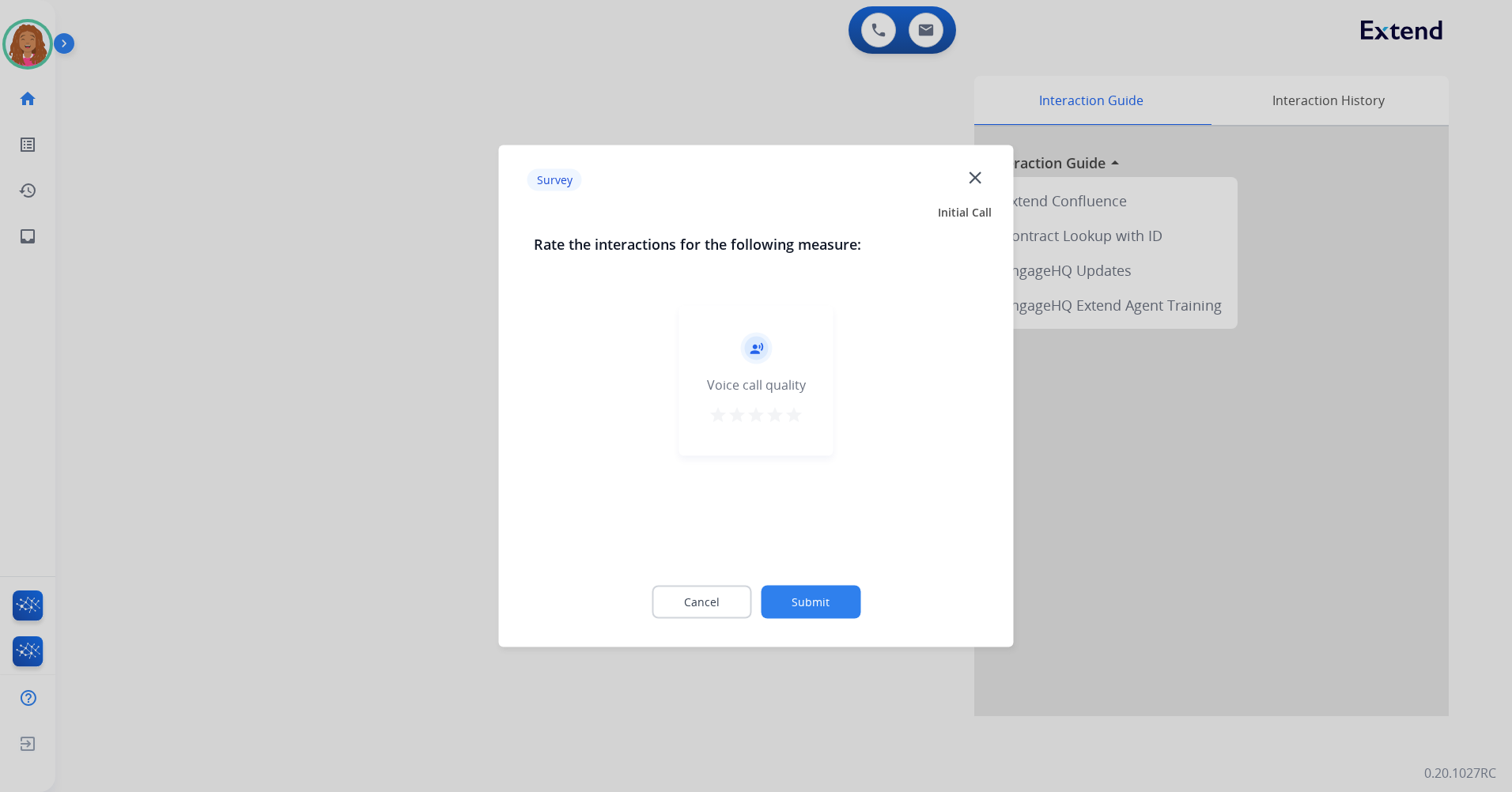
click at [791, 414] on mat-icon "star" at bounding box center [794, 415] width 19 height 19
click at [803, 606] on button "Submit" at bounding box center [811, 602] width 100 height 33
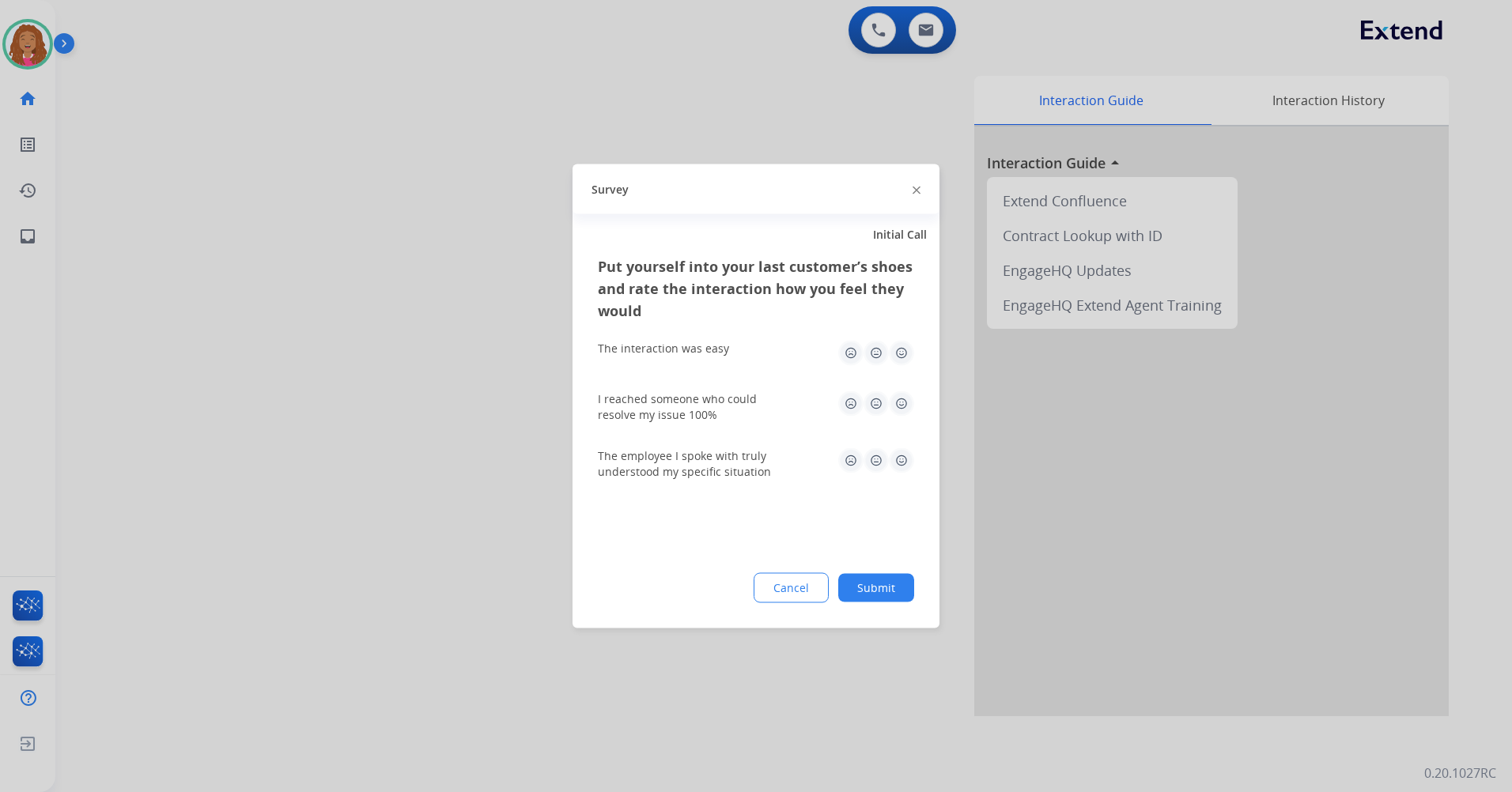
click at [902, 349] on img at bounding box center [902, 353] width 25 height 25
click at [902, 412] on img at bounding box center [902, 404] width 25 height 25
click at [909, 471] on img at bounding box center [902, 461] width 25 height 25
click at [901, 582] on button "Submit" at bounding box center [876, 588] width 76 height 29
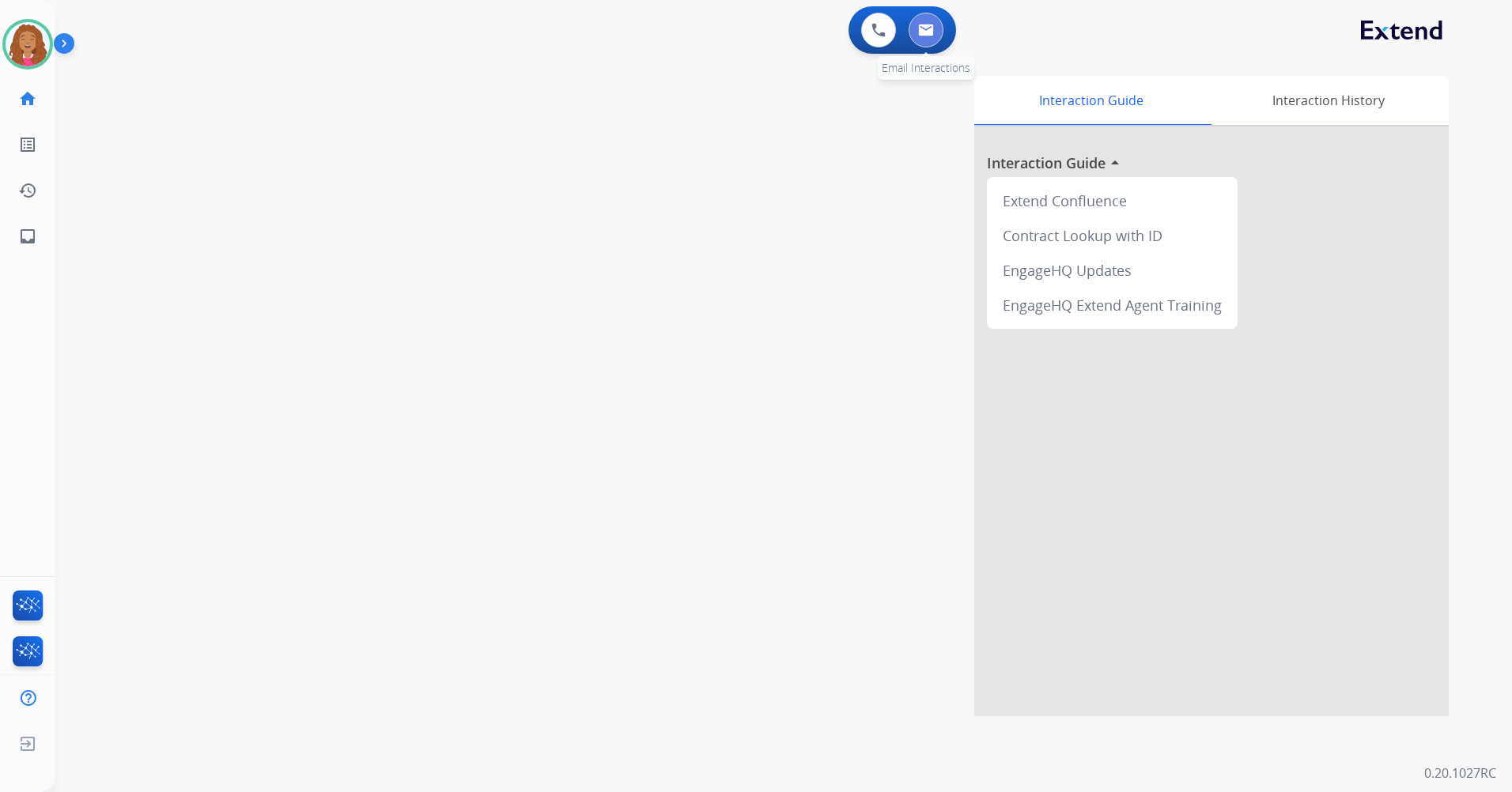
click at [942, 33] on button at bounding box center [926, 30] width 35 height 35
select select "**********"
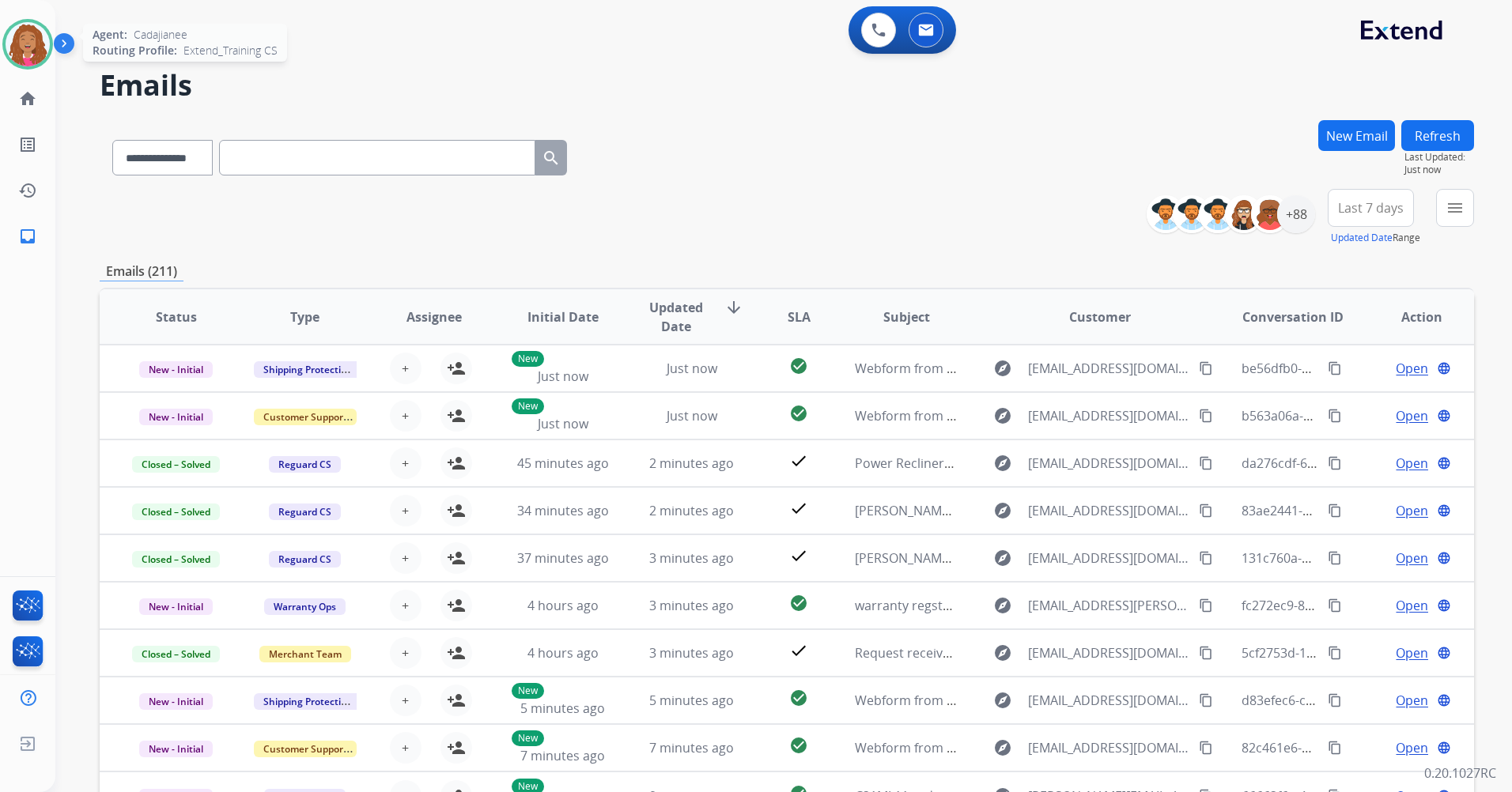
click at [28, 48] on img at bounding box center [28, 44] width 44 height 44
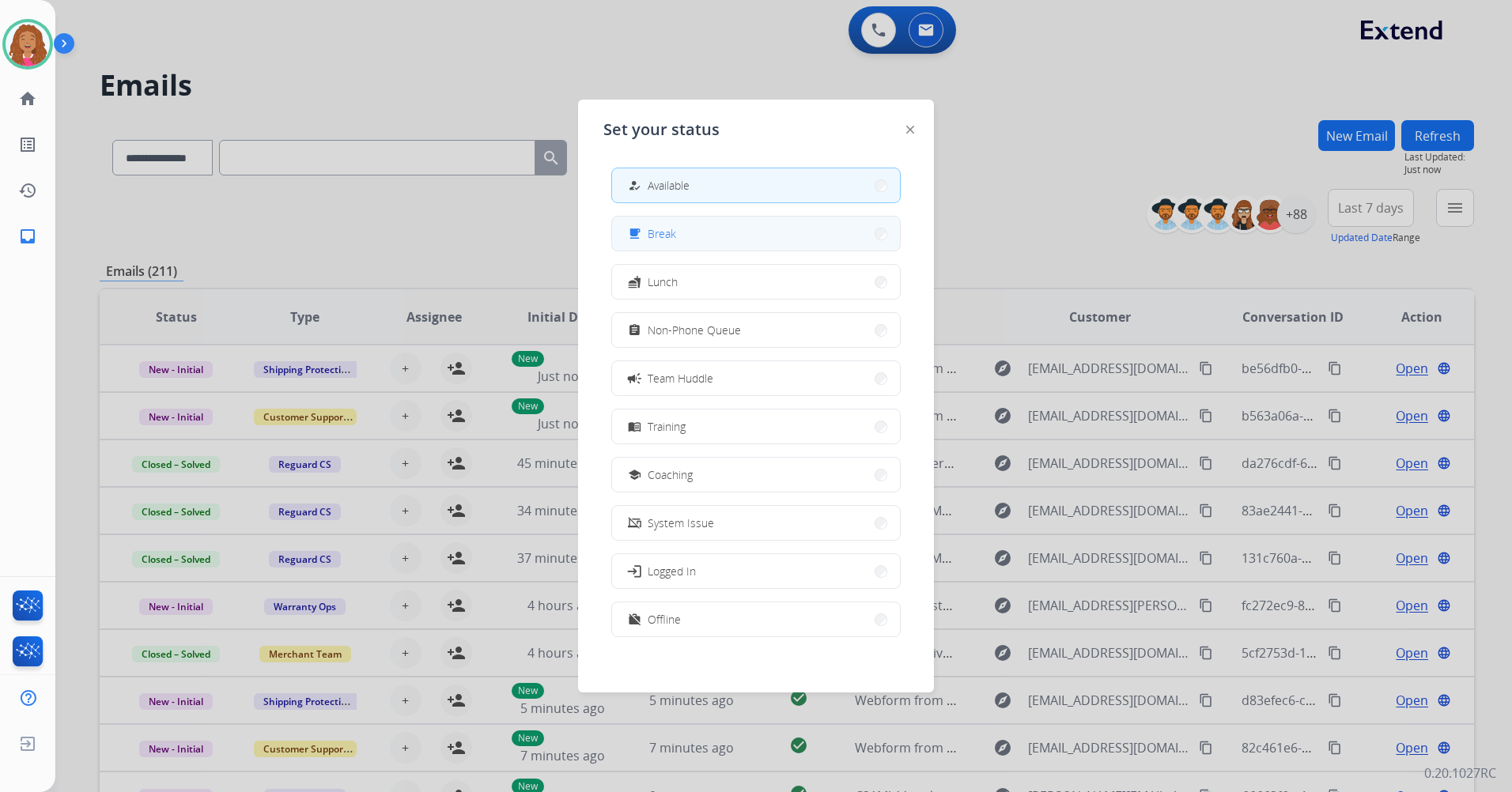
click at [694, 239] on button "free_breakfast Break" at bounding box center [756, 233] width 288 height 34
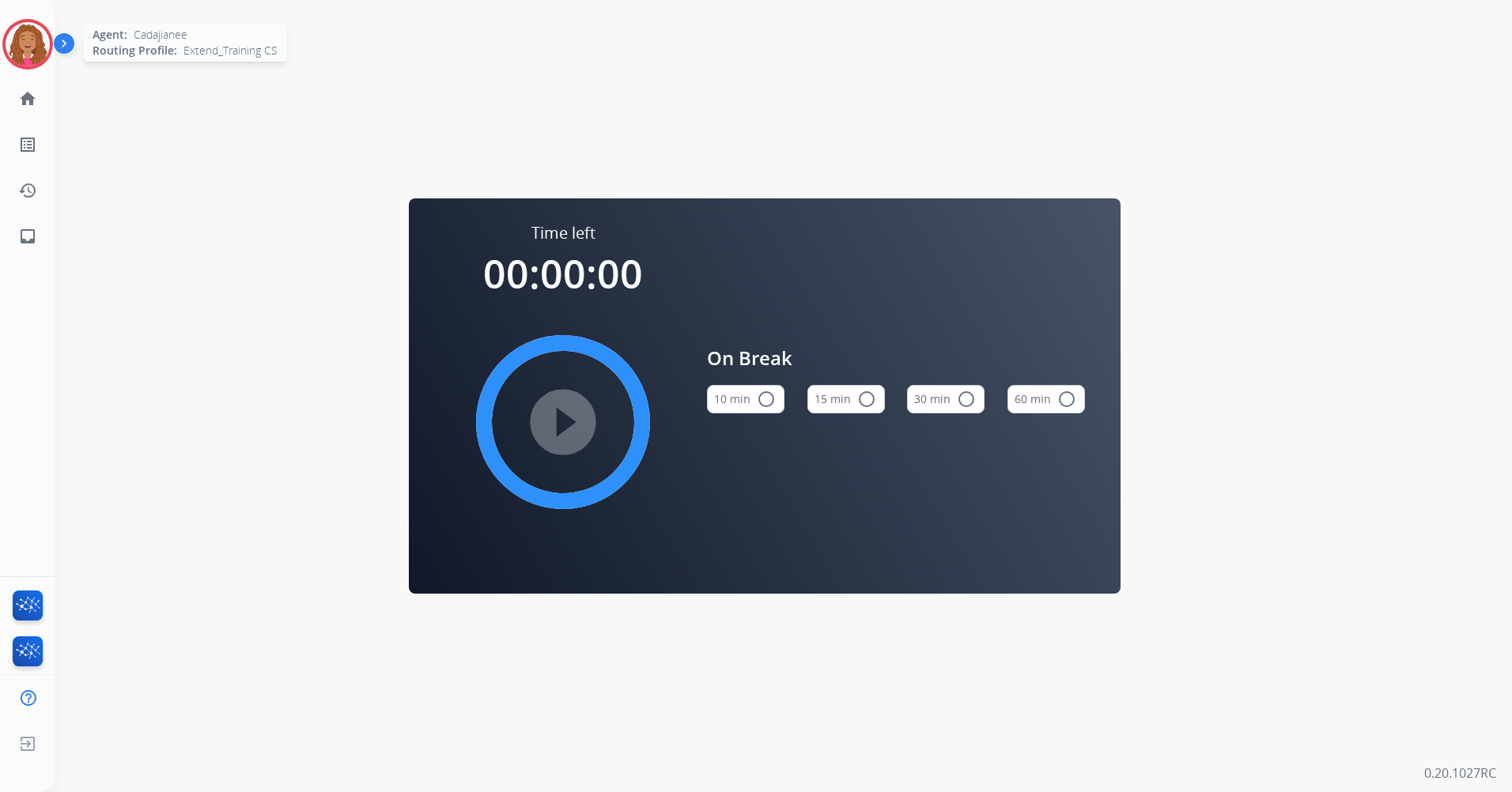
click at [27, 41] on img at bounding box center [28, 44] width 44 height 44
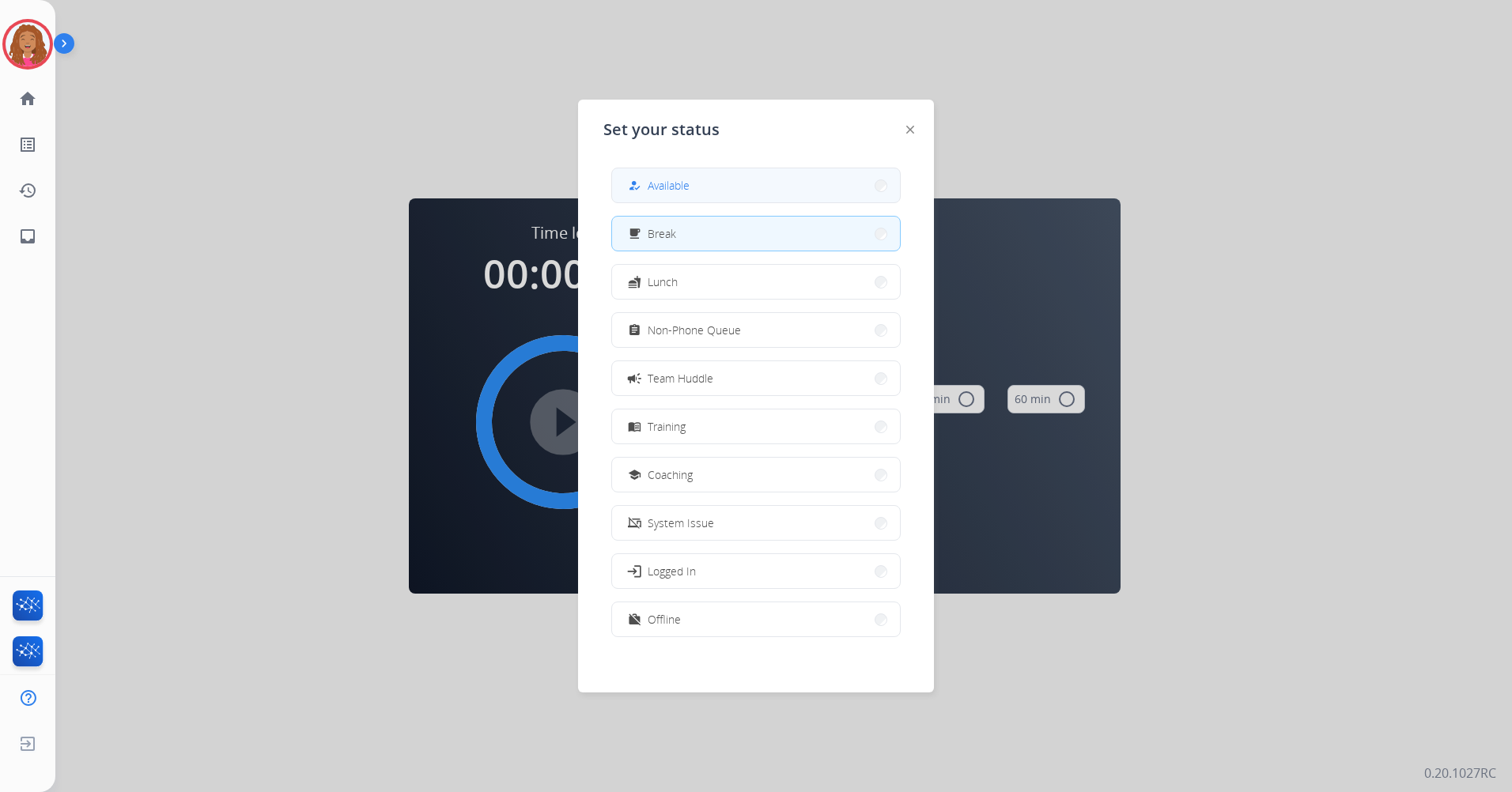
click at [663, 190] on span "Available" at bounding box center [668, 185] width 42 height 17
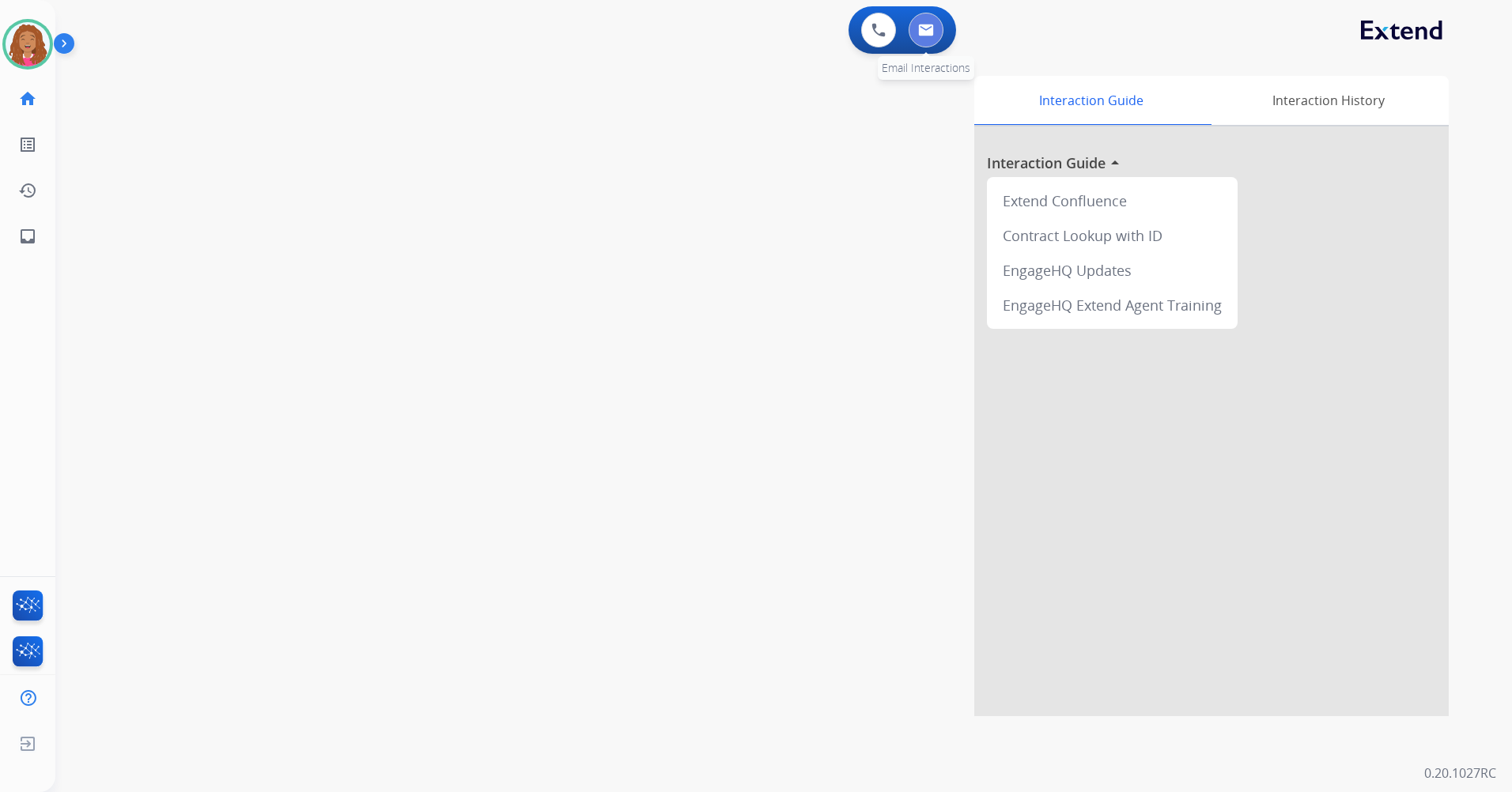
click at [937, 25] on button at bounding box center [926, 30] width 35 height 35
select select "**********"
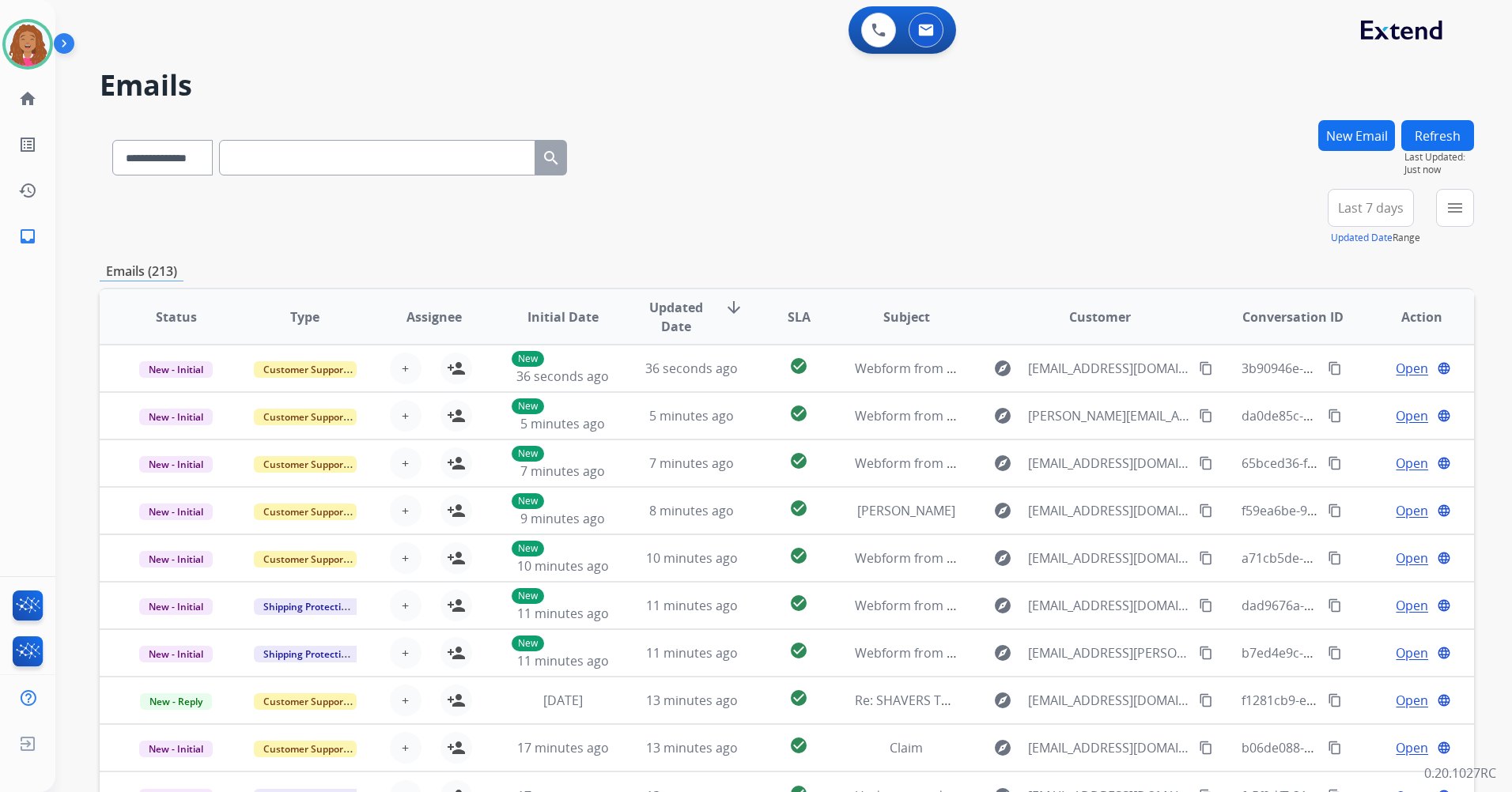
click at [1344, 205] on span "Last 7 days" at bounding box center [1371, 208] width 66 height 6
click at [1327, 396] on div "Last 90 days" at bounding box center [1366, 400] width 87 height 24
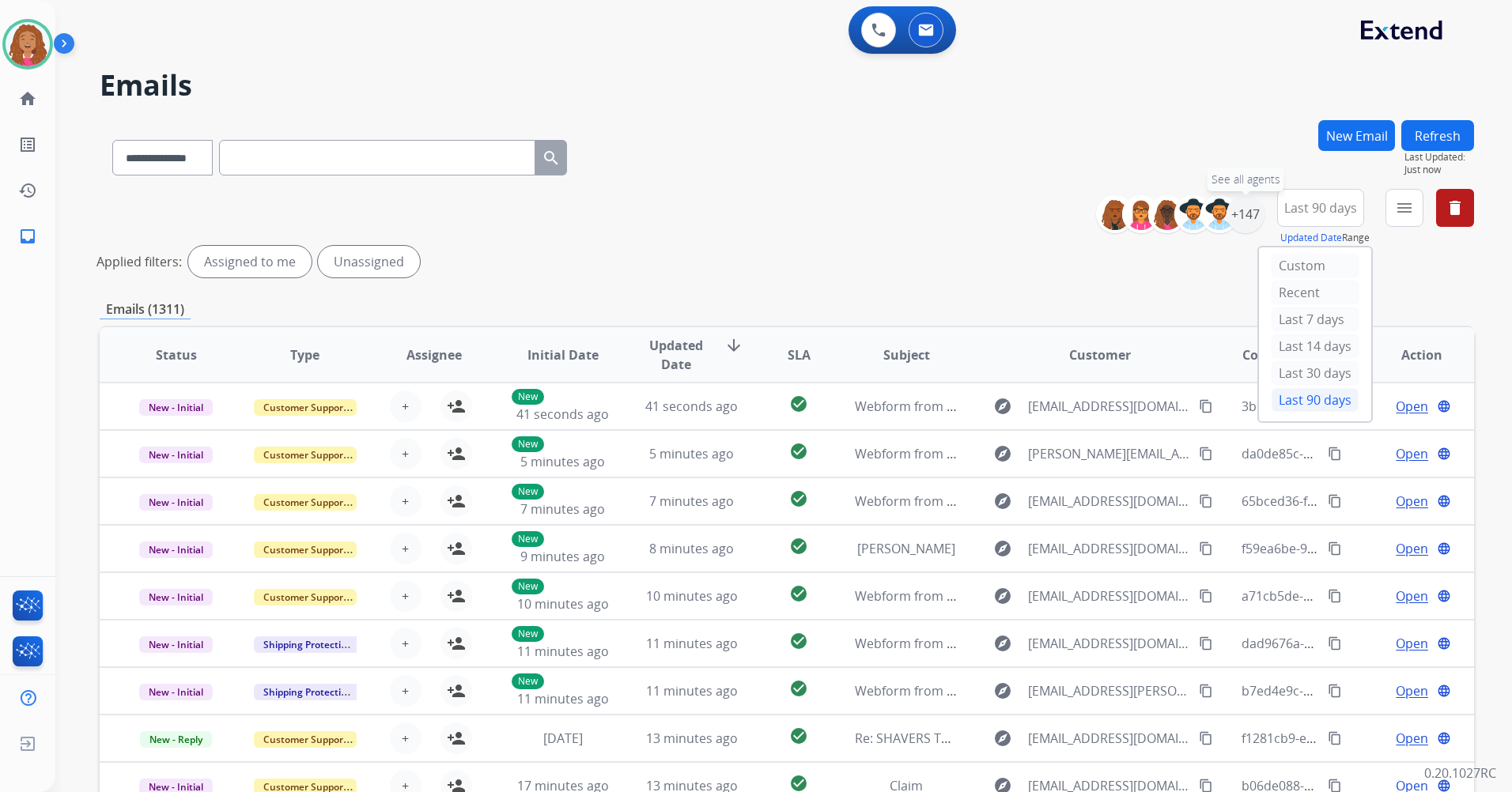
click at [1241, 220] on div "+147" at bounding box center [1245, 214] width 38 height 38
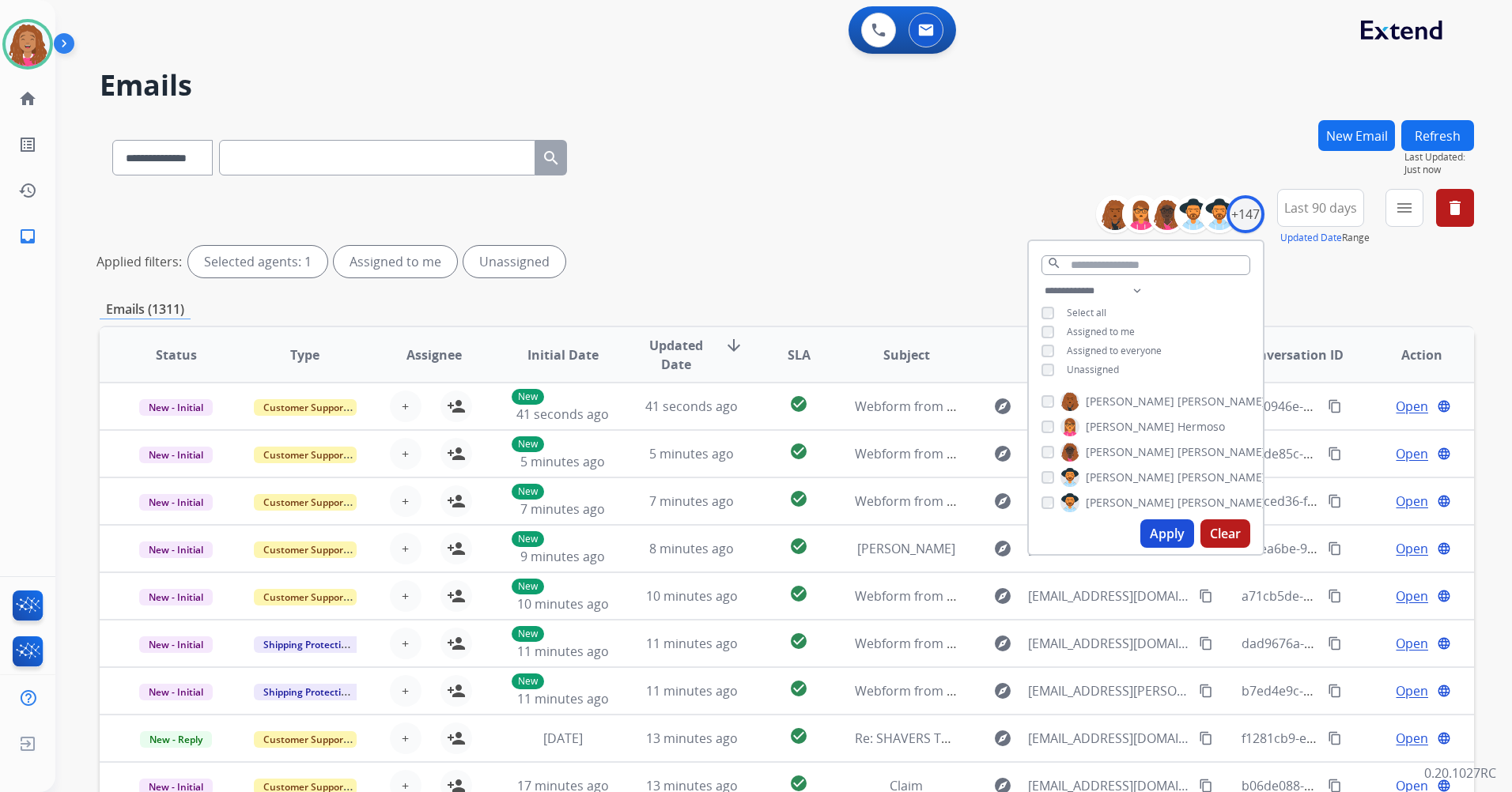
click at [1104, 370] on span "Unassigned" at bounding box center [1093, 369] width 52 height 13
click at [1160, 535] on button "Apply" at bounding box center [1168, 534] width 54 height 29
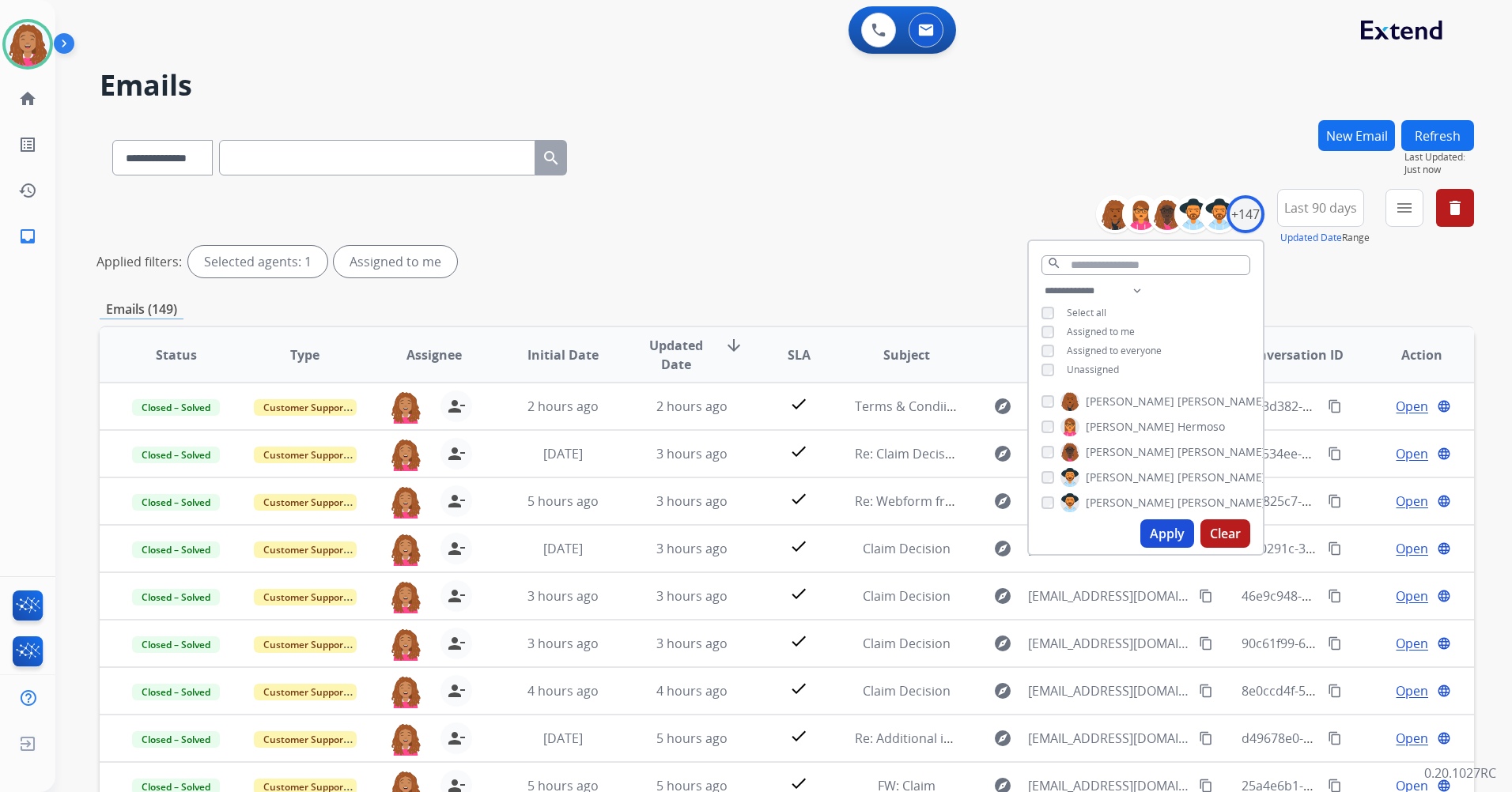
click at [924, 273] on div "Applied filters: Selected agents: 1 Assigned to me" at bounding box center [784, 262] width 1375 height 32
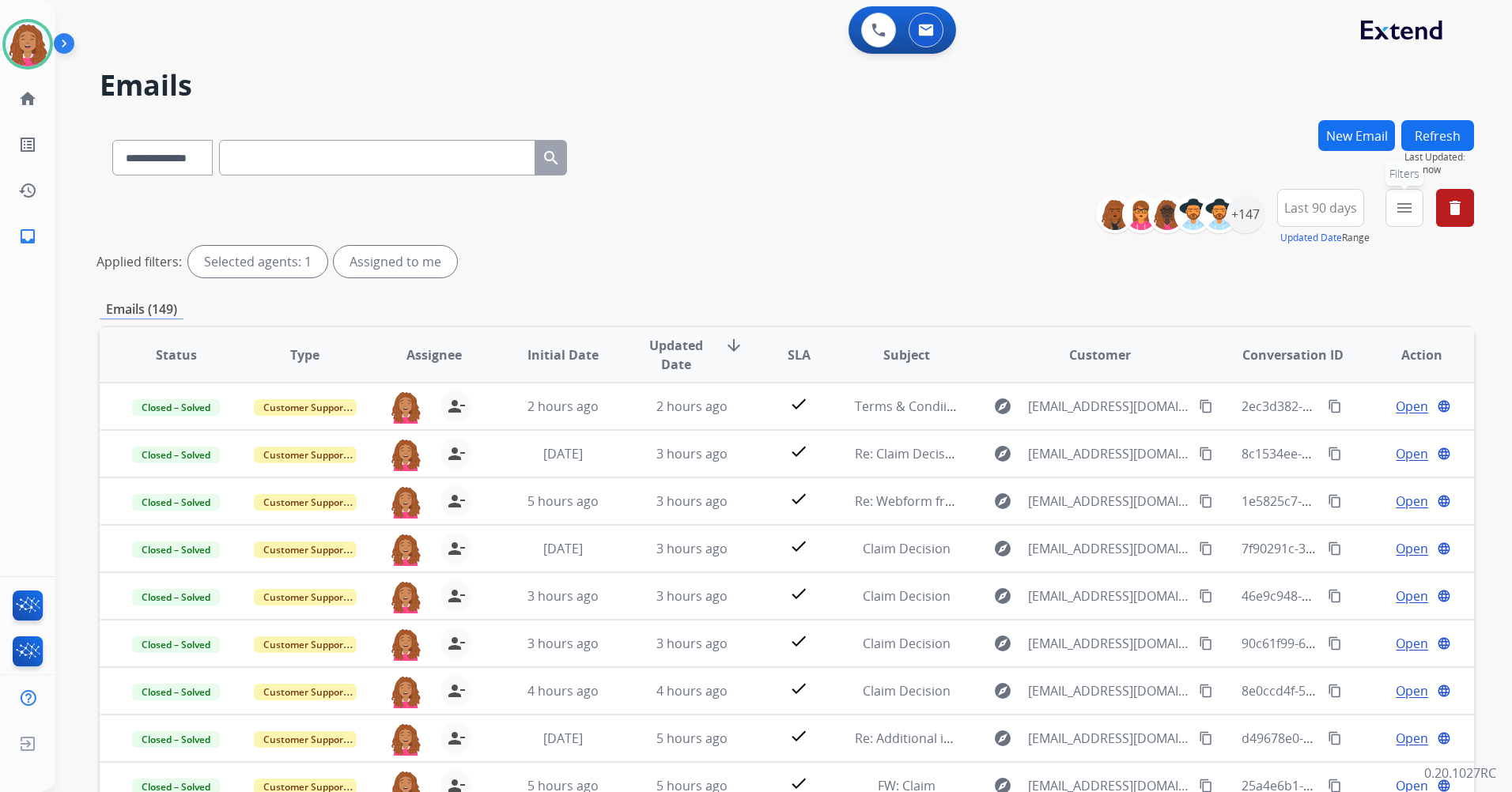
click at [1406, 199] on mat-icon "menu" at bounding box center [1405, 208] width 19 height 19
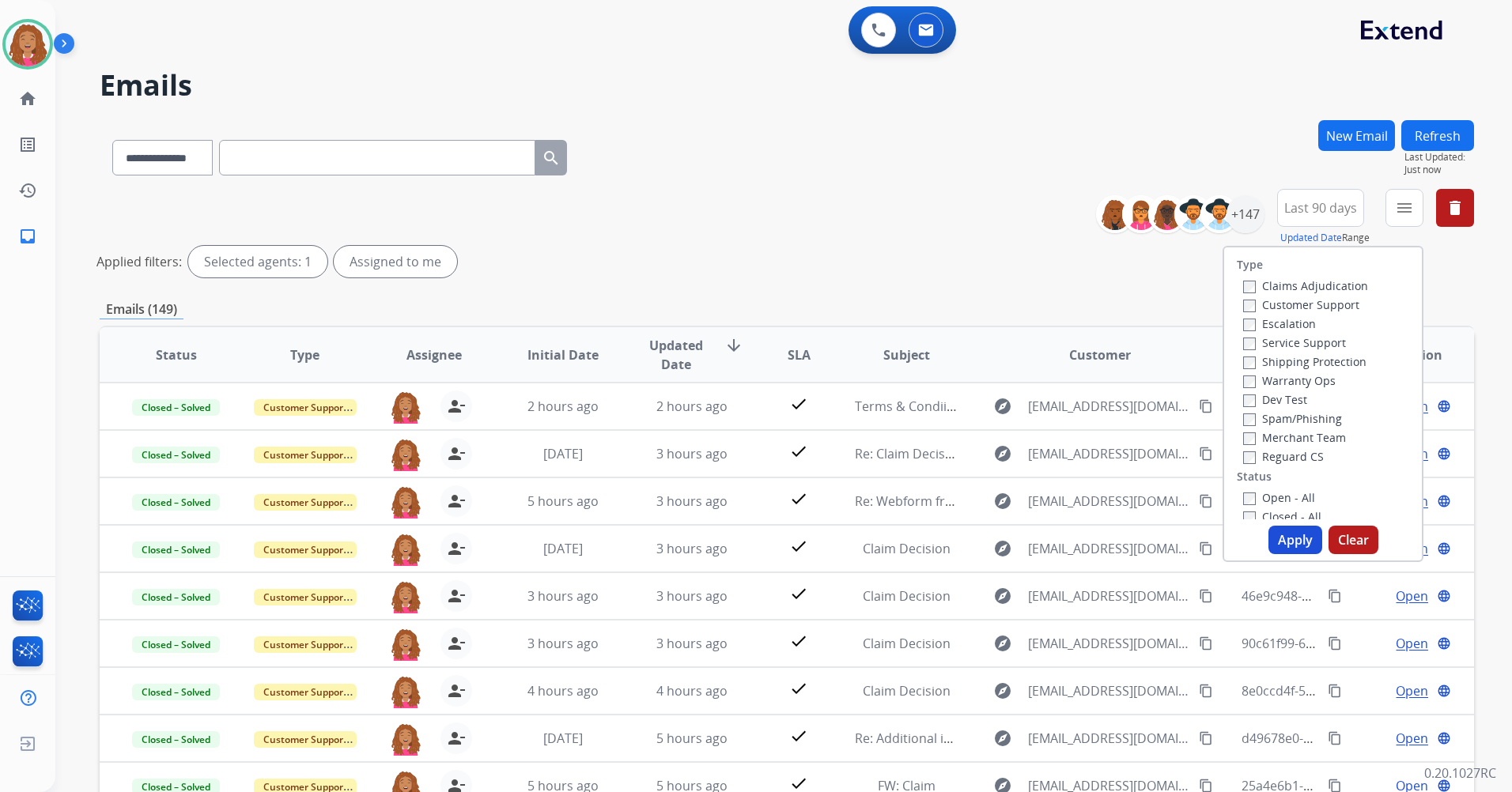
click at [1284, 309] on label "Customer Support" at bounding box center [1301, 305] width 116 height 15
click at [1293, 359] on label "Shipping Protection" at bounding box center [1304, 361] width 123 height 15
click at [1285, 459] on label "Reguard CS" at bounding box center [1283, 456] width 81 height 15
click at [1276, 500] on label "Open - All" at bounding box center [1279, 498] width 72 height 15
click at [1276, 535] on button "Apply" at bounding box center [1295, 540] width 54 height 29
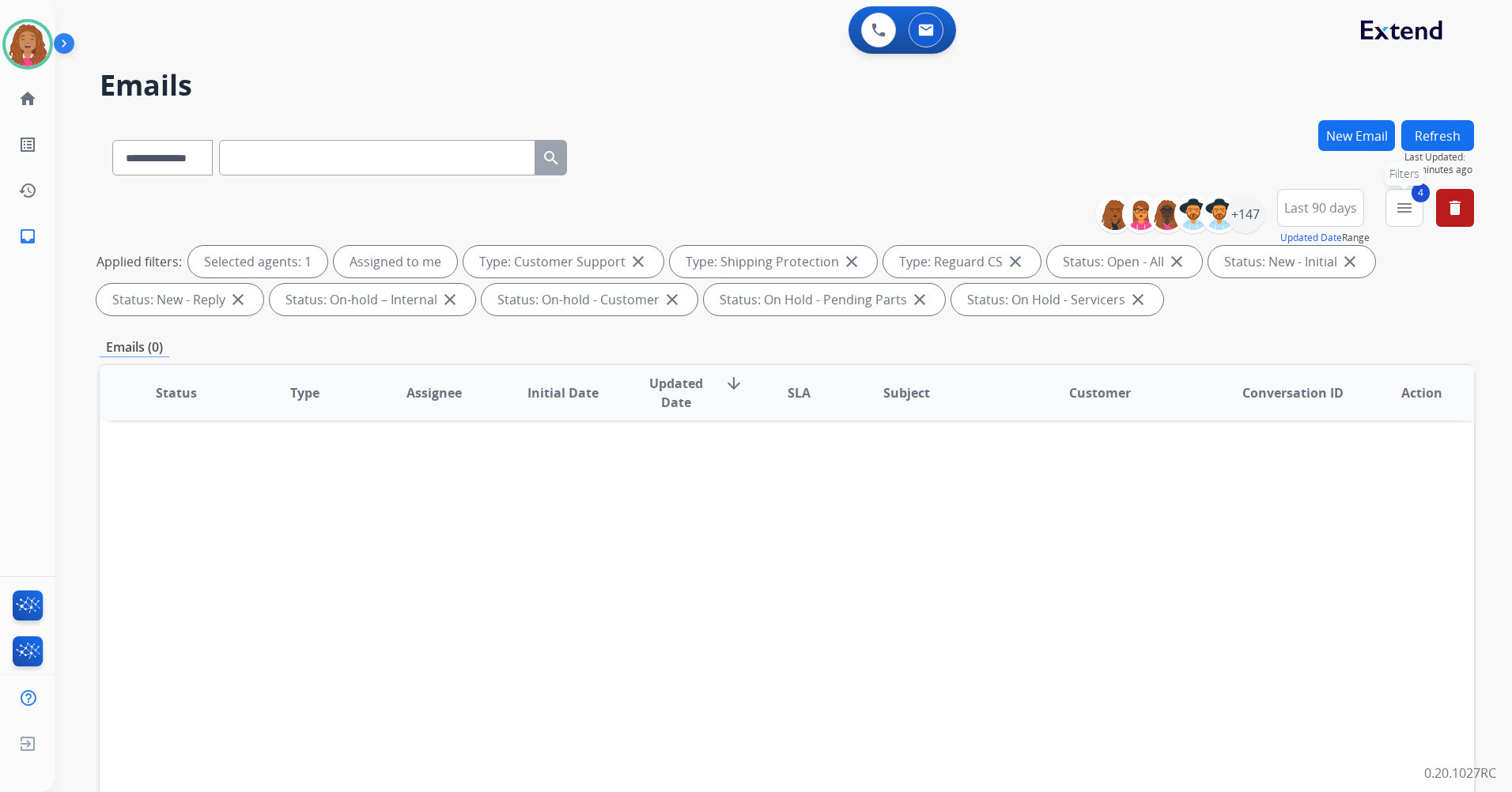
click at [1391, 203] on button "4 menu Filters" at bounding box center [1405, 208] width 38 height 38
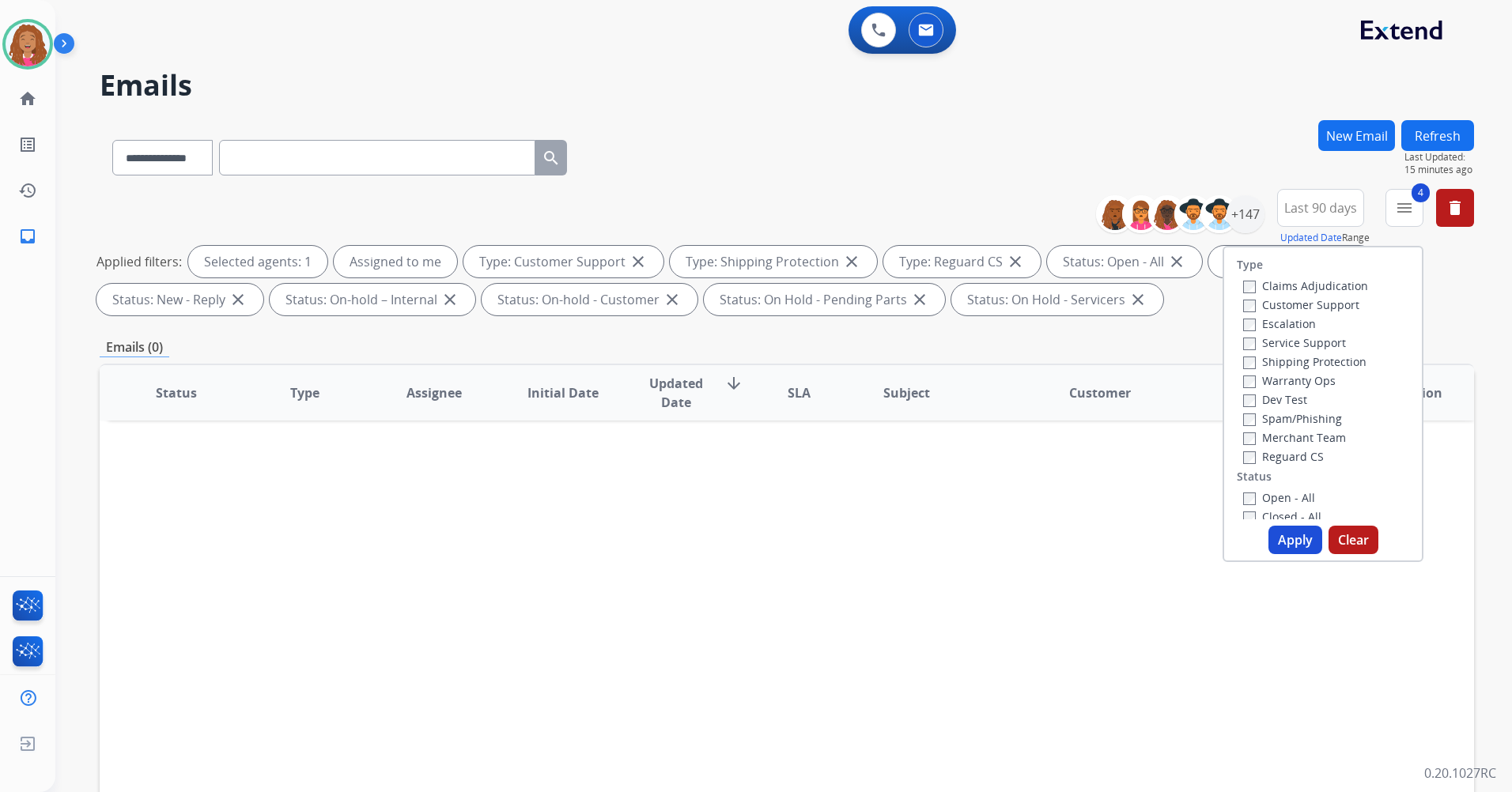
click at [1295, 540] on button "Apply" at bounding box center [1295, 540] width 54 height 29
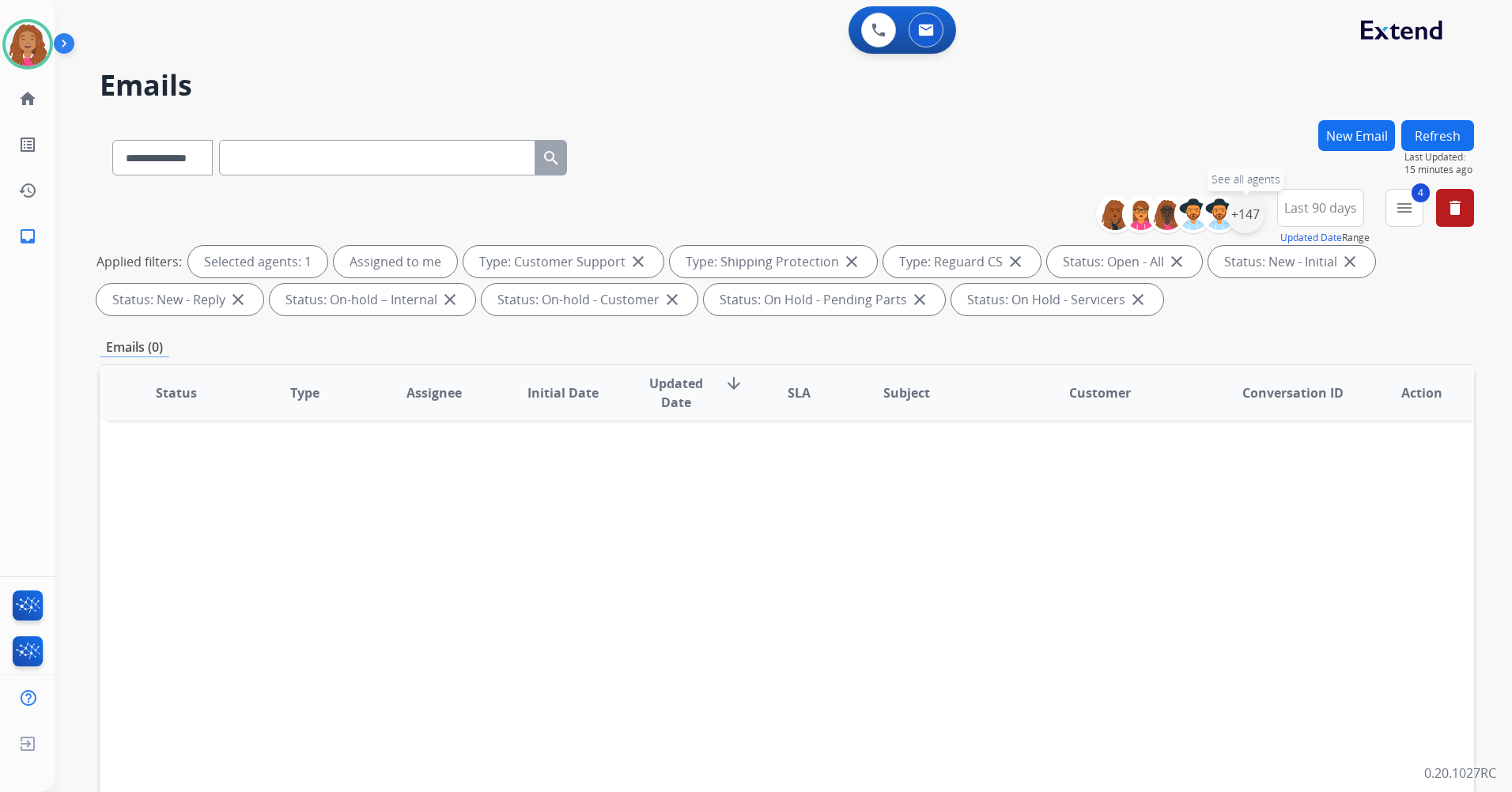
click at [1243, 219] on div "+147" at bounding box center [1245, 214] width 38 height 38
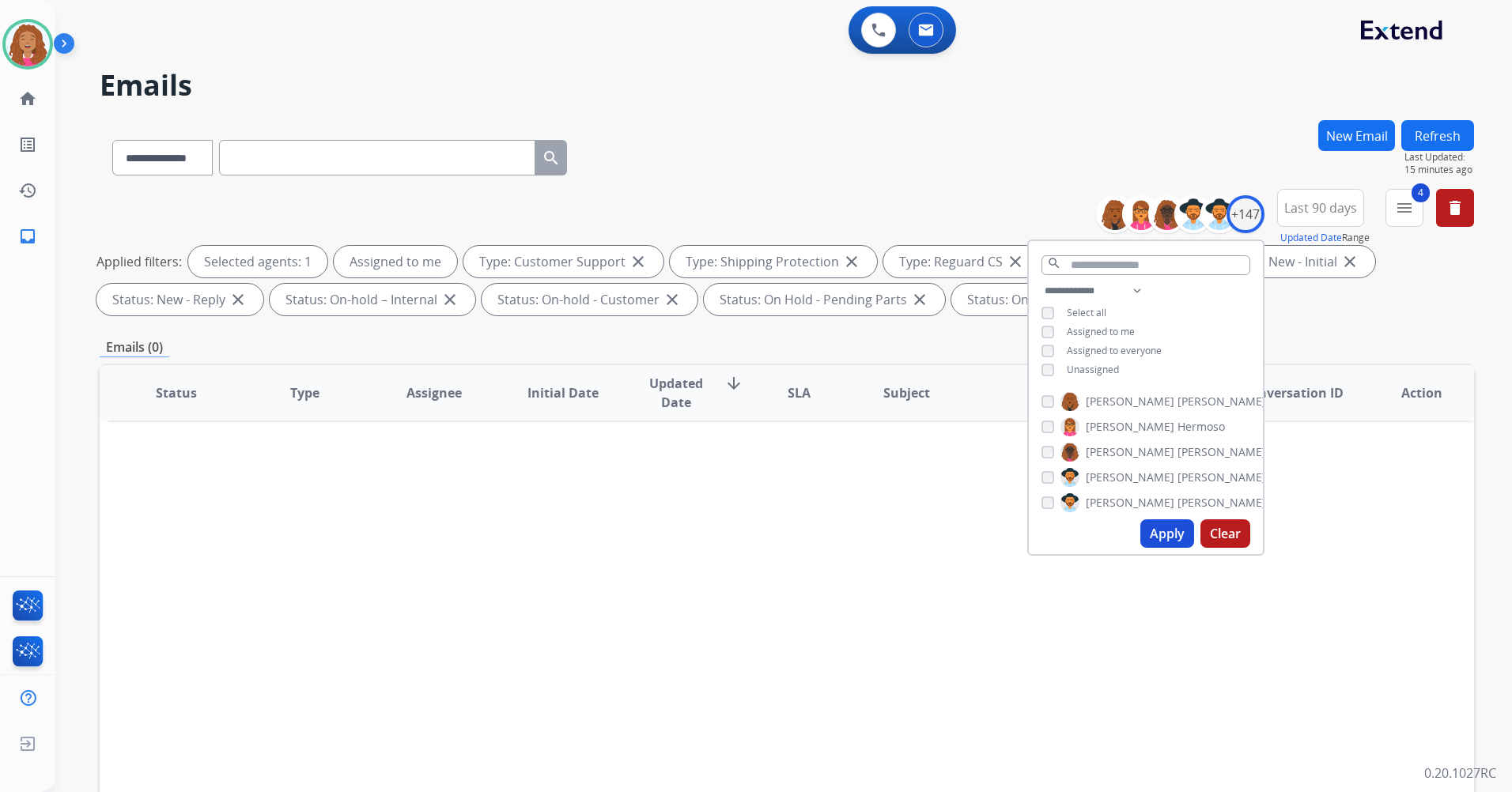
click at [1127, 332] on span "Assigned to me" at bounding box center [1101, 332] width 68 height 13
click at [1095, 367] on span "Unassigned" at bounding box center [1093, 369] width 52 height 13
click at [1175, 536] on button "Apply" at bounding box center [1168, 534] width 54 height 29
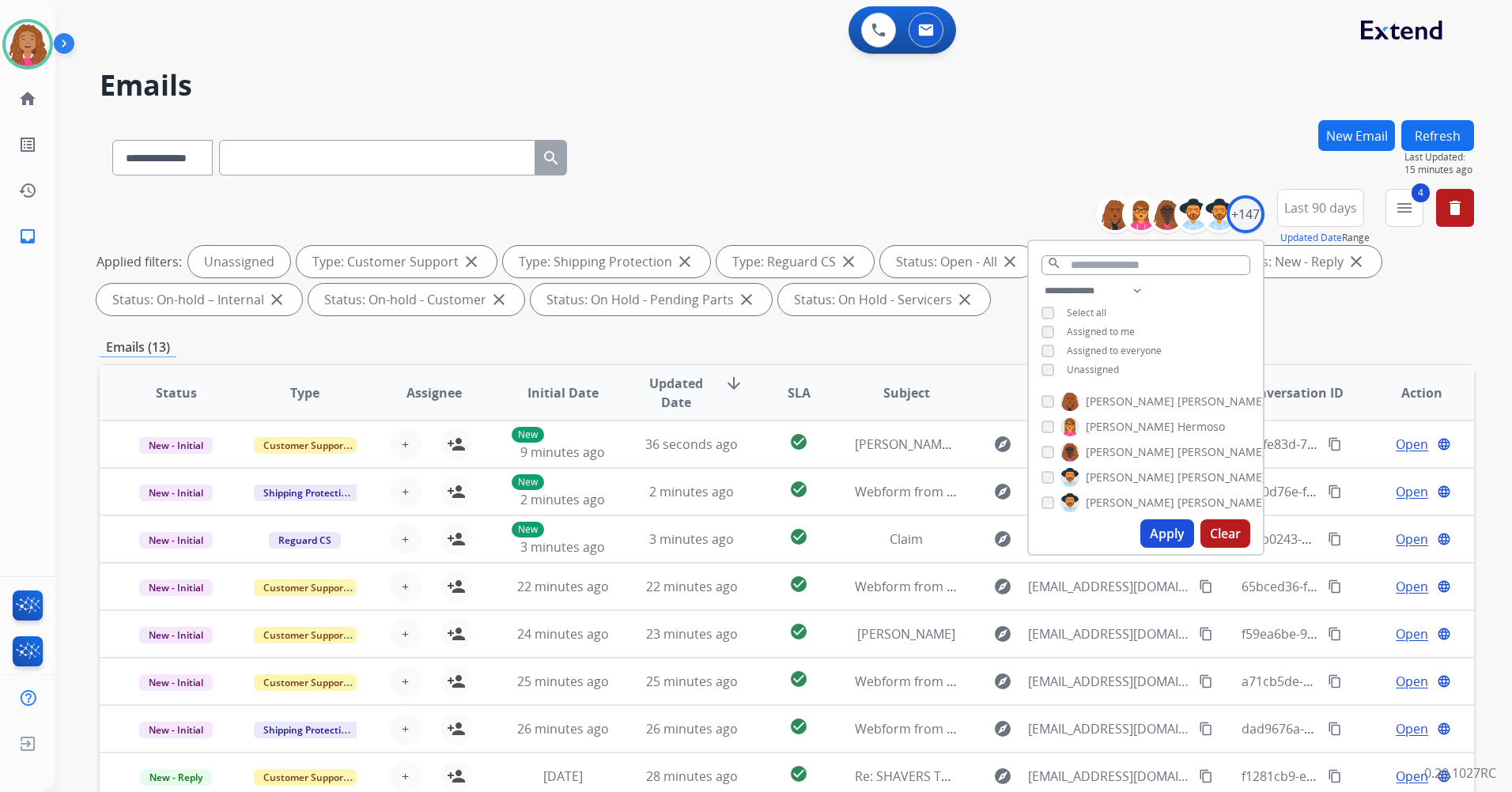
click at [977, 356] on div "Emails (13)" at bounding box center [787, 347] width 1375 height 20
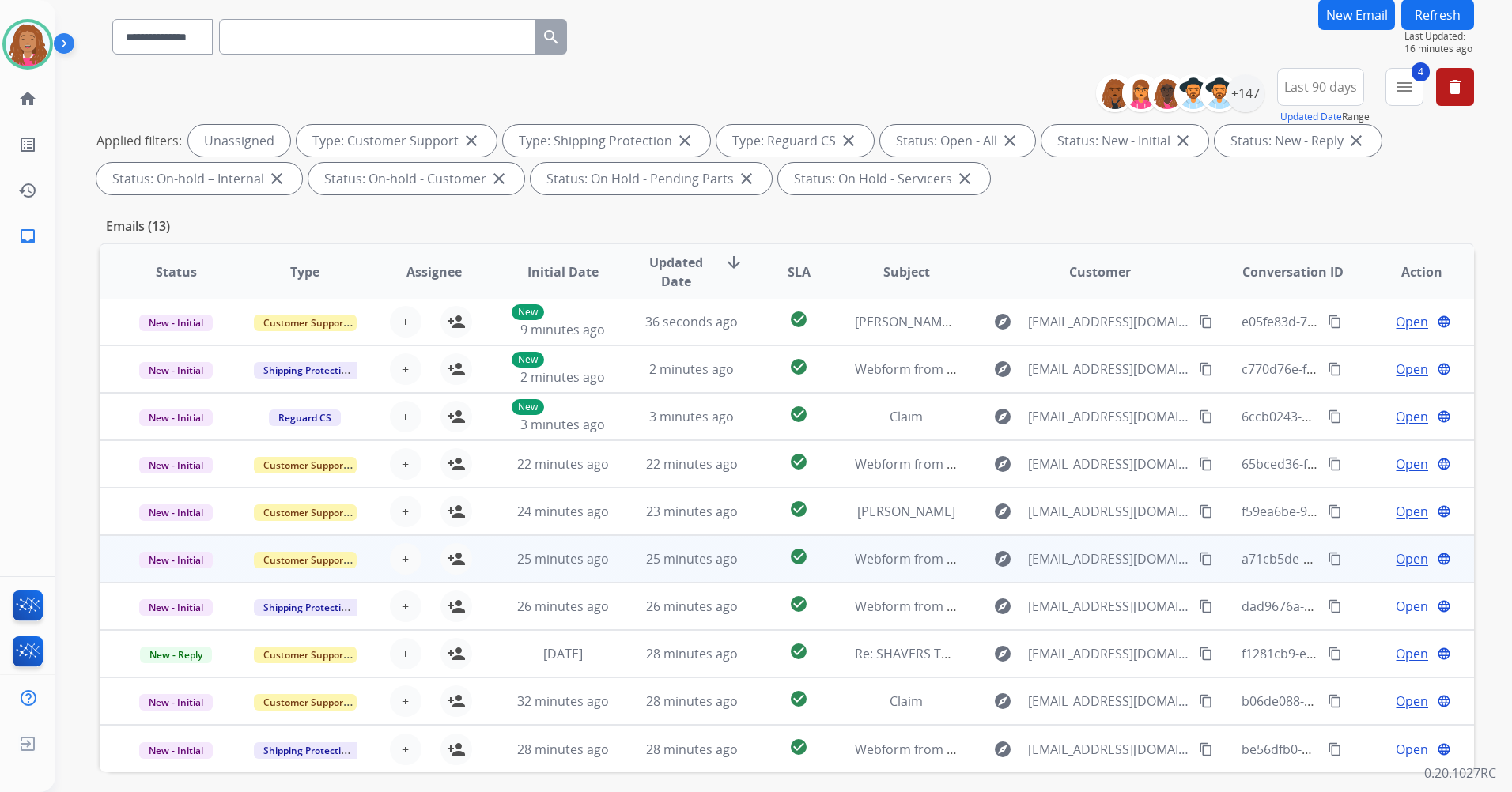
scroll to position [183, 0]
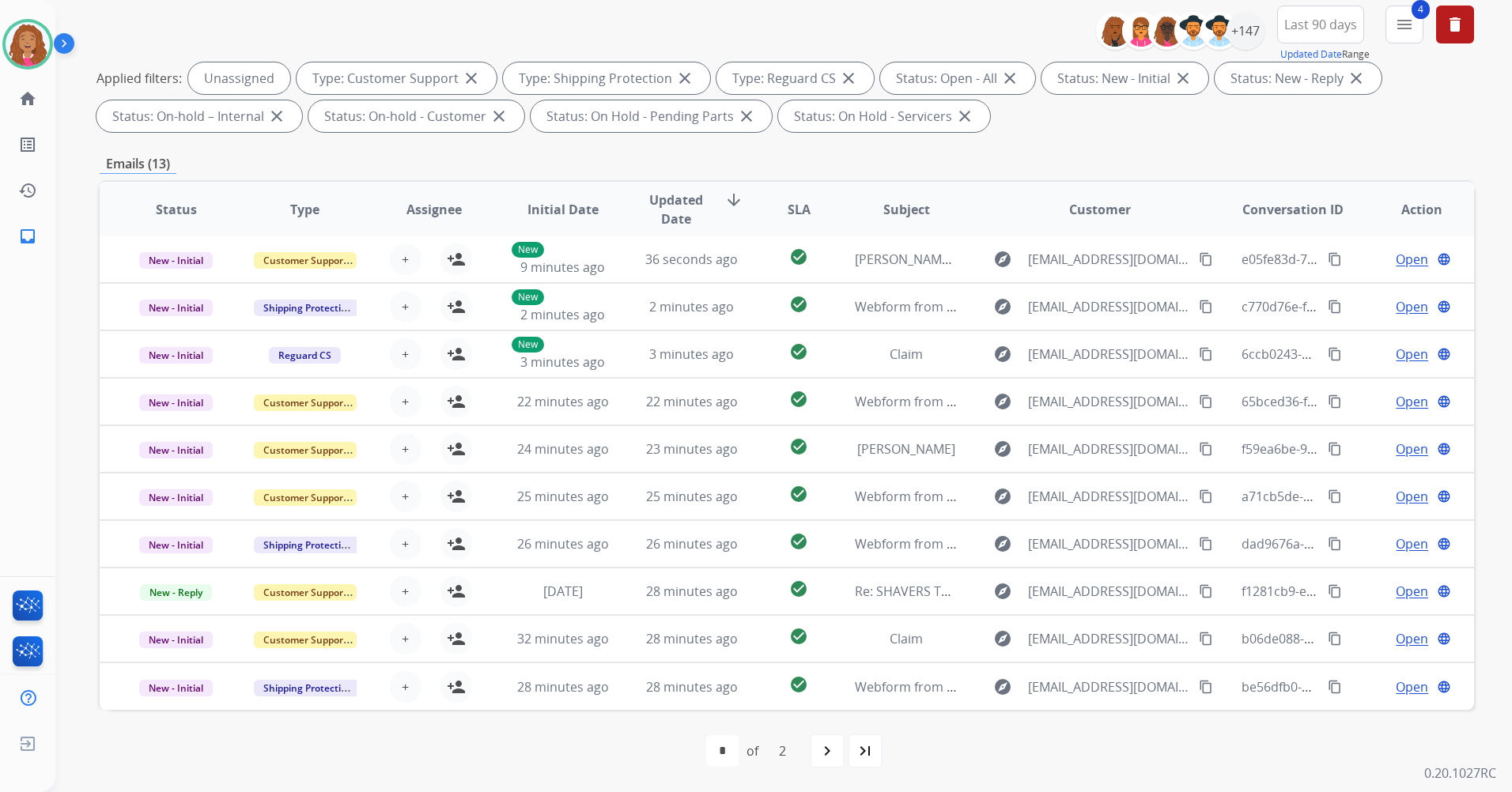
click at [836, 756] on div "navigate_next" at bounding box center [827, 752] width 35 height 35
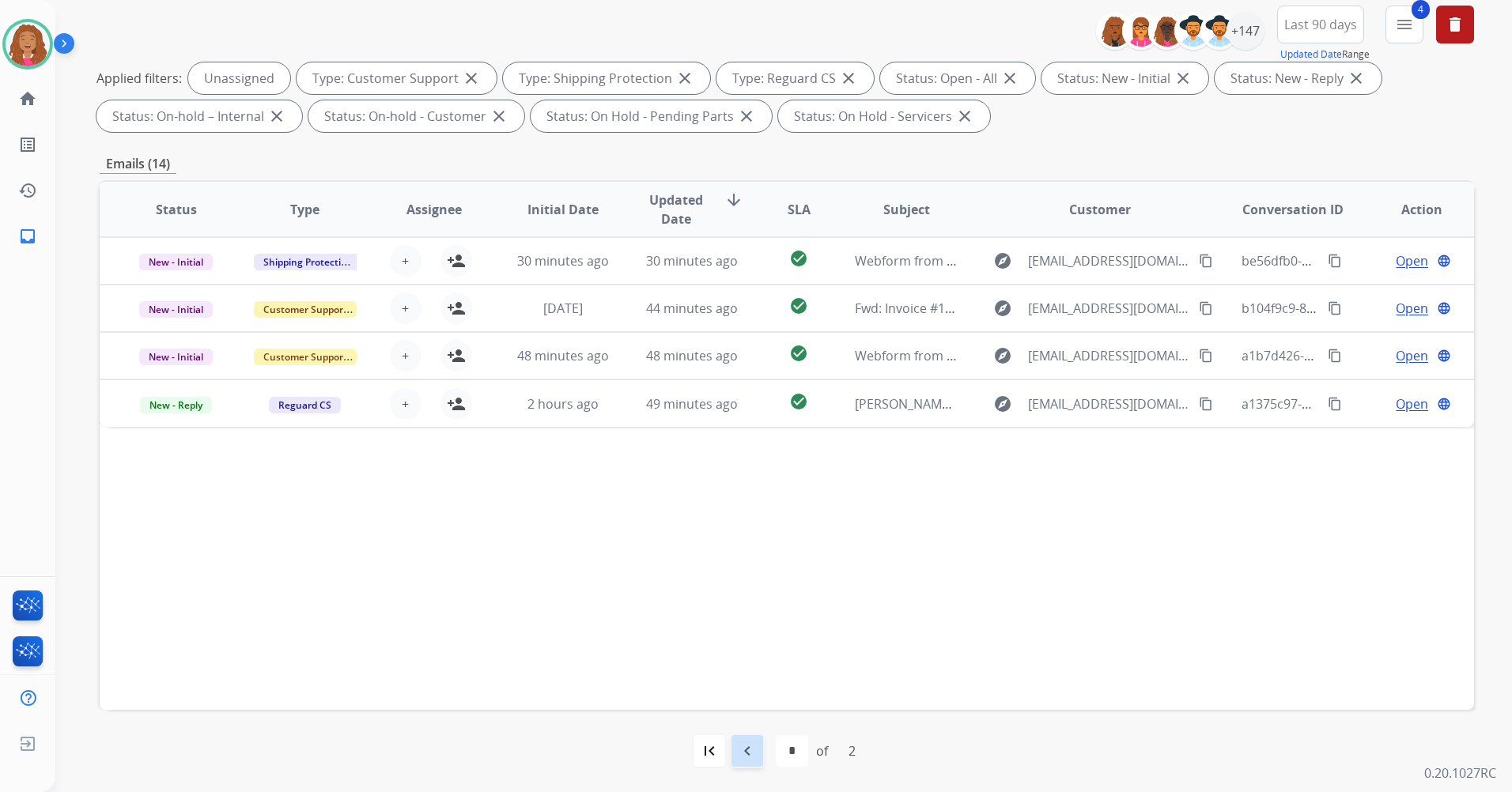
click at [761, 752] on div "navigate_before" at bounding box center [748, 752] width 35 height 35
select select "*"
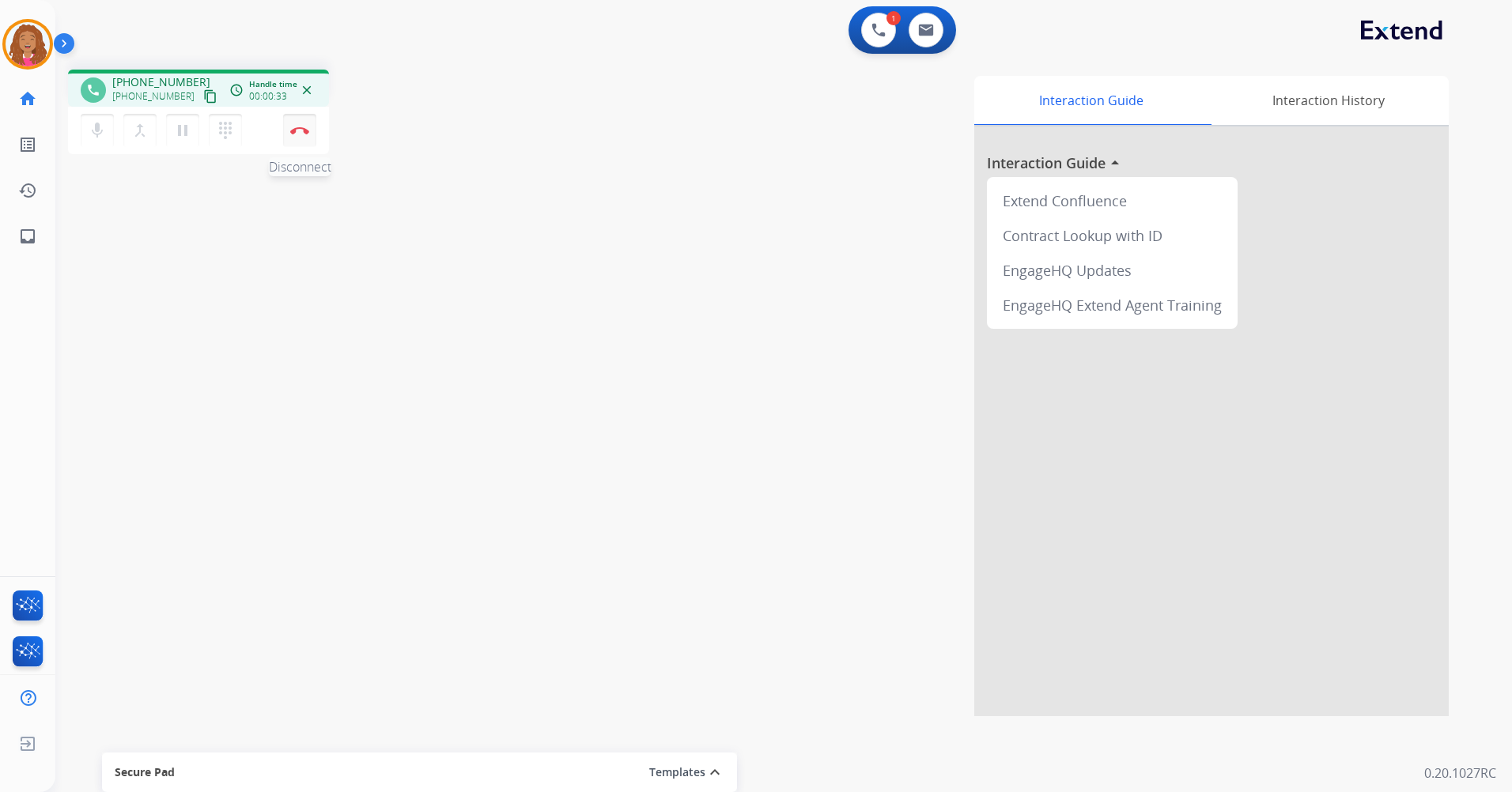
click at [287, 135] on button "Disconnect" at bounding box center [300, 130] width 33 height 33
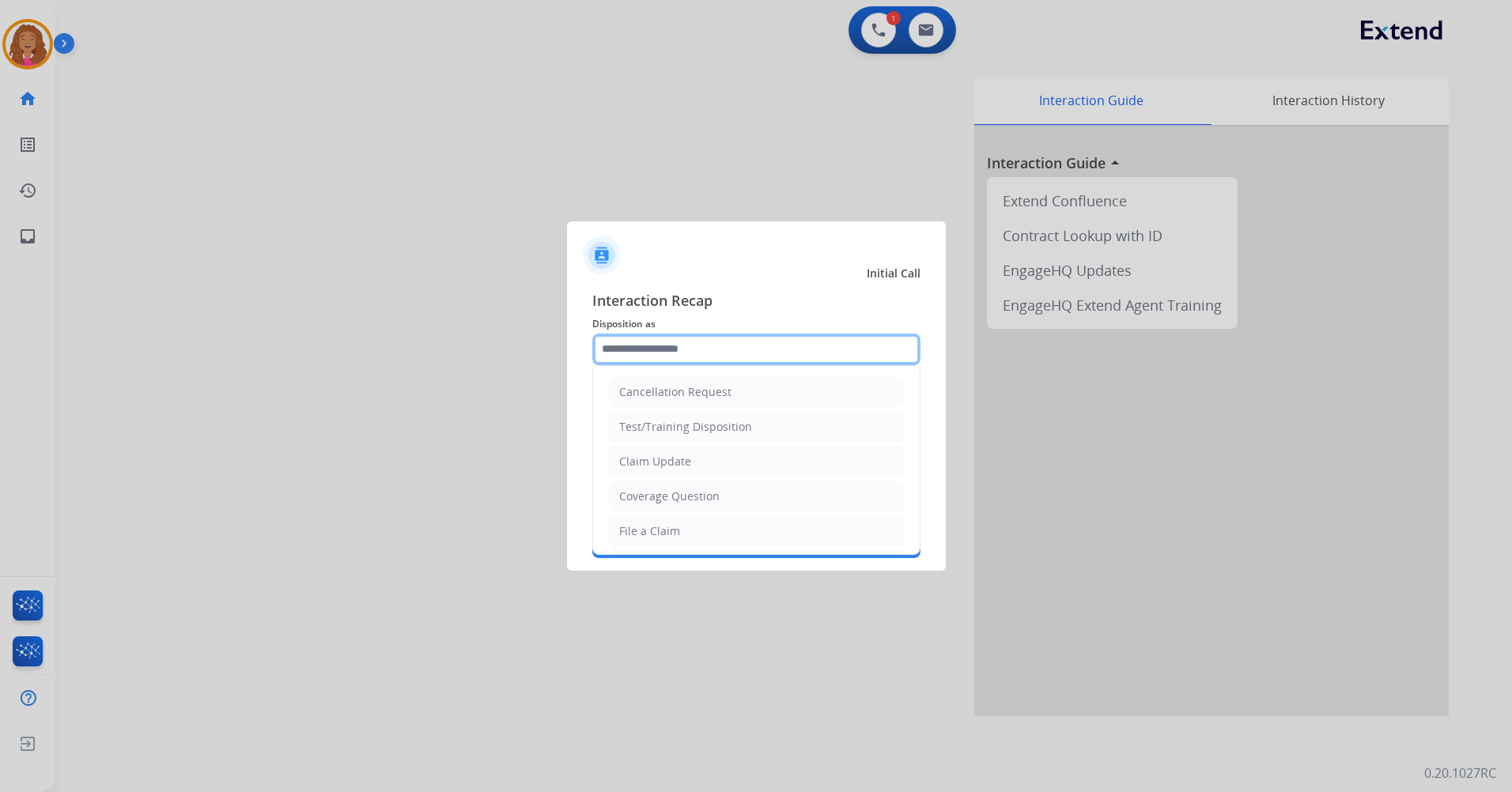
click at [852, 337] on input "text" at bounding box center [756, 349] width 329 height 32
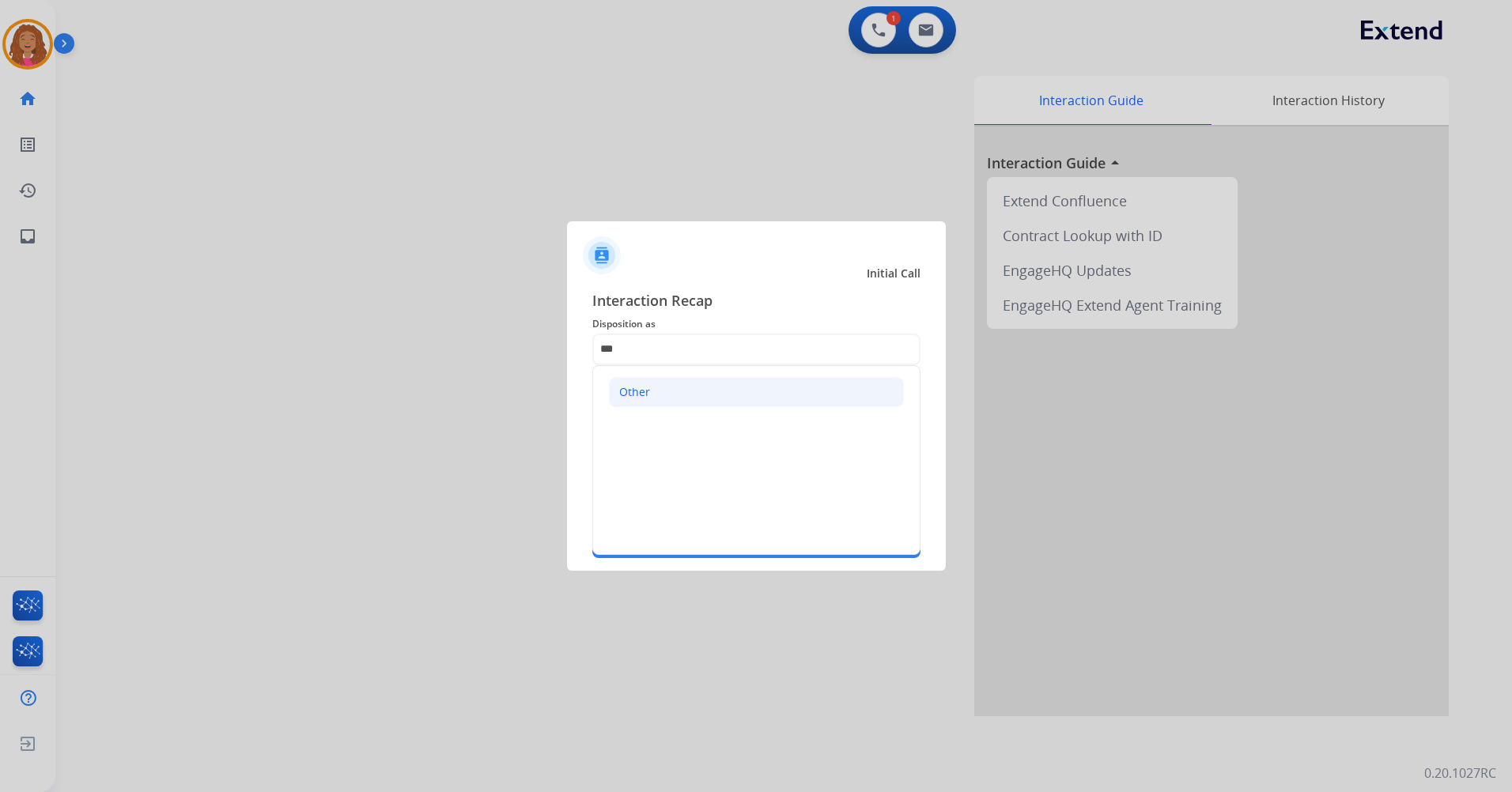
click at [737, 384] on li "Other" at bounding box center [756, 392] width 295 height 30
type input "*****"
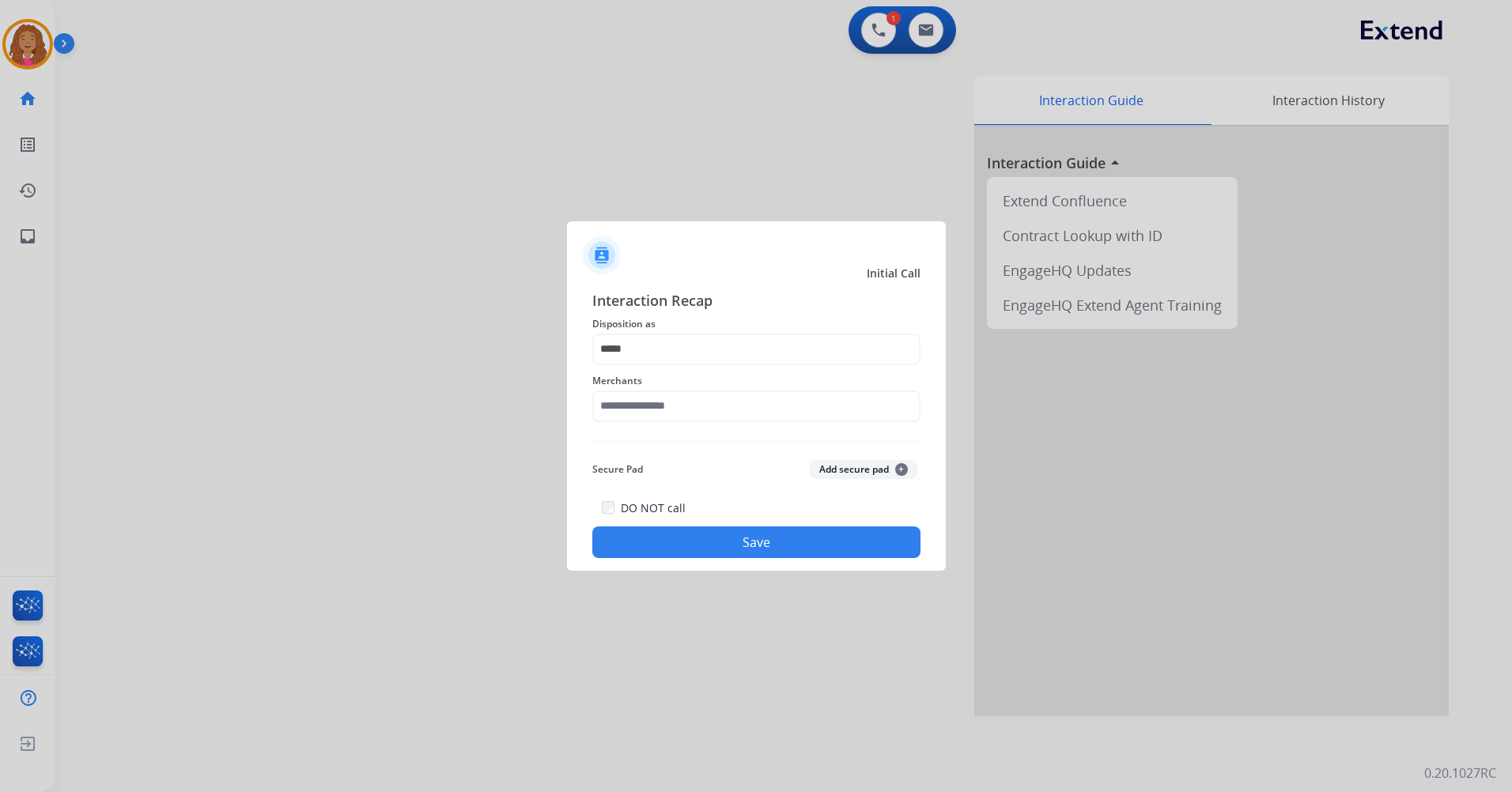
click at [721, 421] on div "Merchants" at bounding box center [756, 397] width 329 height 63
click at [719, 420] on input "text" at bounding box center [756, 406] width 329 height 32
click at [708, 444] on li "Not found" at bounding box center [760, 452] width 302 height 30
type input "*********"
click at [791, 547] on button "Save" at bounding box center [756, 543] width 329 height 32
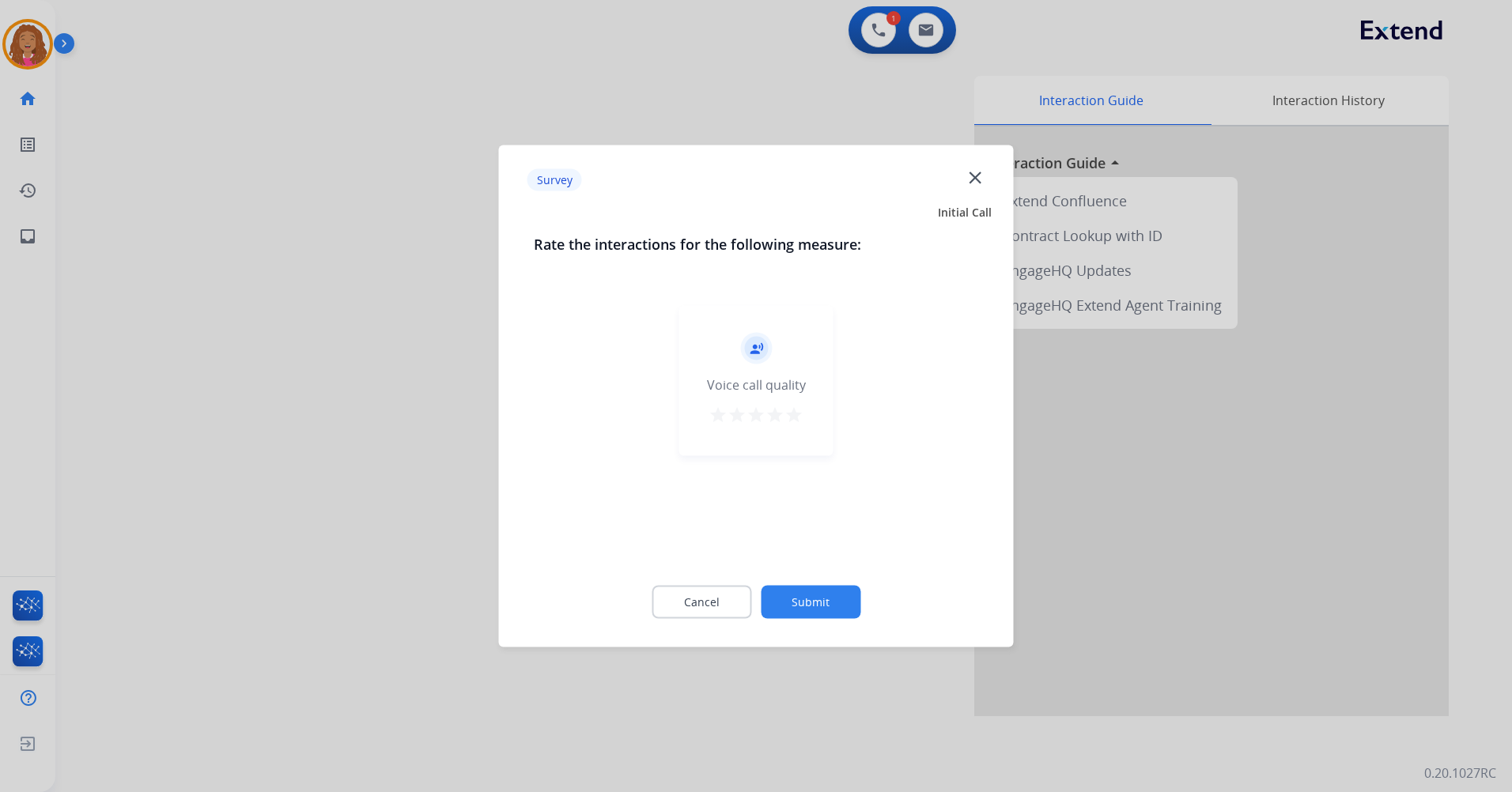
click at [714, 414] on mat-icon "star" at bounding box center [718, 415] width 19 height 19
click at [818, 589] on button "Submit" at bounding box center [811, 602] width 100 height 33
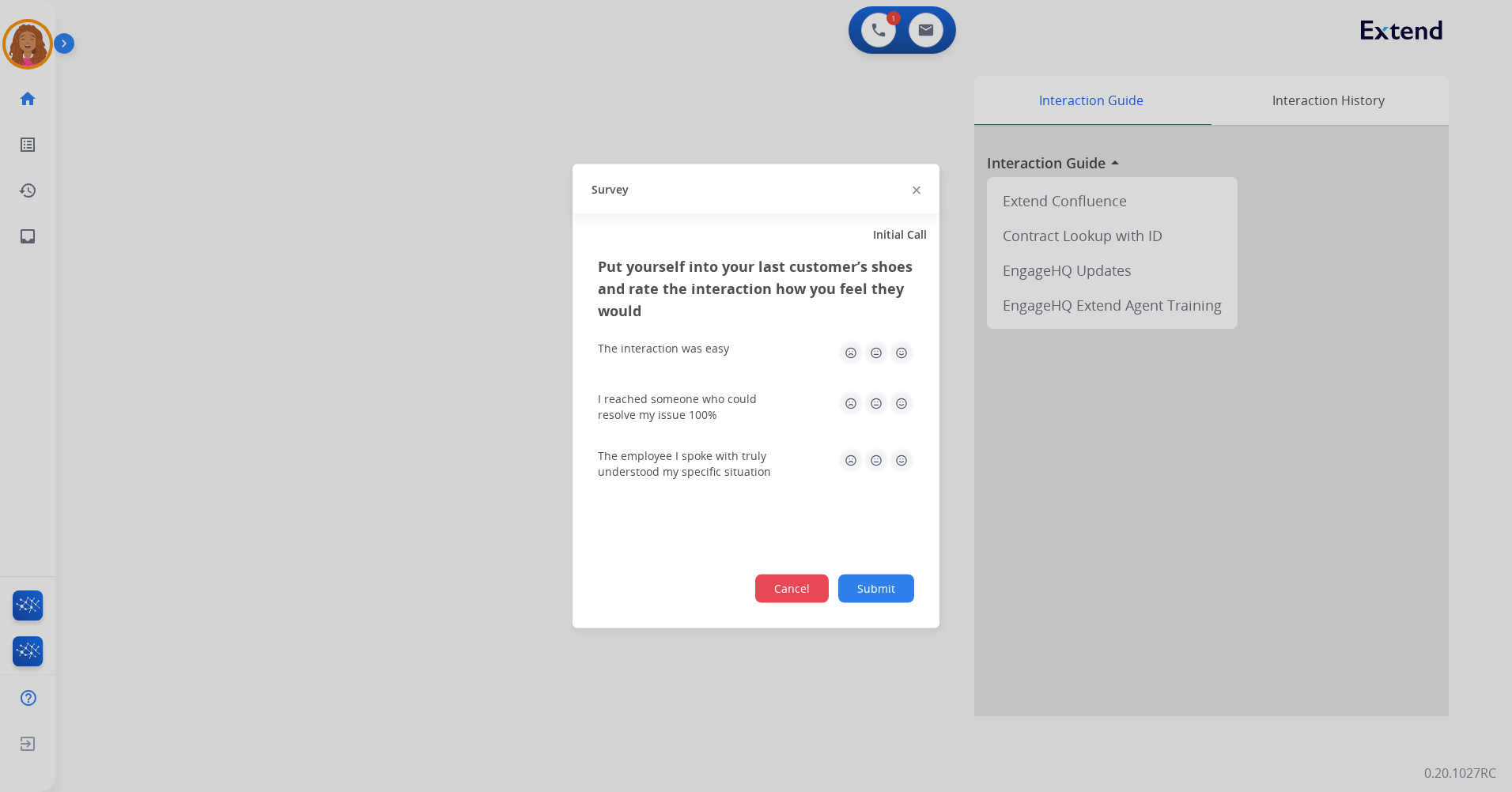
click at [792, 580] on button "Cancel" at bounding box center [792, 589] width 74 height 29
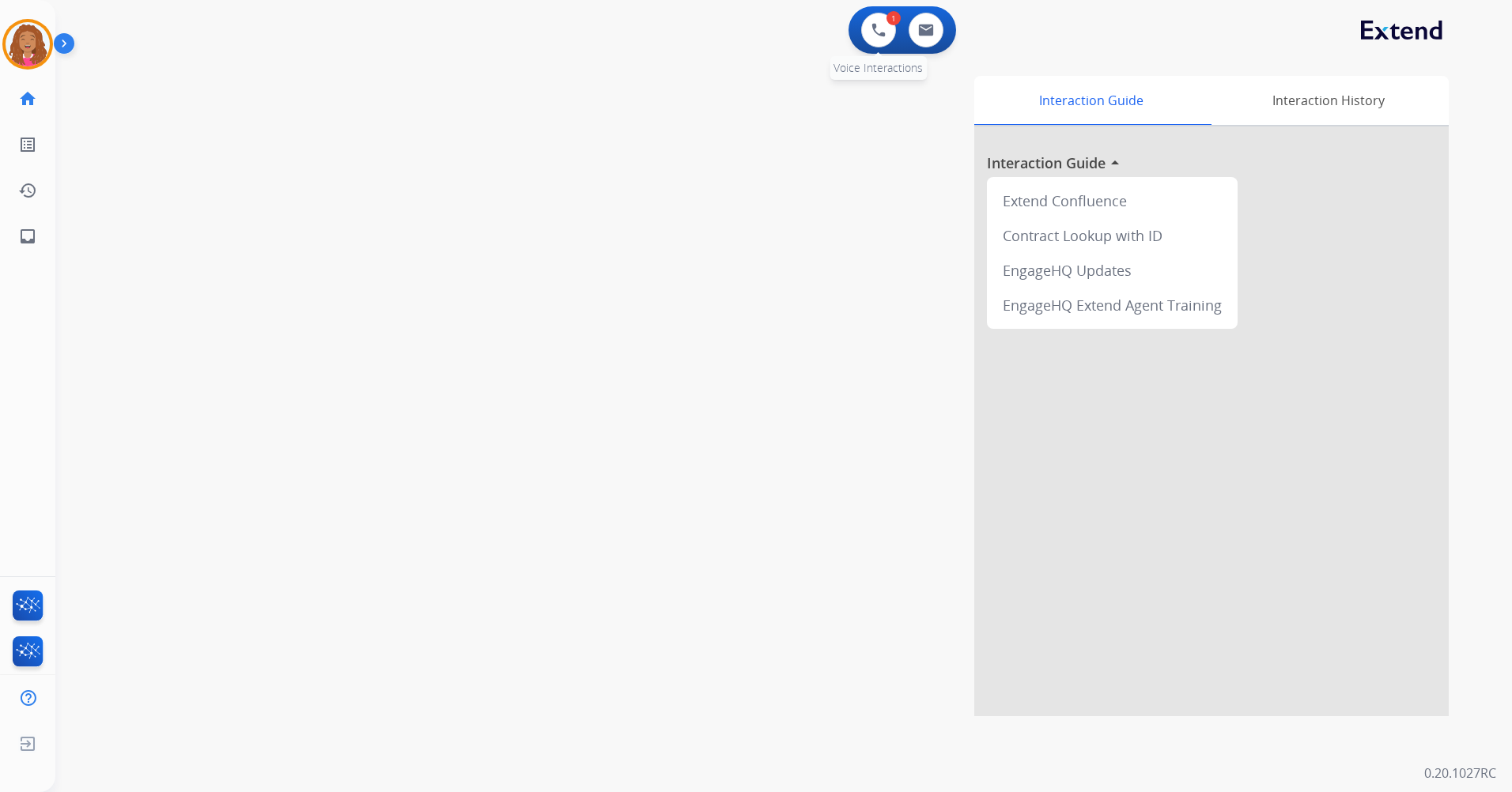
click at [898, 41] on div "1 Voice Interactions" at bounding box center [879, 30] width 48 height 35
click at [883, 33] on img at bounding box center [879, 30] width 14 height 14
click at [877, 43] on button at bounding box center [879, 30] width 35 height 35
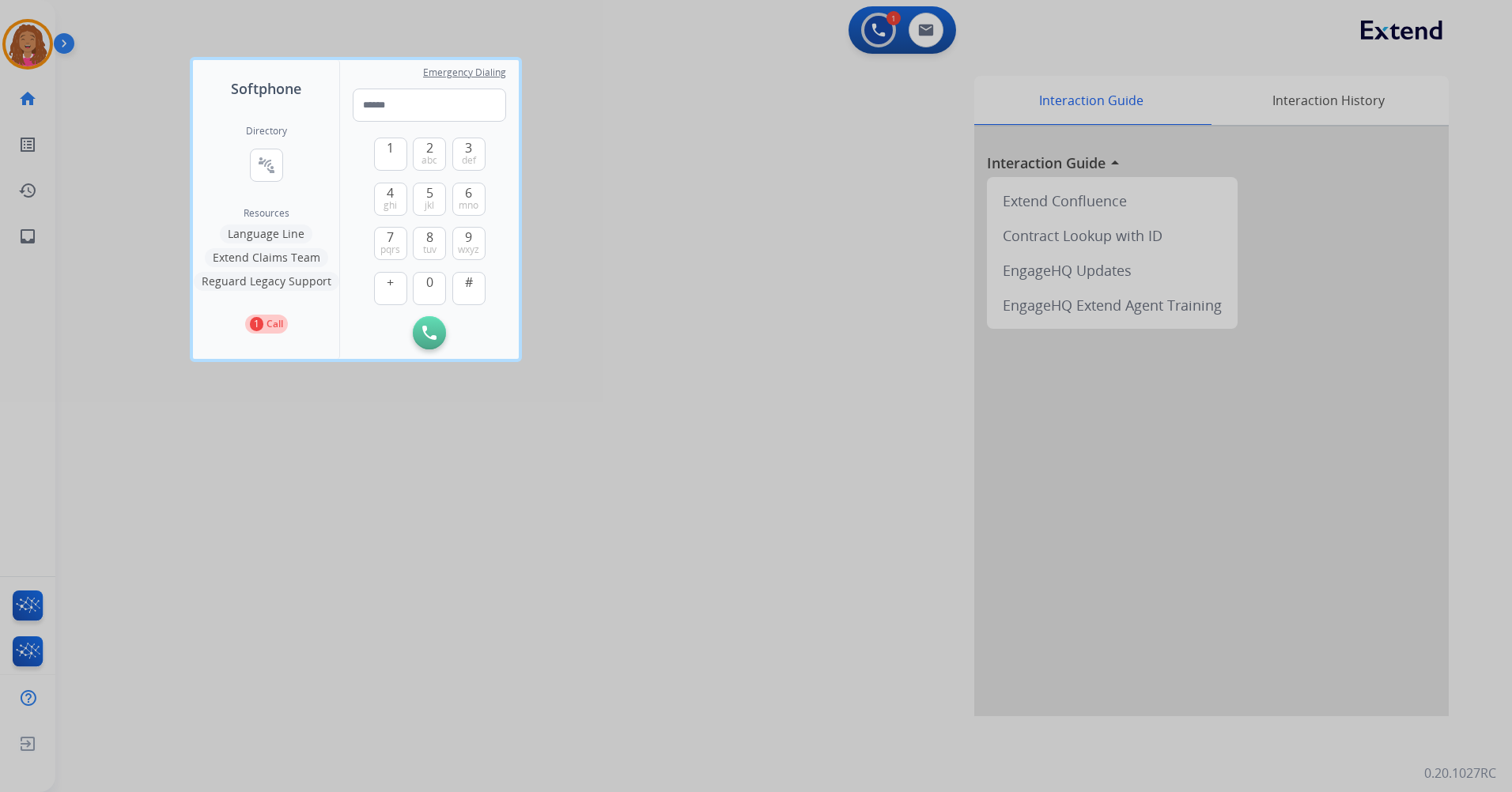
click at [275, 326] on p "Call" at bounding box center [275, 325] width 17 height 14
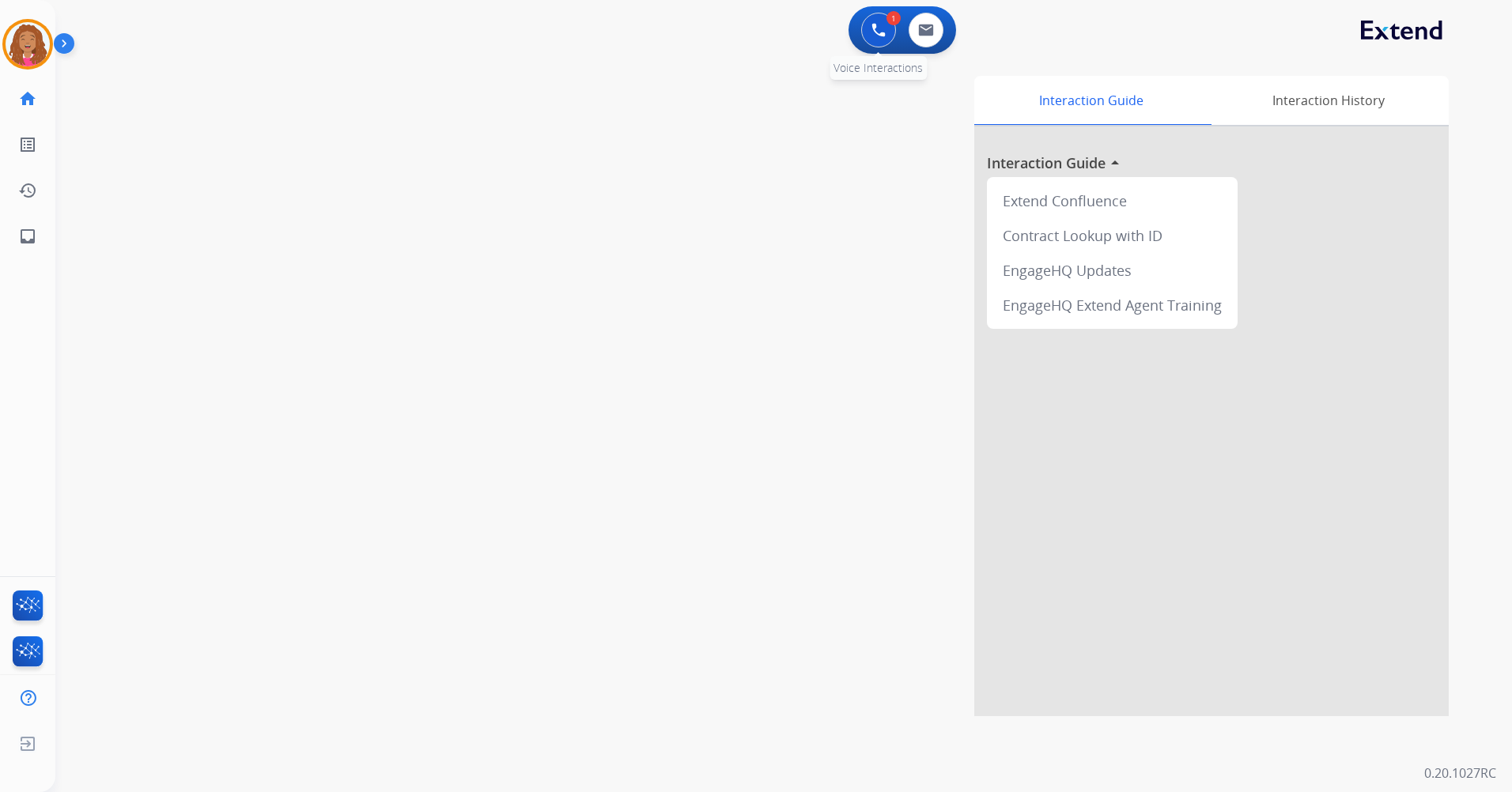
click at [874, 37] on img at bounding box center [879, 30] width 14 height 14
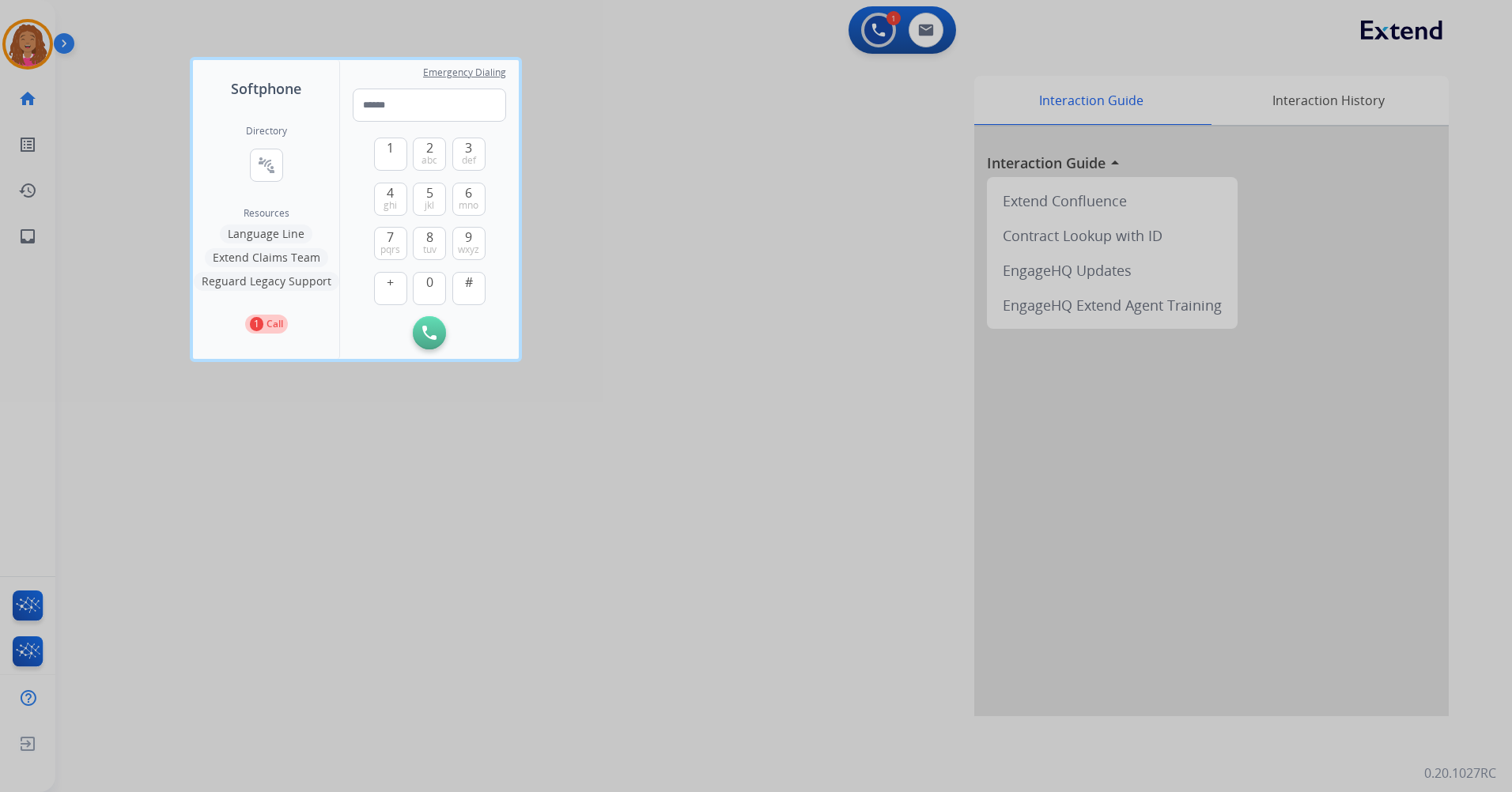
click at [275, 329] on p "Call" at bounding box center [275, 325] width 17 height 14
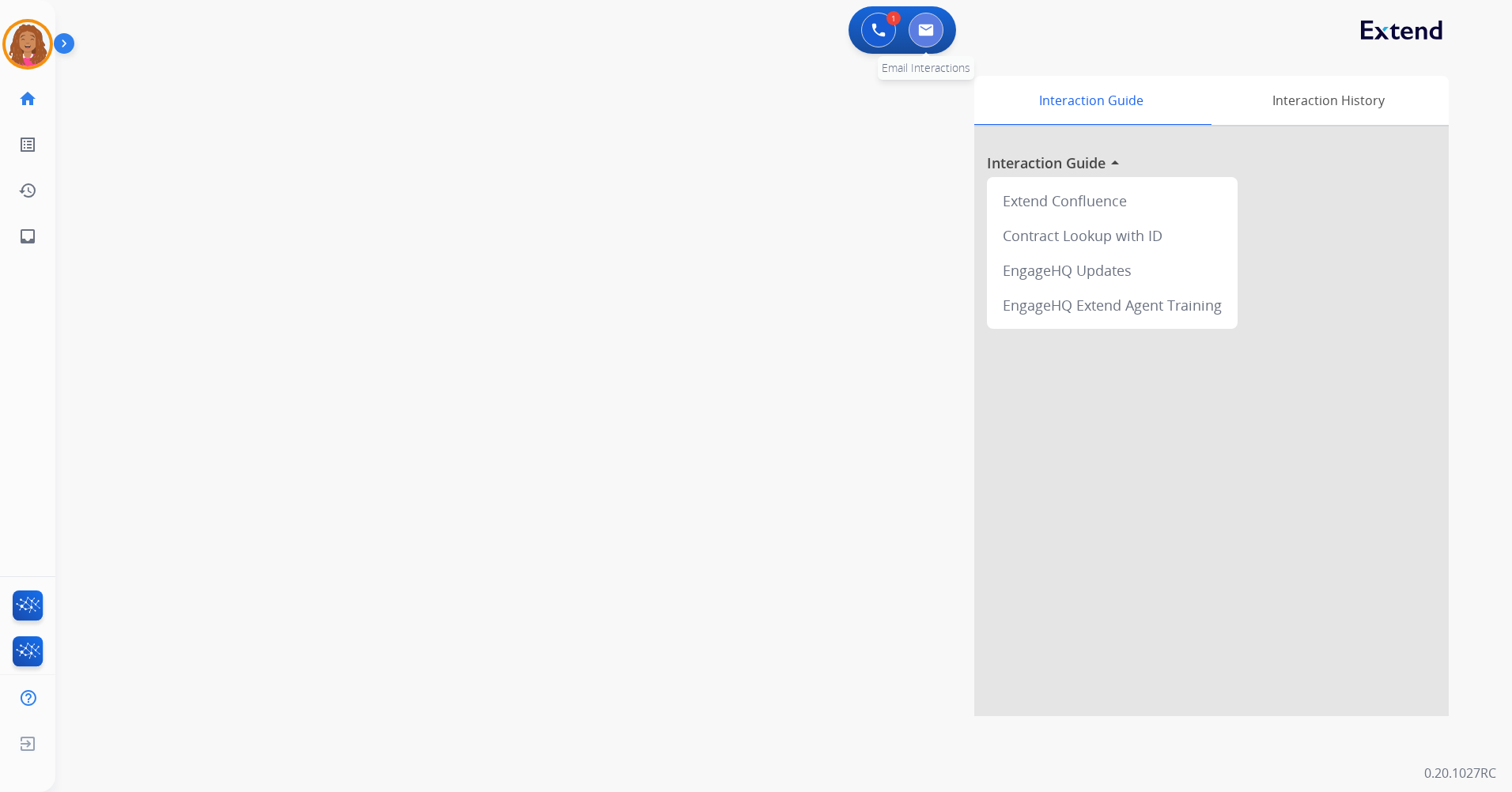
click at [931, 30] on img at bounding box center [926, 30] width 16 height 13
select select "**********"
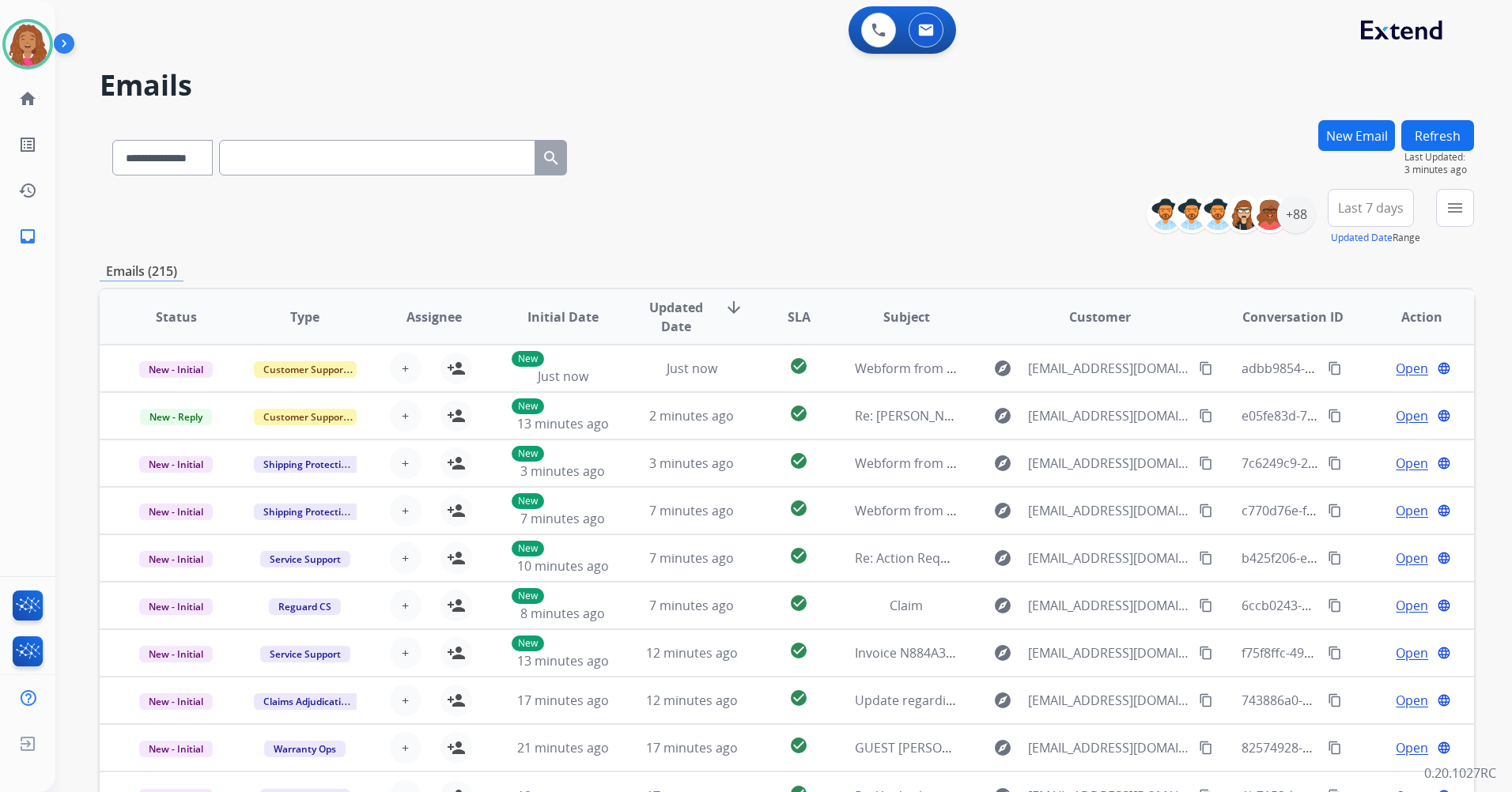
click at [1058, 64] on div "**********" at bounding box center [765, 453] width 1419 height 792
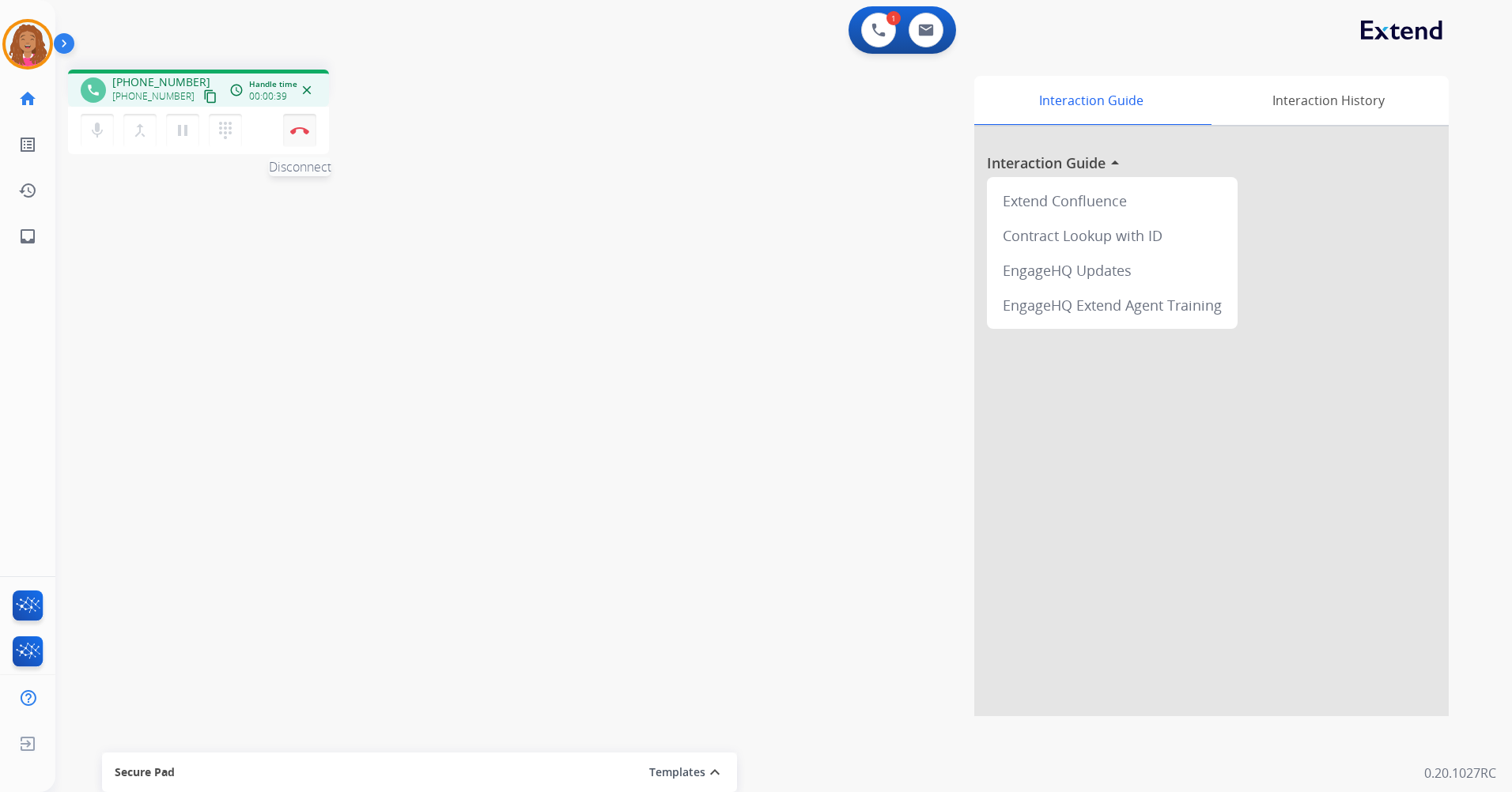
click at [299, 128] on img at bounding box center [300, 130] width 19 height 8
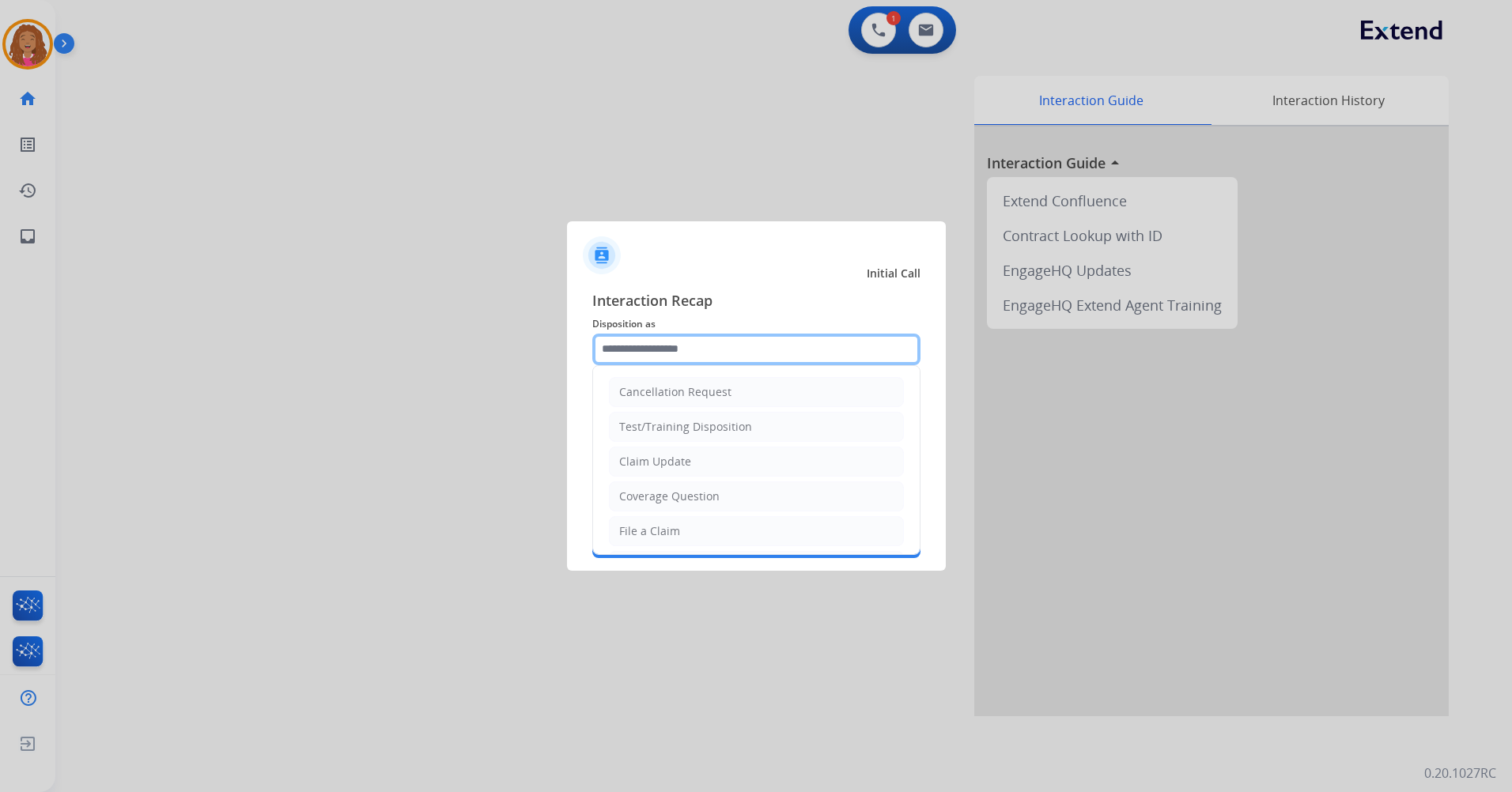
click at [814, 336] on input "text" at bounding box center [756, 349] width 329 height 32
click at [809, 350] on input "text" at bounding box center [756, 349] width 329 height 32
type input "*"
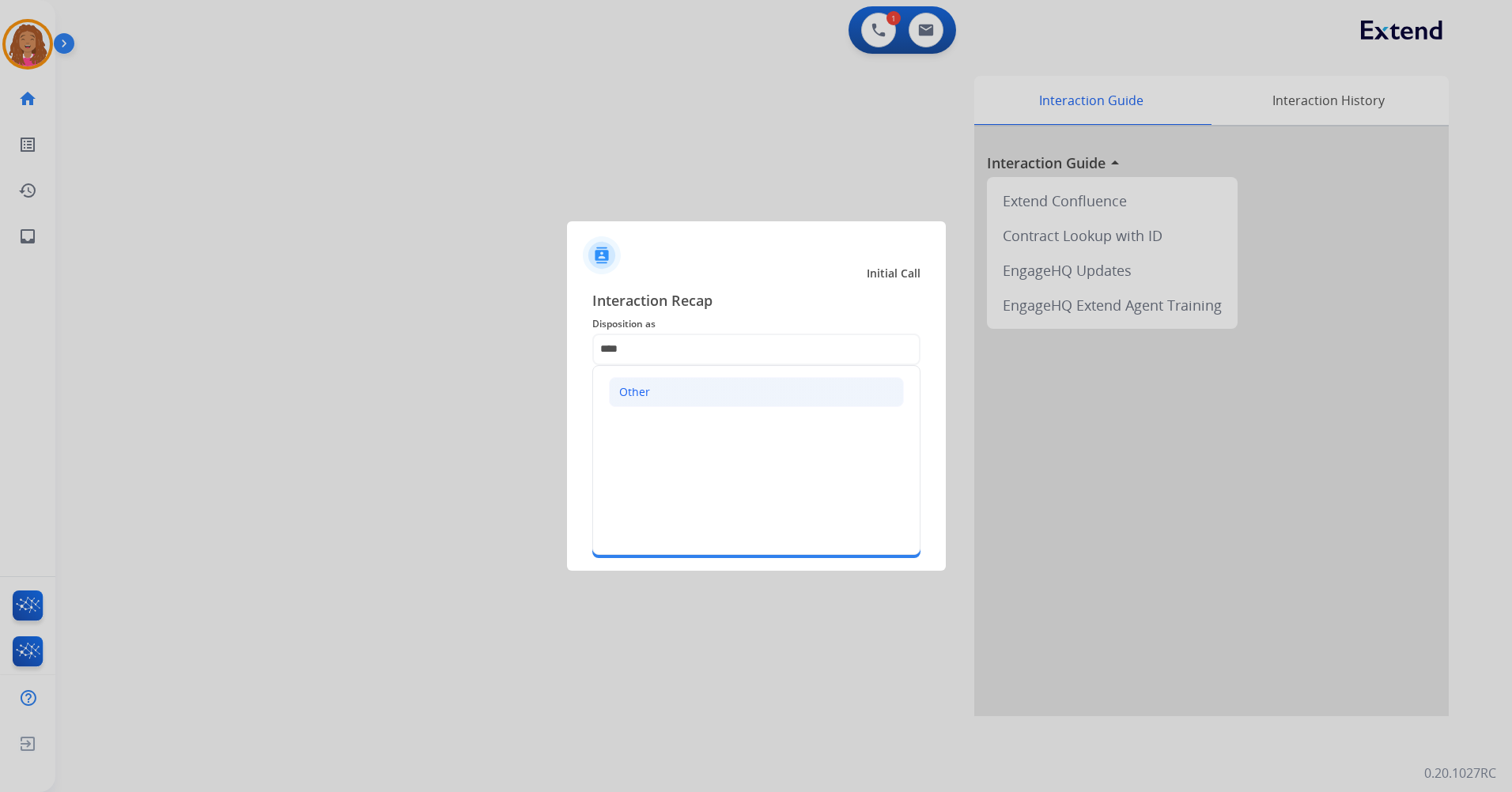
click at [677, 386] on li "Other" at bounding box center [756, 392] width 295 height 30
type input "*****"
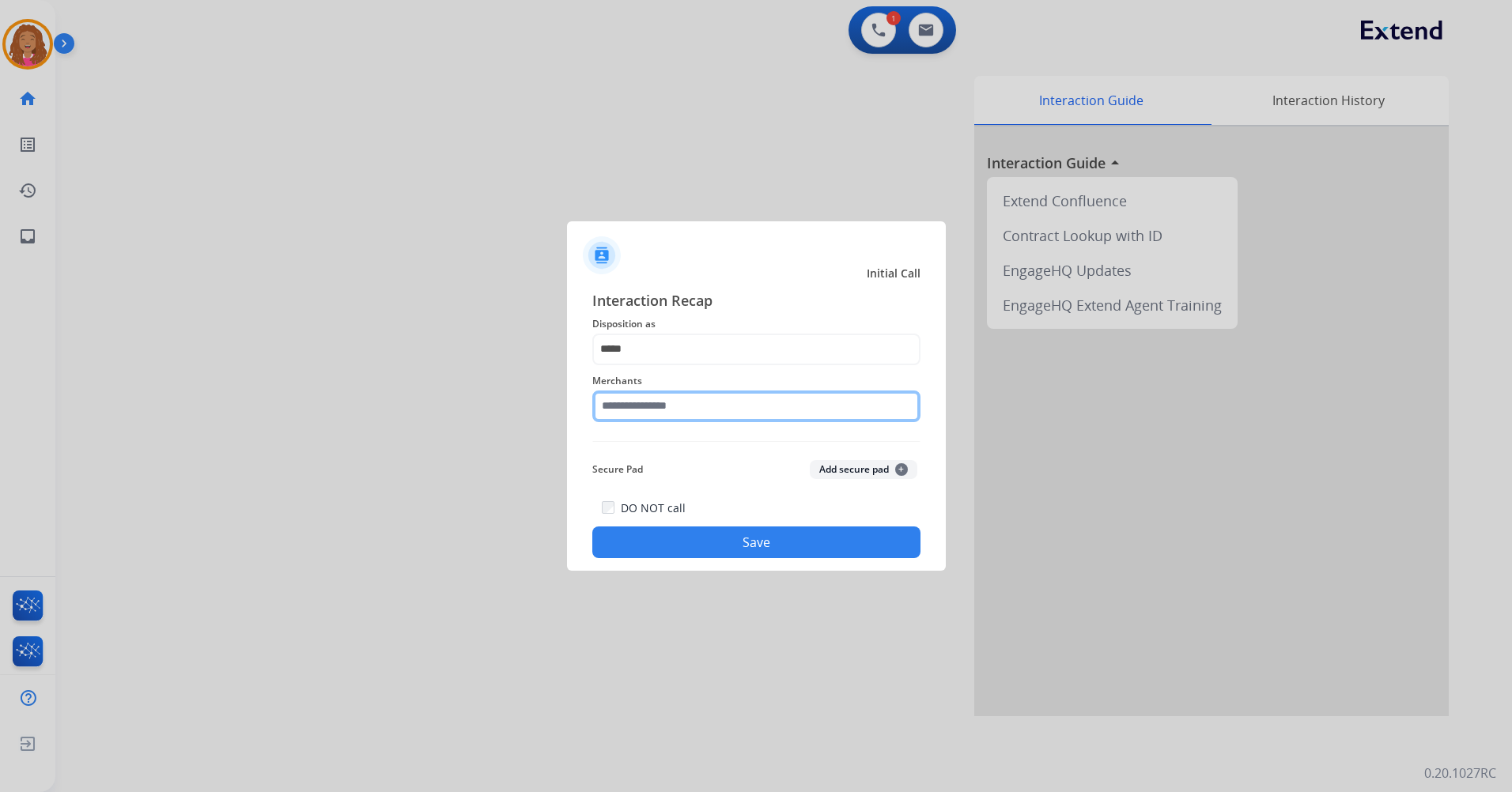
click at [670, 406] on input "text" at bounding box center [756, 406] width 329 height 32
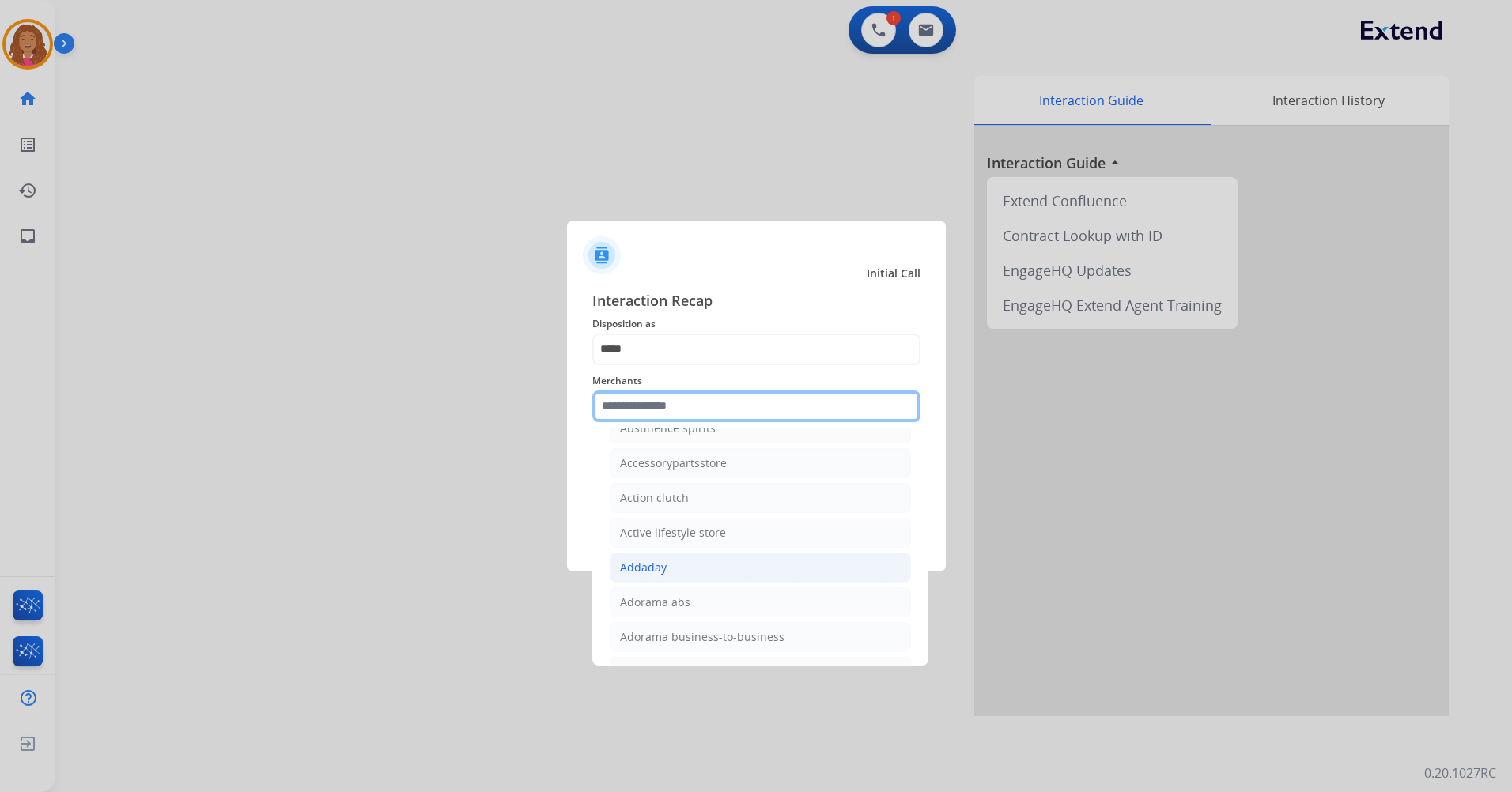
scroll to position [395, 0]
click at [715, 400] on input "text" at bounding box center [756, 406] width 329 height 32
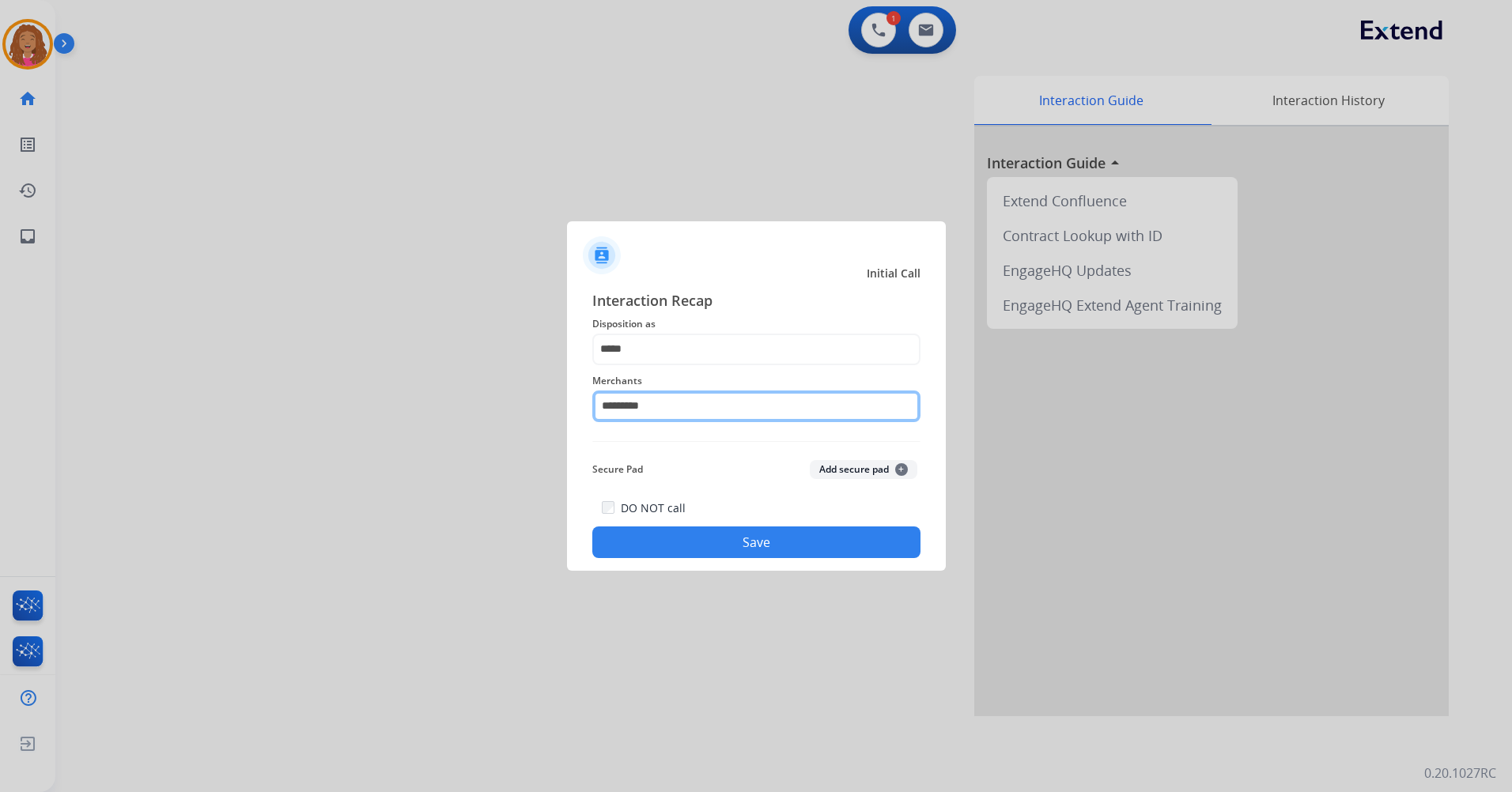
type input "*********"
click at [787, 548] on button "Save" at bounding box center [756, 543] width 329 height 32
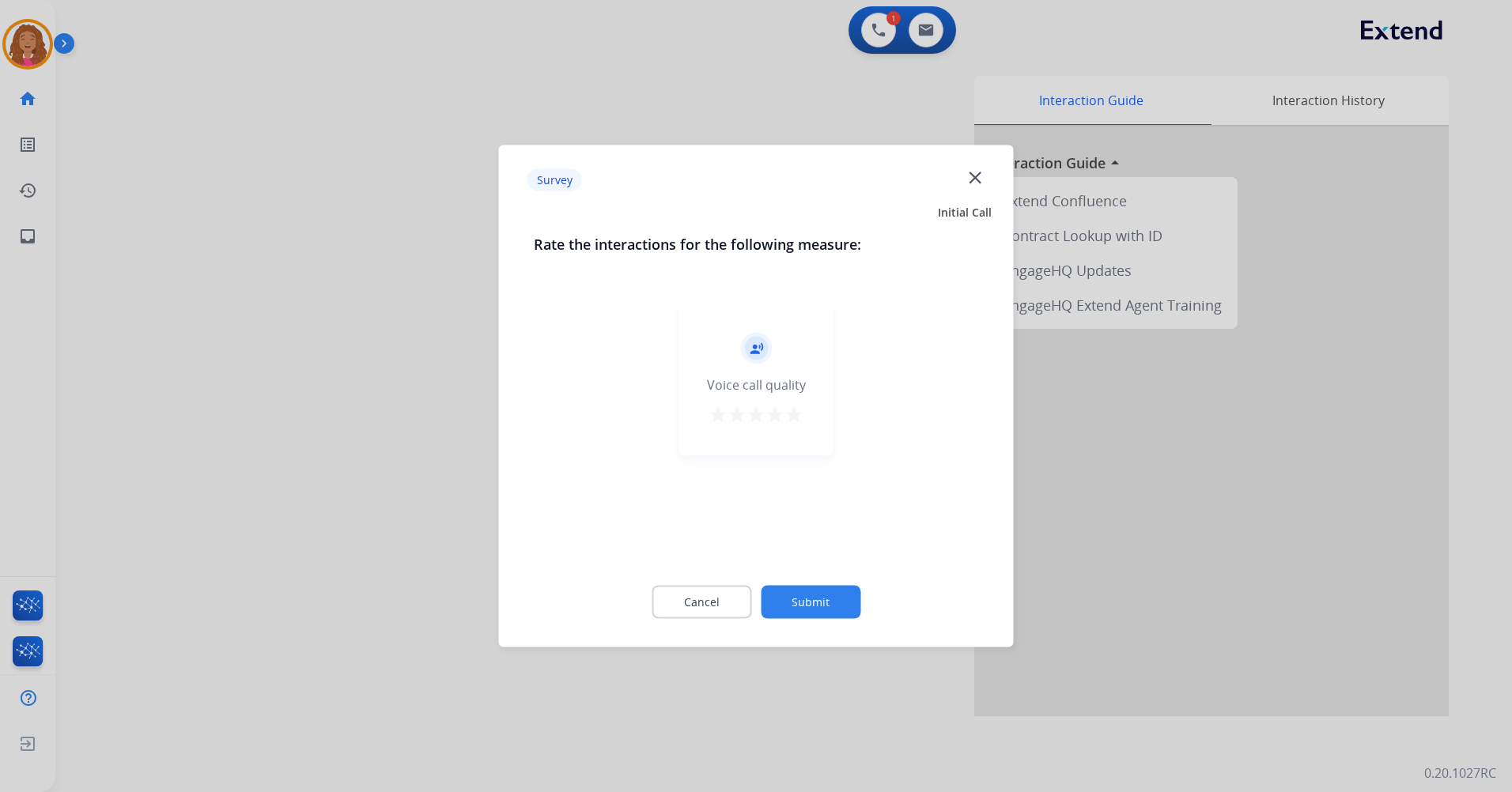
click at [722, 414] on mat-icon "star" at bounding box center [718, 415] width 19 height 19
click at [714, 591] on button "Cancel" at bounding box center [702, 602] width 100 height 33
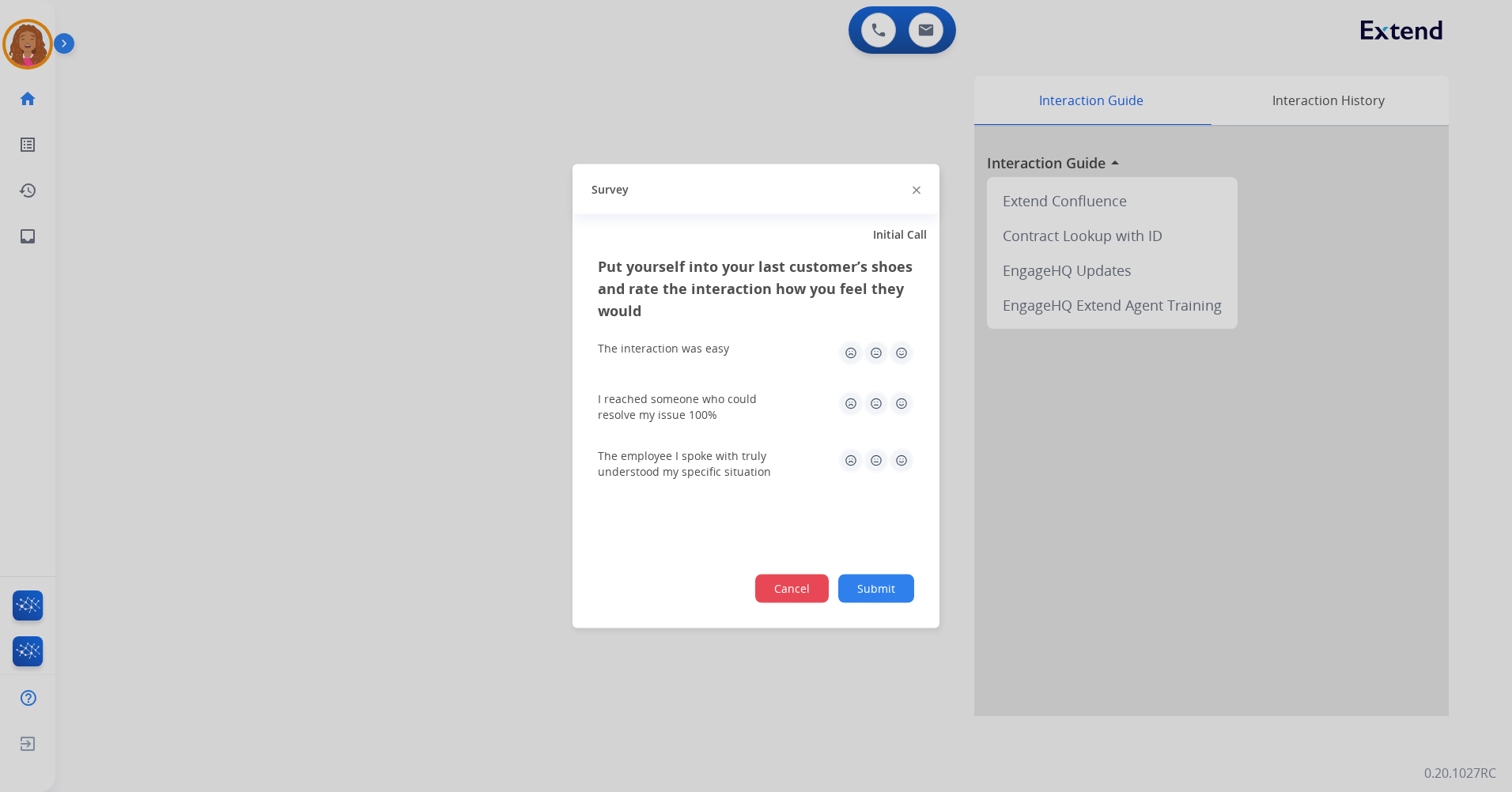
click at [802, 583] on button "Cancel" at bounding box center [792, 589] width 74 height 29
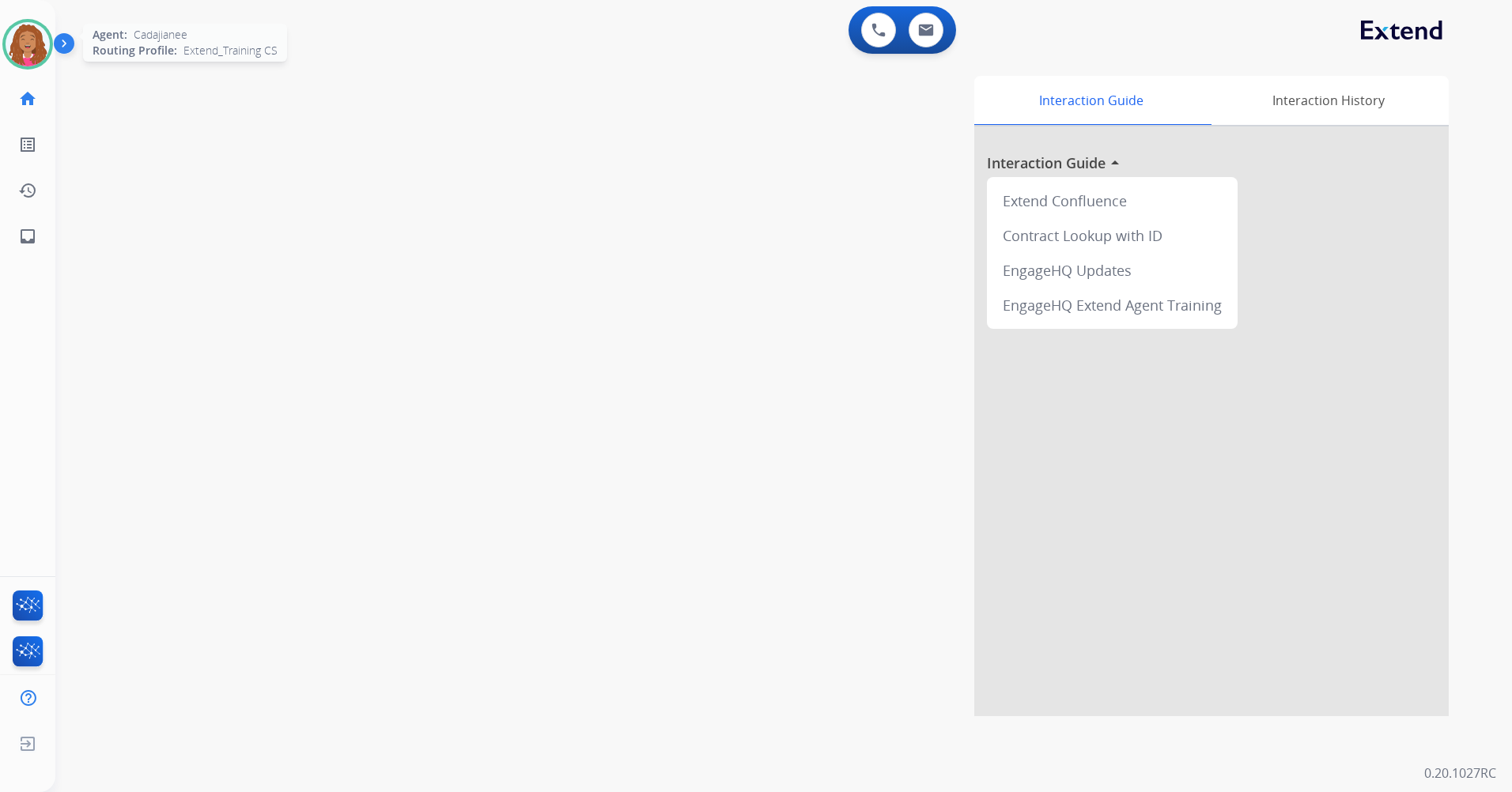
click at [16, 38] on img at bounding box center [28, 44] width 44 height 44
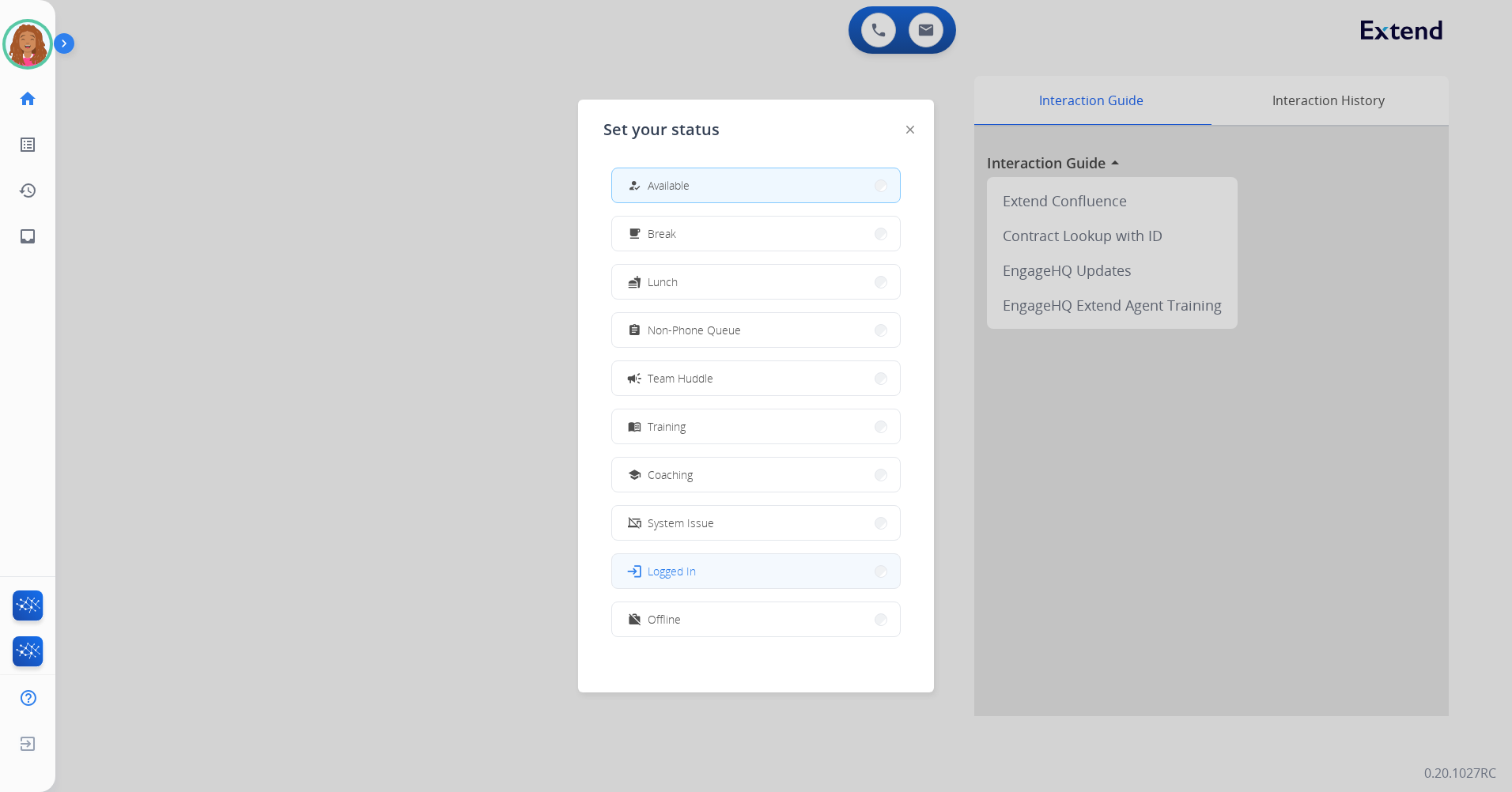
scroll to position [5, 0]
click at [683, 604] on button "work_off Offline" at bounding box center [756, 614] width 288 height 34
